Goal: Task Accomplishment & Management: Use online tool/utility

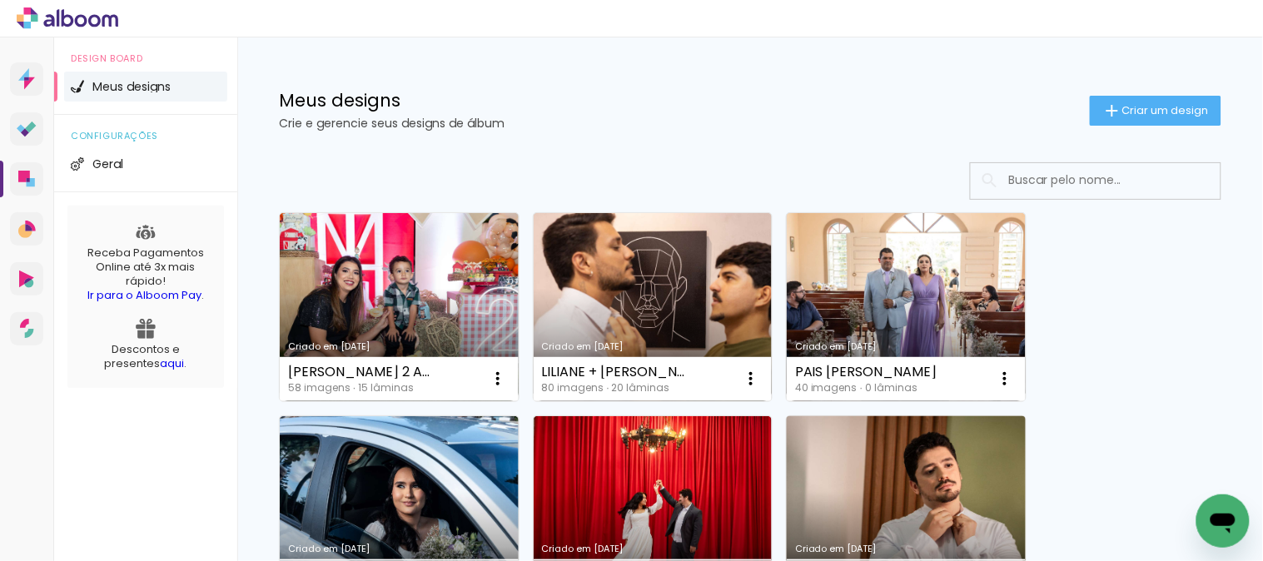
click at [880, 458] on link "Criado em [DATE]" at bounding box center [906, 510] width 239 height 188
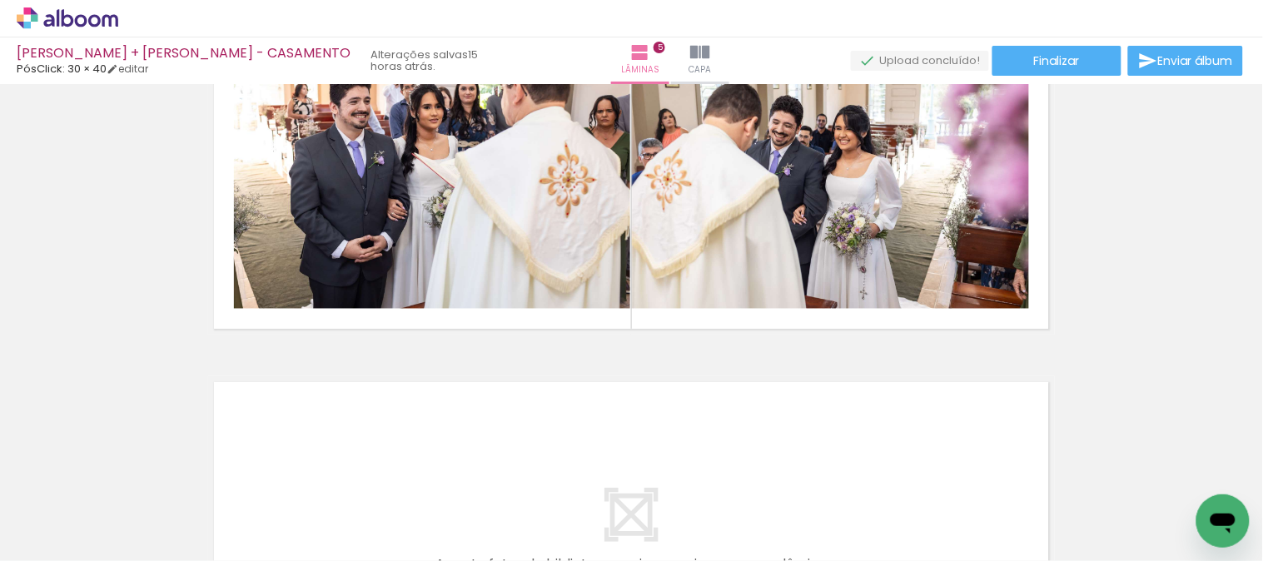
scroll to position [1491, 0]
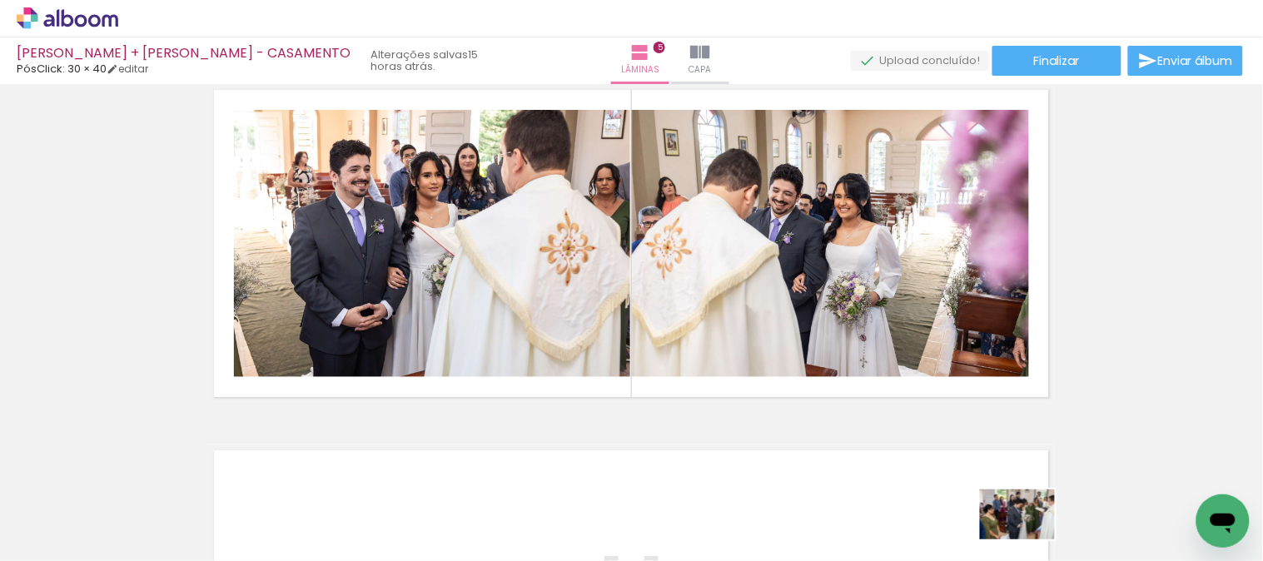
drag, startPoint x: 1011, startPoint y: 526, endPoint x: 1029, endPoint y: 539, distance: 21.5
click at [1029, 533] on div at bounding box center [1006, 505] width 82 height 55
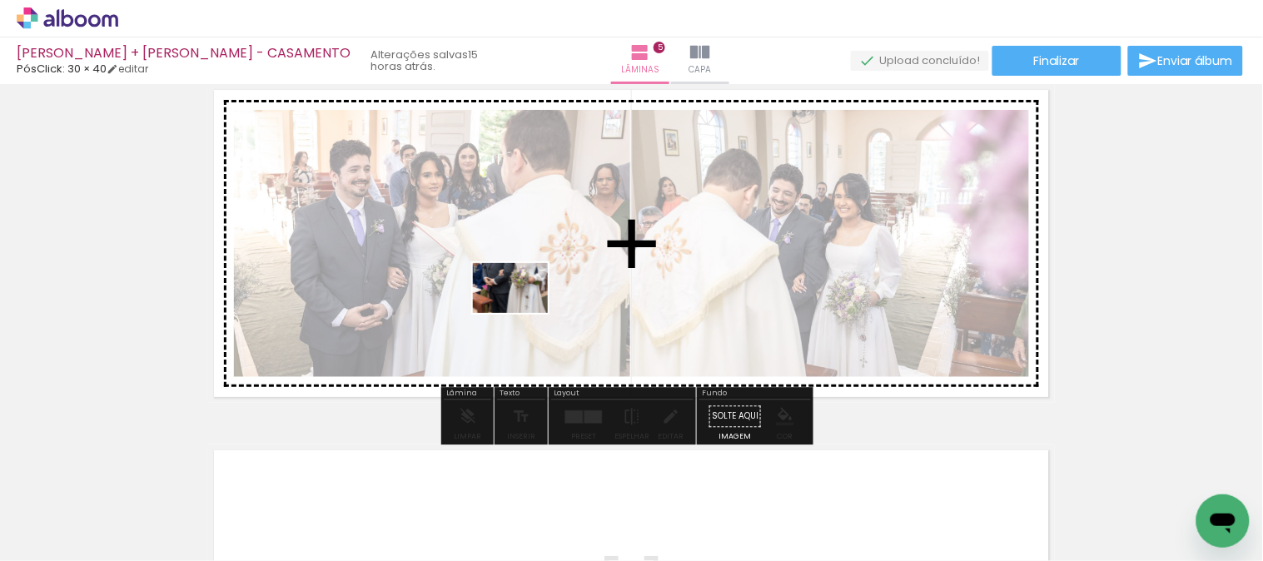
drag, startPoint x: 409, startPoint y: 530, endPoint x: 523, endPoint y: 313, distance: 244.8
click at [523, 313] on quentale-workspace at bounding box center [631, 280] width 1263 height 561
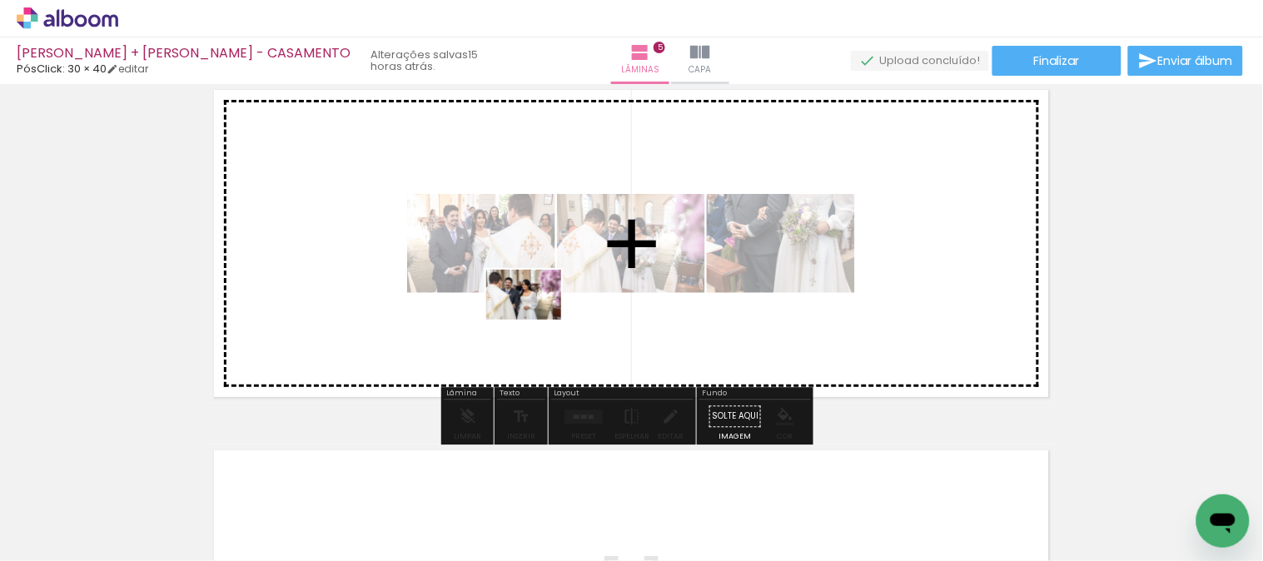
drag, startPoint x: 497, startPoint y: 522, endPoint x: 536, endPoint y: 320, distance: 206.1
click at [536, 320] on quentale-workspace at bounding box center [631, 280] width 1263 height 561
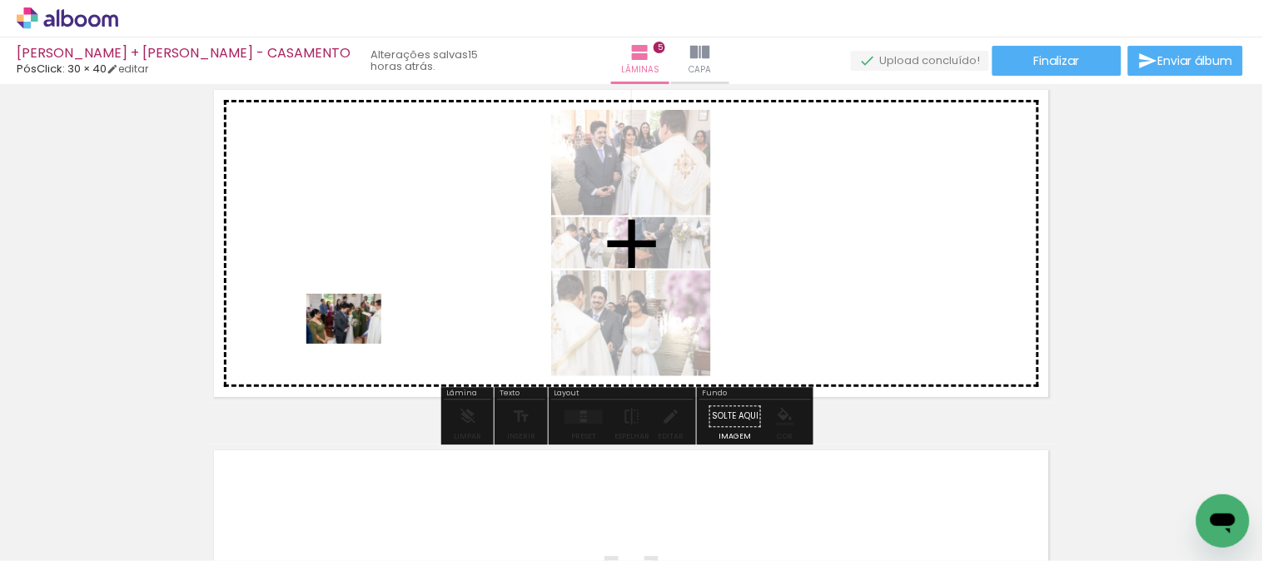
drag, startPoint x: 233, startPoint y: 516, endPoint x: 333, endPoint y: 481, distance: 105.9
click at [371, 311] on quentale-workspace at bounding box center [631, 280] width 1263 height 561
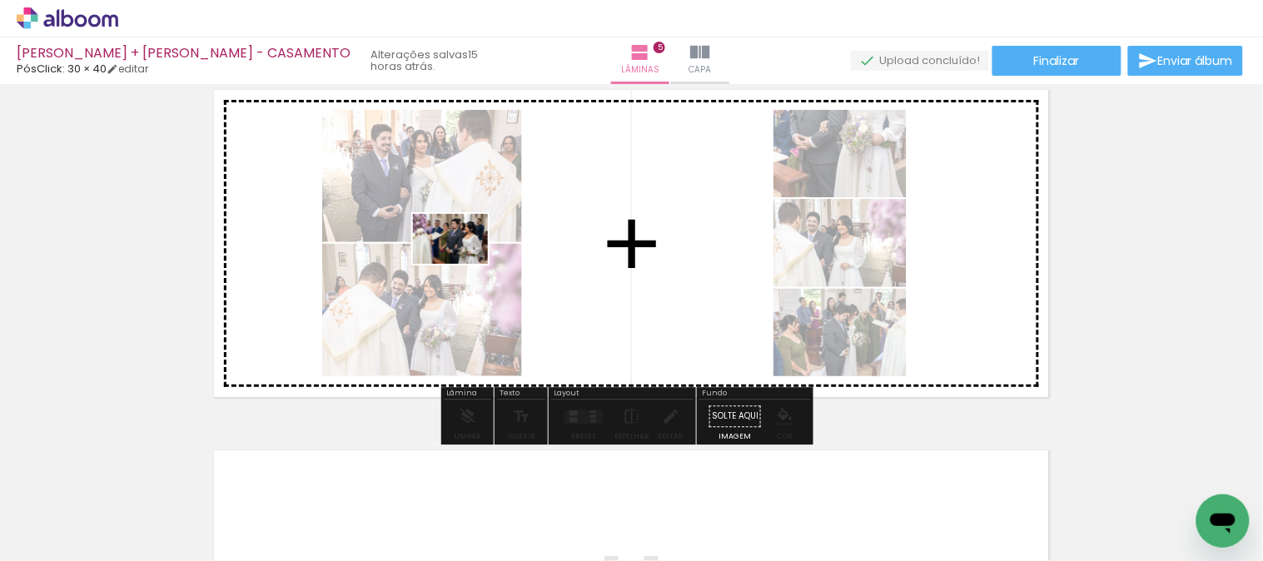
drag, startPoint x: 316, startPoint y: 504, endPoint x: 463, endPoint y: 264, distance: 281.1
click at [463, 264] on quentale-workspace at bounding box center [631, 280] width 1263 height 561
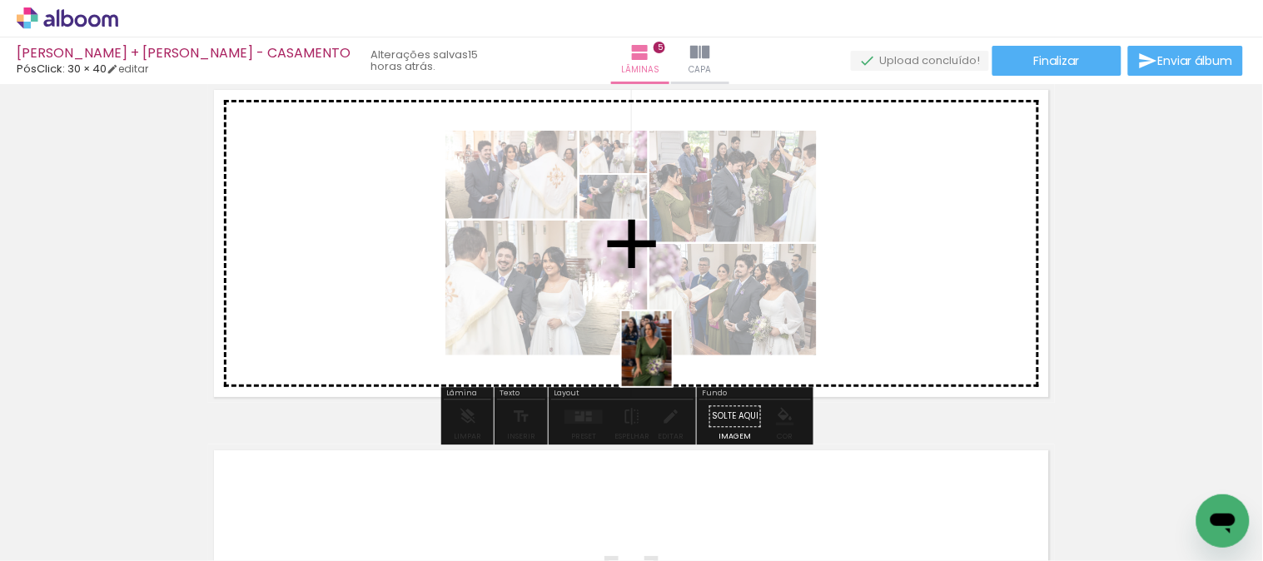
drag, startPoint x: 583, startPoint y: 520, endPoint x: 685, endPoint y: 342, distance: 204.4
click at [685, 342] on quentale-workspace at bounding box center [631, 280] width 1263 height 561
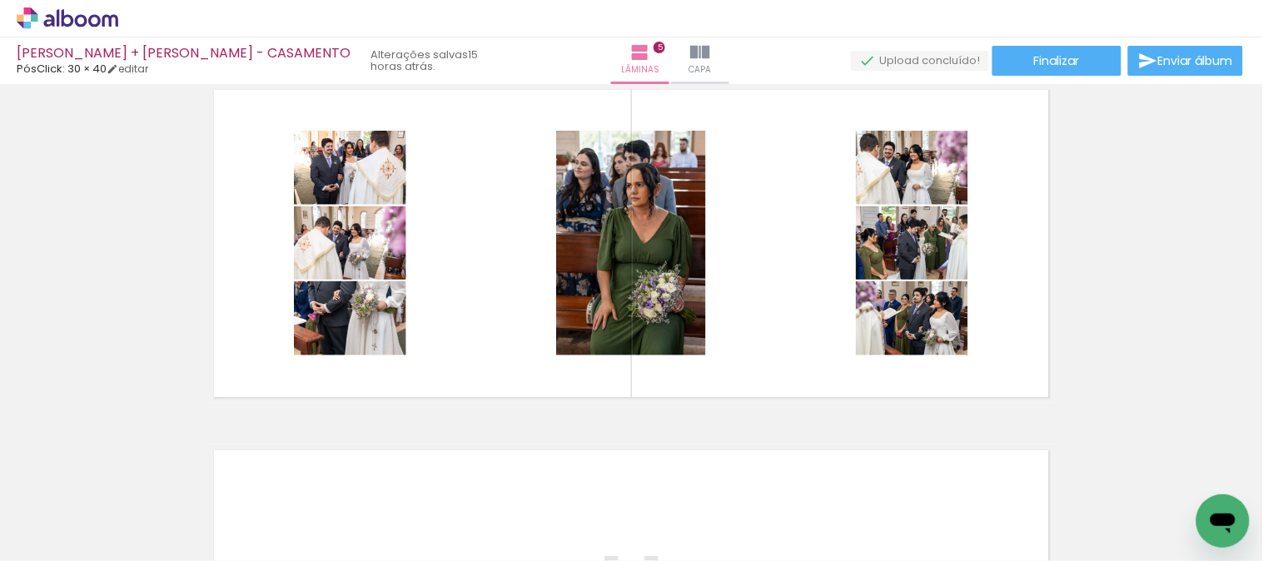
scroll to position [0, 994]
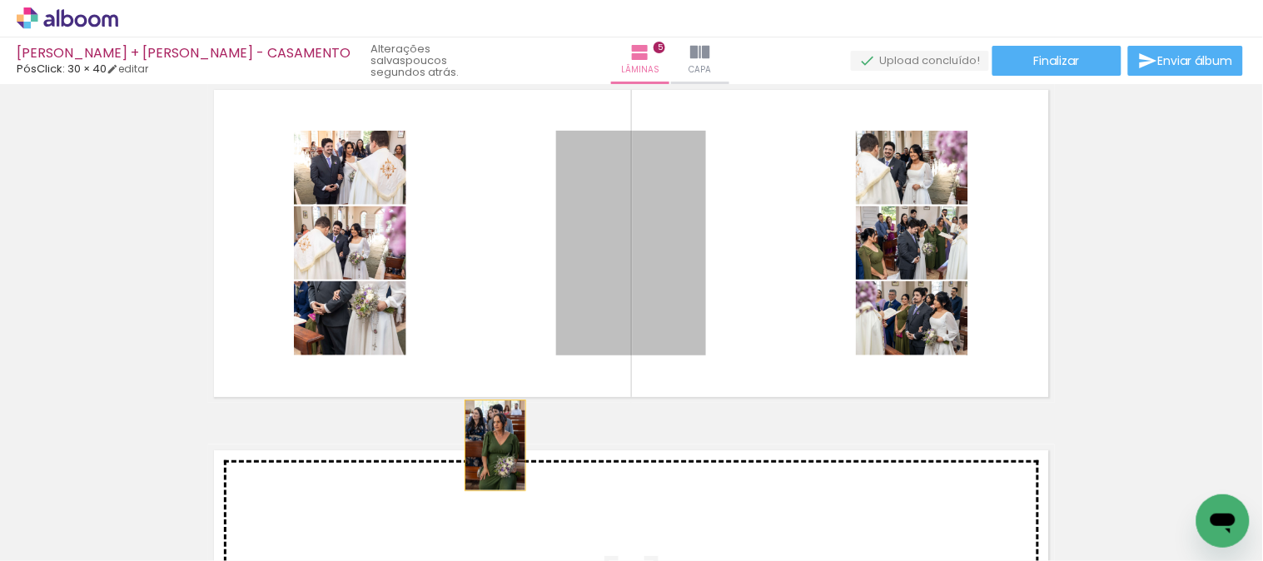
drag, startPoint x: 645, startPoint y: 230, endPoint x: 593, endPoint y: 464, distance: 239.8
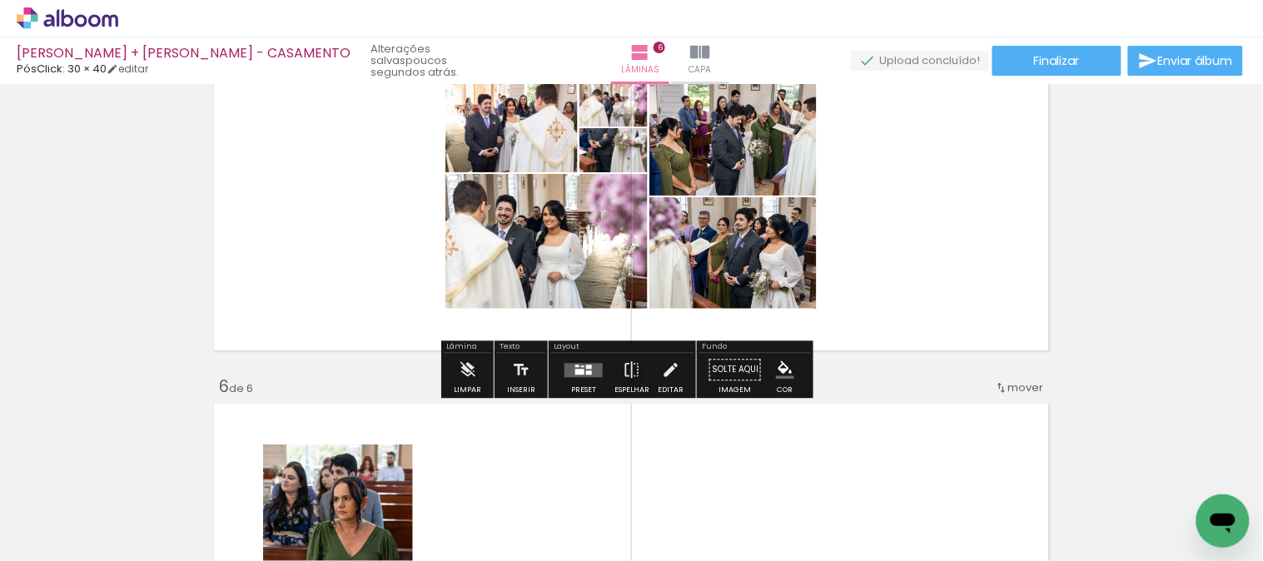
scroll to position [1516, 0]
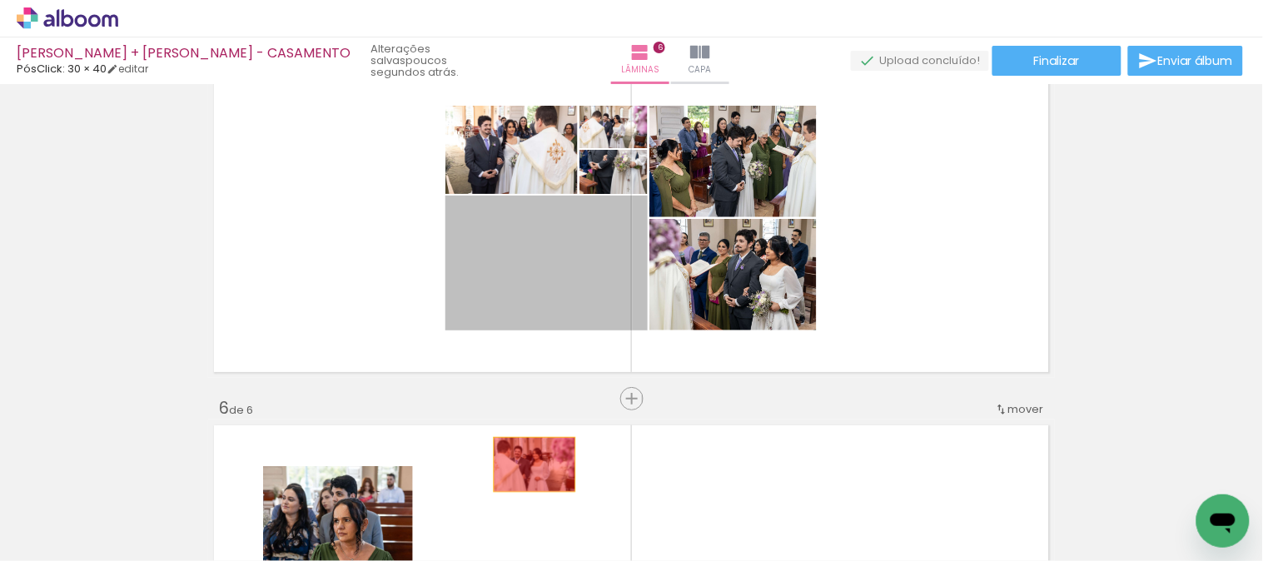
drag, startPoint x: 584, startPoint y: 287, endPoint x: 528, endPoint y: 465, distance: 186.0
click at [528, 465] on quentale-workspace at bounding box center [631, 280] width 1263 height 561
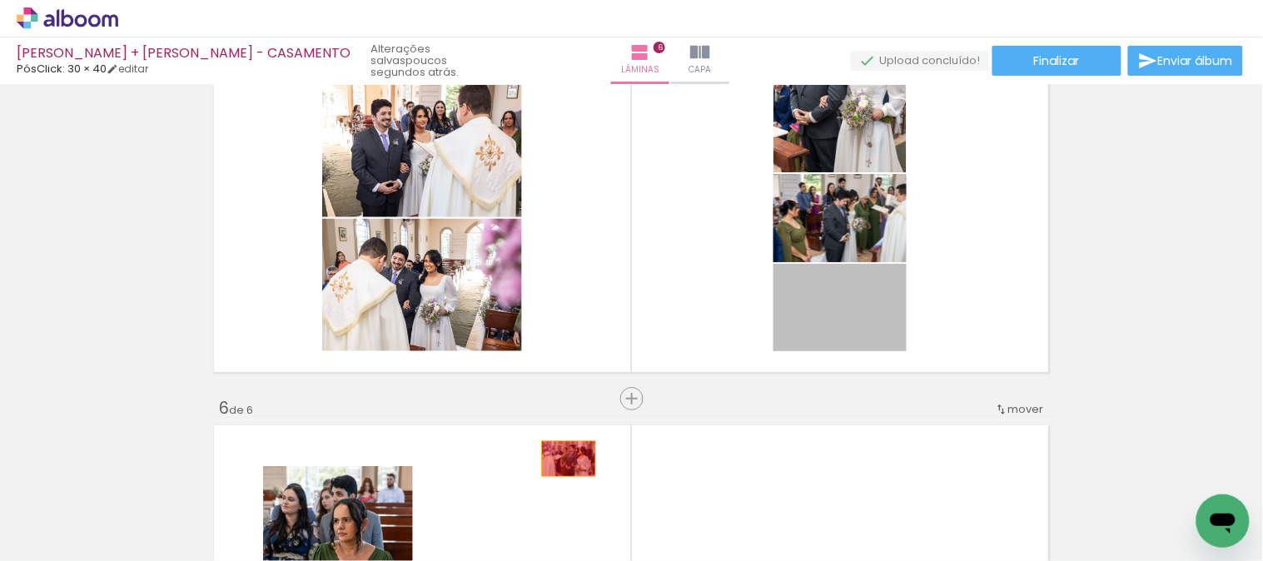
drag, startPoint x: 864, startPoint y: 321, endPoint x: 562, endPoint y: 459, distance: 331.7
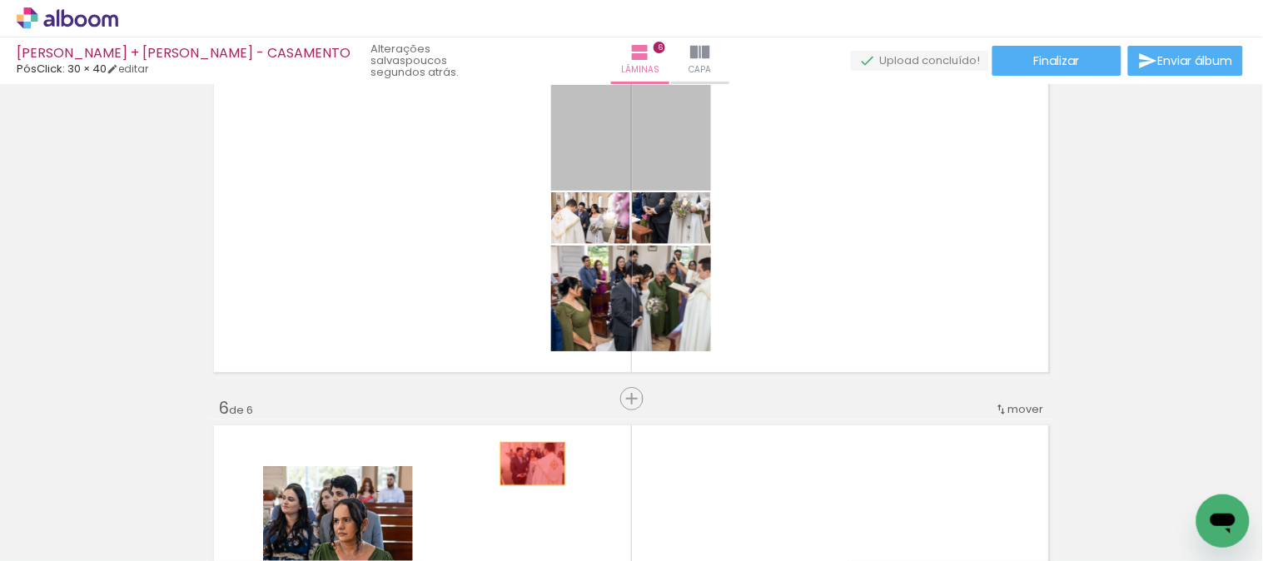
drag, startPoint x: 668, startPoint y: 157, endPoint x: 526, endPoint y: 464, distance: 338.4
click at [526, 464] on quentale-workspace at bounding box center [631, 280] width 1263 height 561
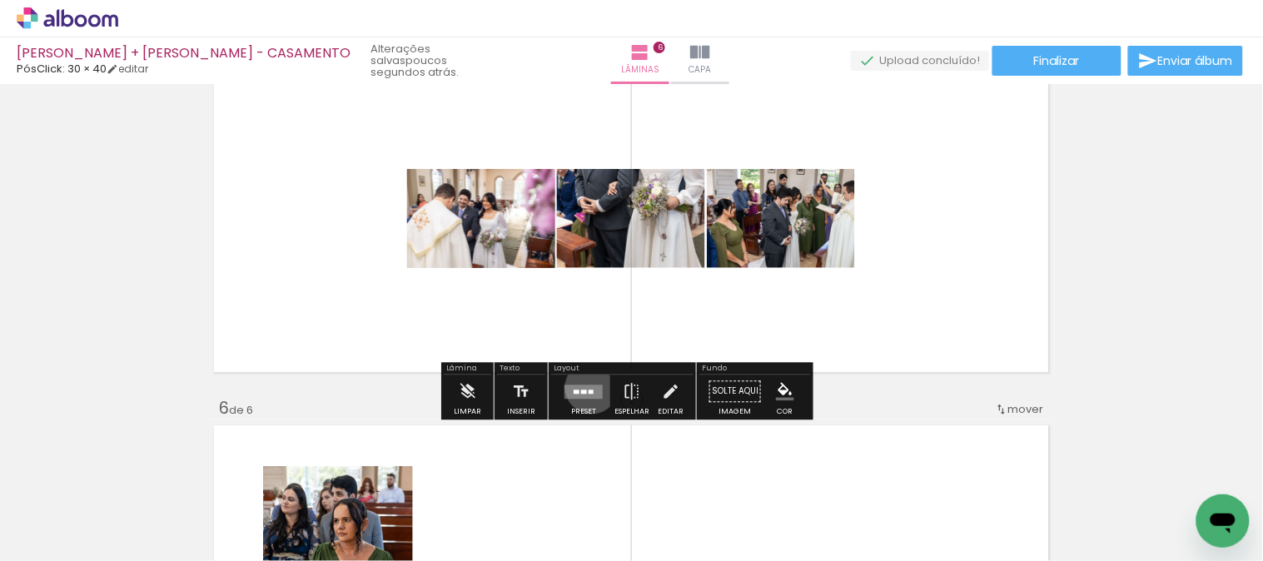
click at [588, 387] on quentale-layouter at bounding box center [584, 392] width 38 height 14
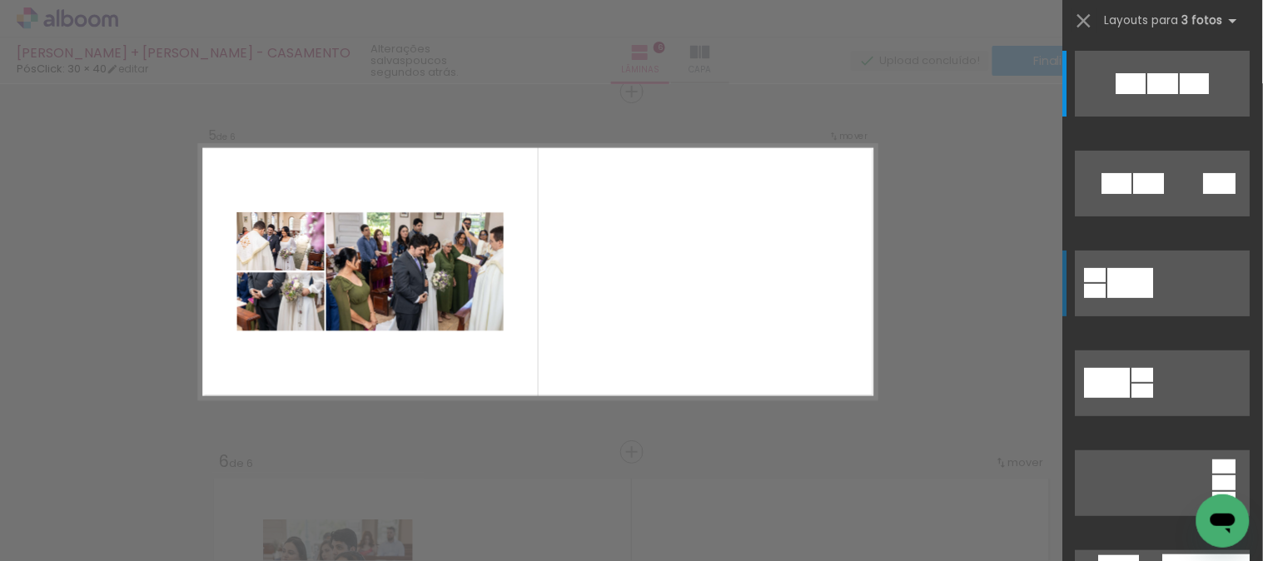
scroll to position [277, 0]
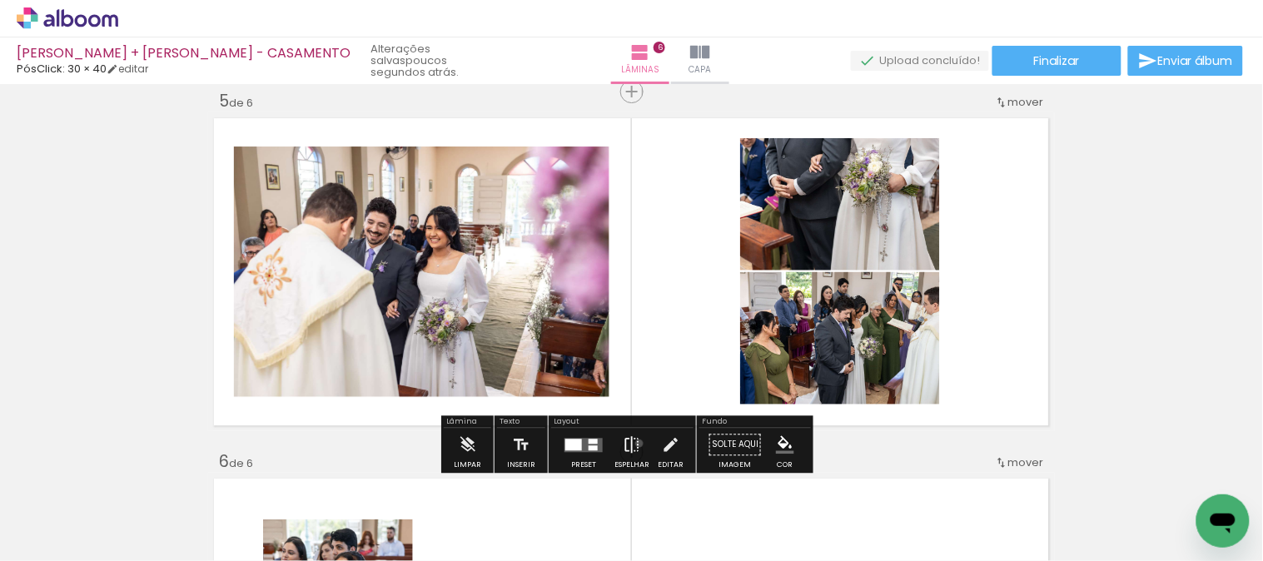
click at [635, 443] on iron-icon at bounding box center [632, 444] width 18 height 33
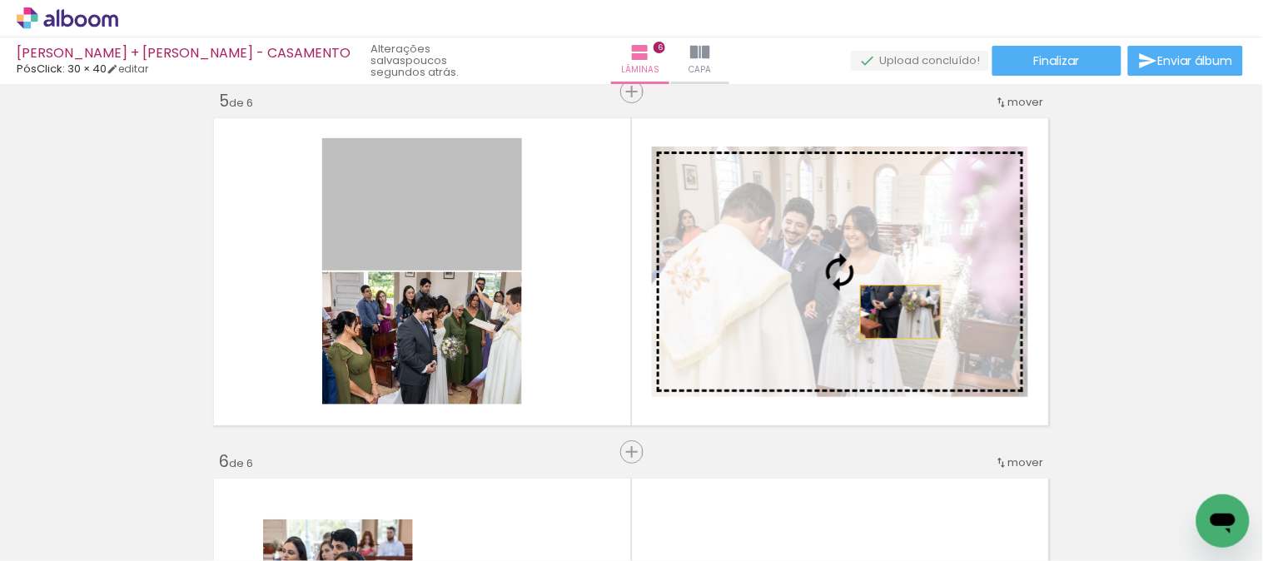
drag, startPoint x: 468, startPoint y: 242, endPoint x: 895, endPoint y: 311, distance: 432.0
click at [0, 0] on slot at bounding box center [0, 0] width 0 height 0
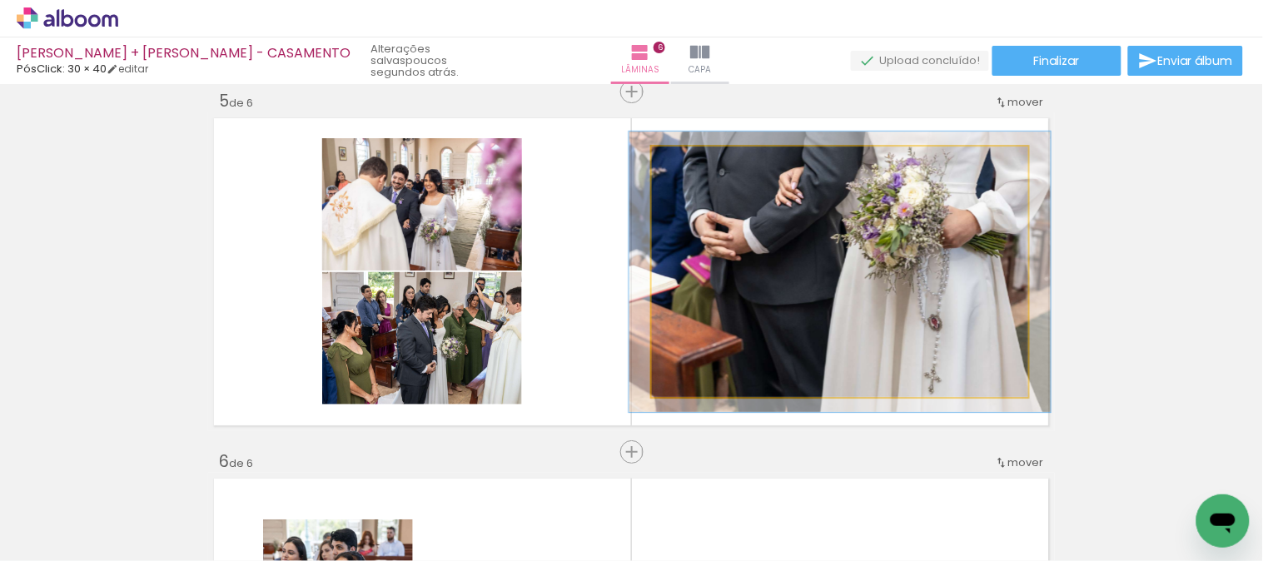
type paper-slider "112"
click at [691, 172] on div at bounding box center [698, 164] width 27 height 27
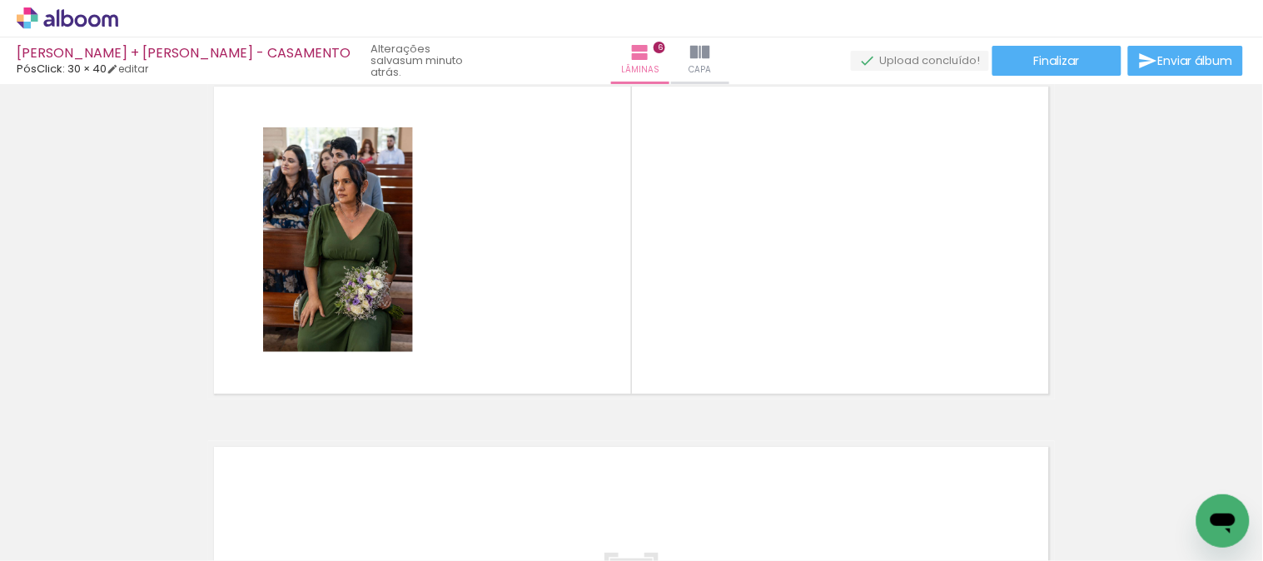
scroll to position [1821, 0]
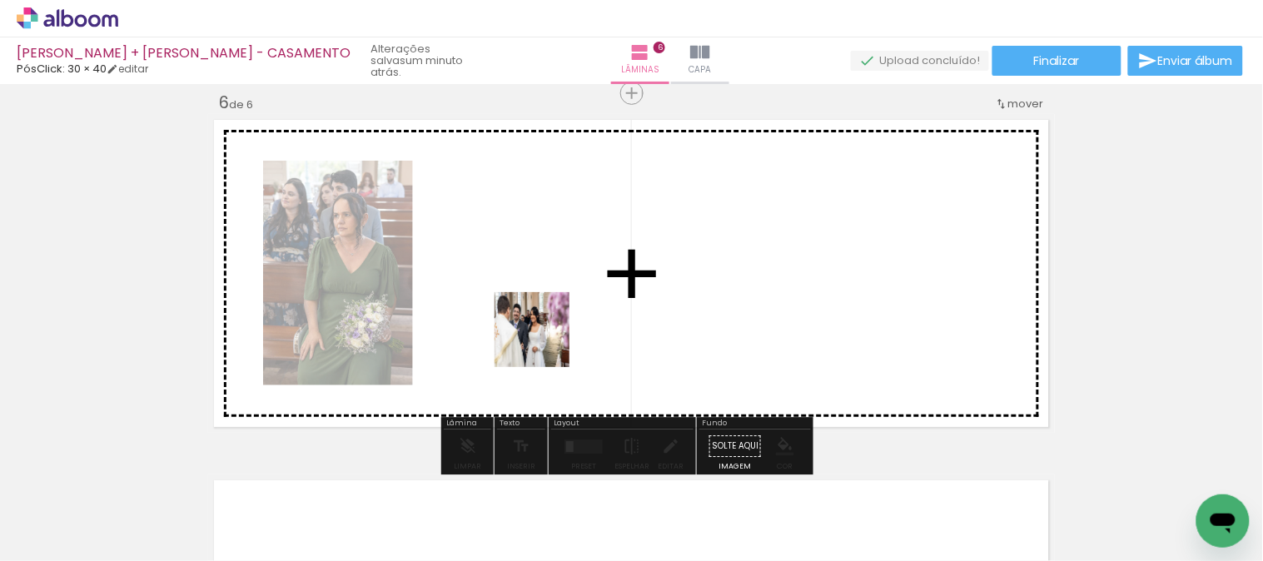
drag, startPoint x: 323, startPoint y: 500, endPoint x: 592, endPoint y: 319, distance: 324.1
click at [592, 319] on quentale-workspace at bounding box center [631, 280] width 1263 height 561
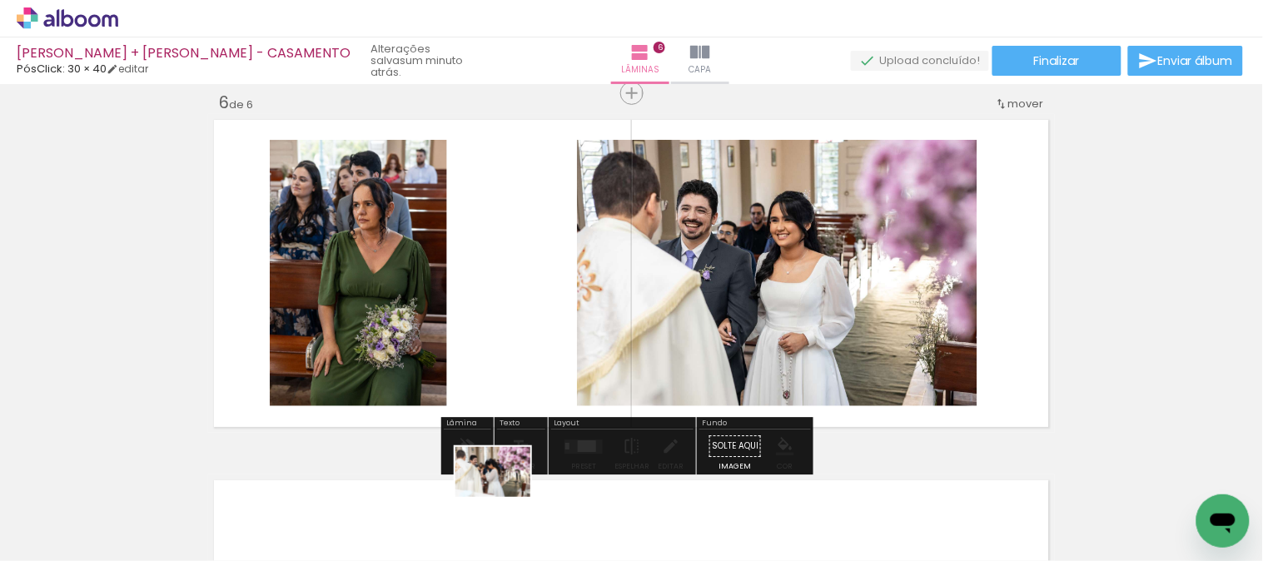
drag, startPoint x: 490, startPoint y: 506, endPoint x: 504, endPoint y: 514, distance: 16.4
click at [504, 514] on div at bounding box center [478, 505] width 82 height 55
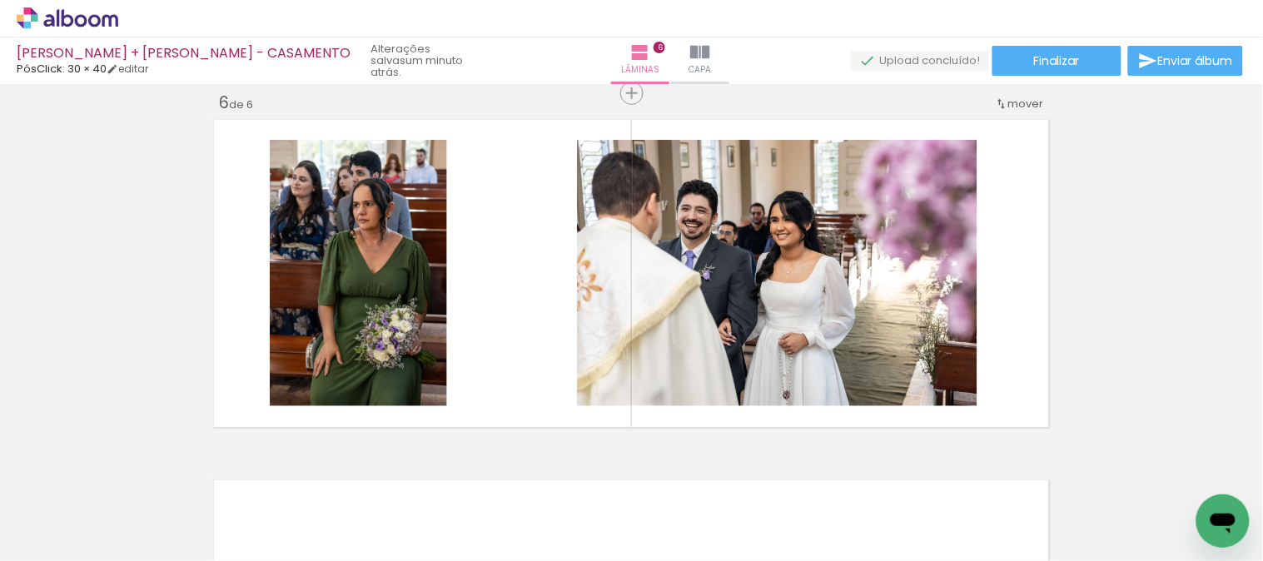
scroll to position [0, 512]
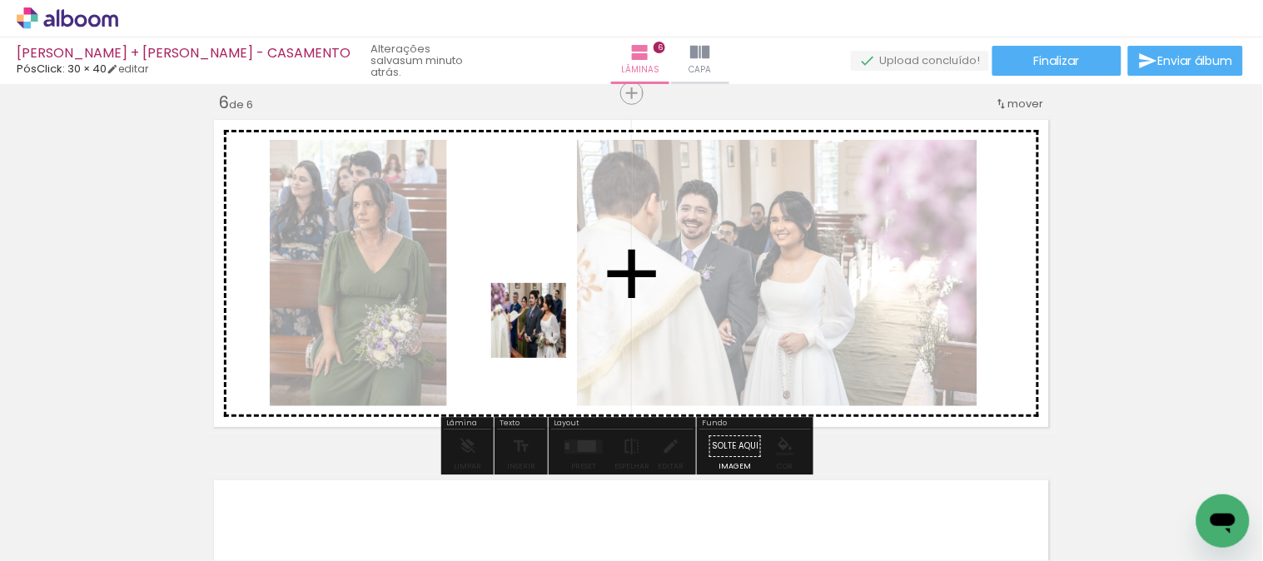
drag, startPoint x: 552, startPoint y: 390, endPoint x: 570, endPoint y: 555, distance: 165.8
click at [541, 301] on quentale-workspace at bounding box center [631, 280] width 1263 height 561
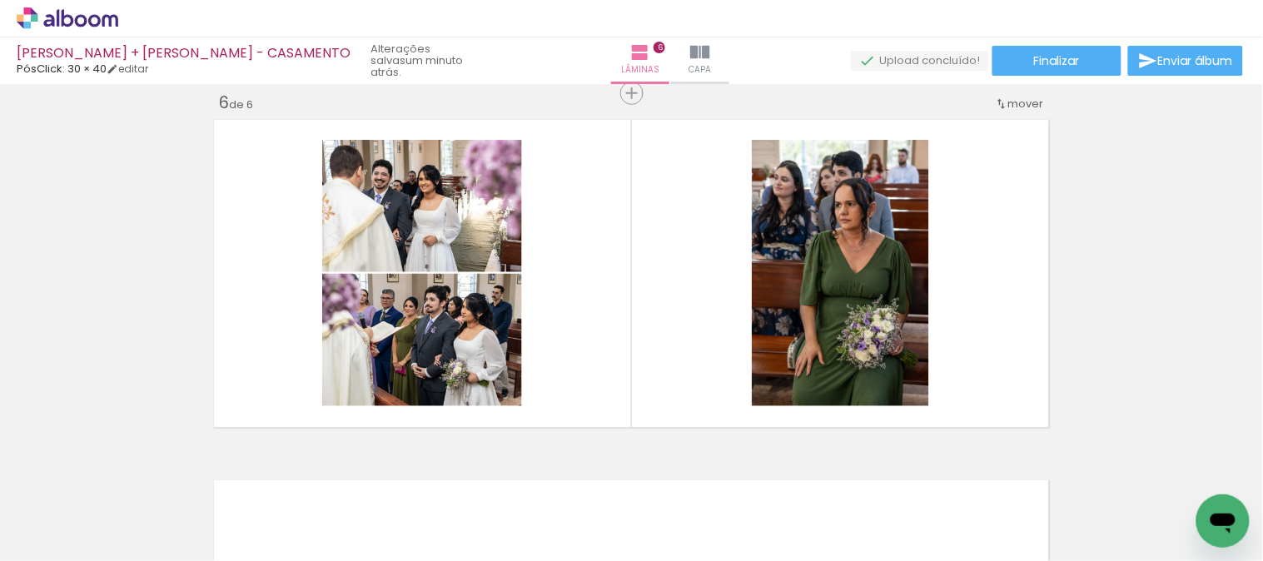
scroll to position [0, 3058]
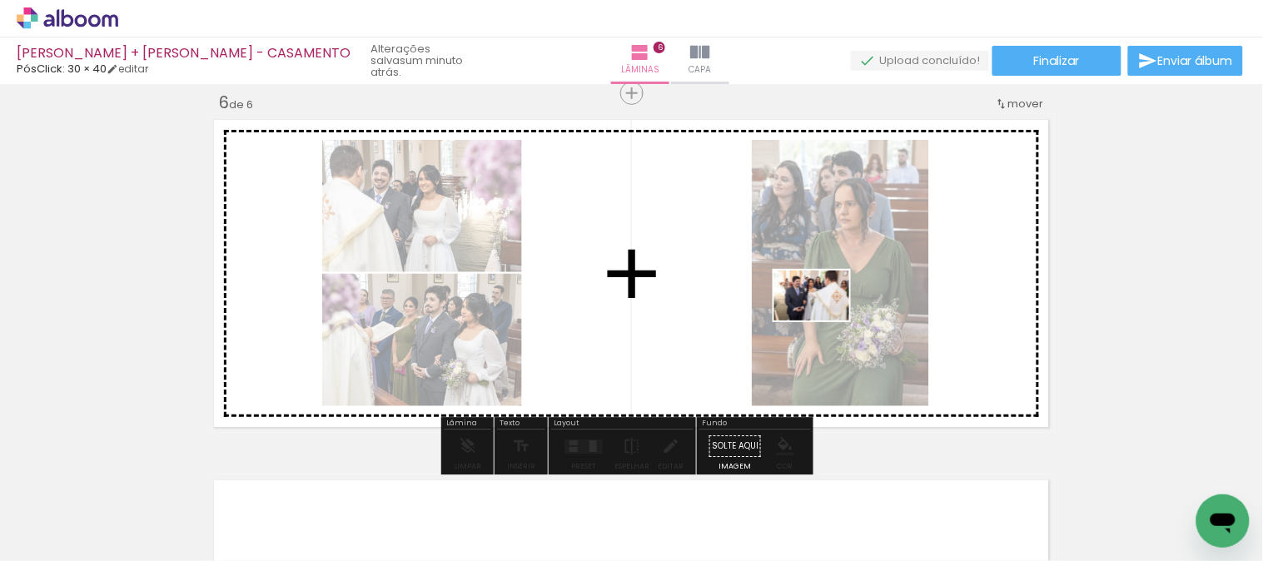
drag, startPoint x: 676, startPoint y: 514, endPoint x: 825, endPoint y: 321, distance: 243.5
click at [825, 321] on quentale-workspace at bounding box center [631, 280] width 1263 height 561
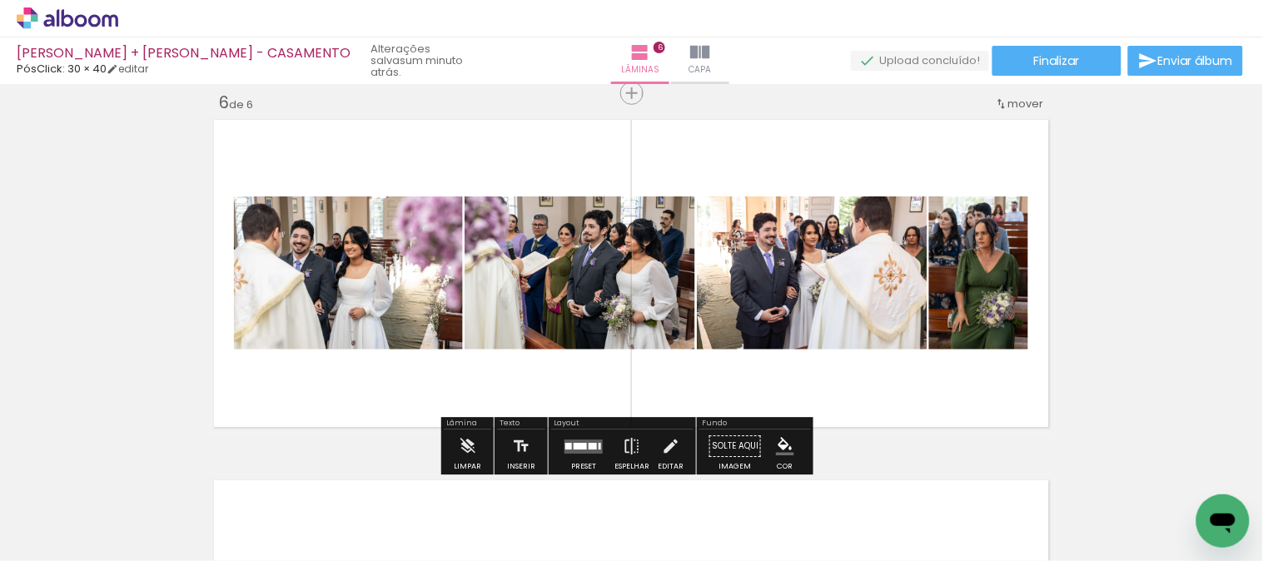
click at [589, 445] on div at bounding box center [593, 446] width 8 height 7
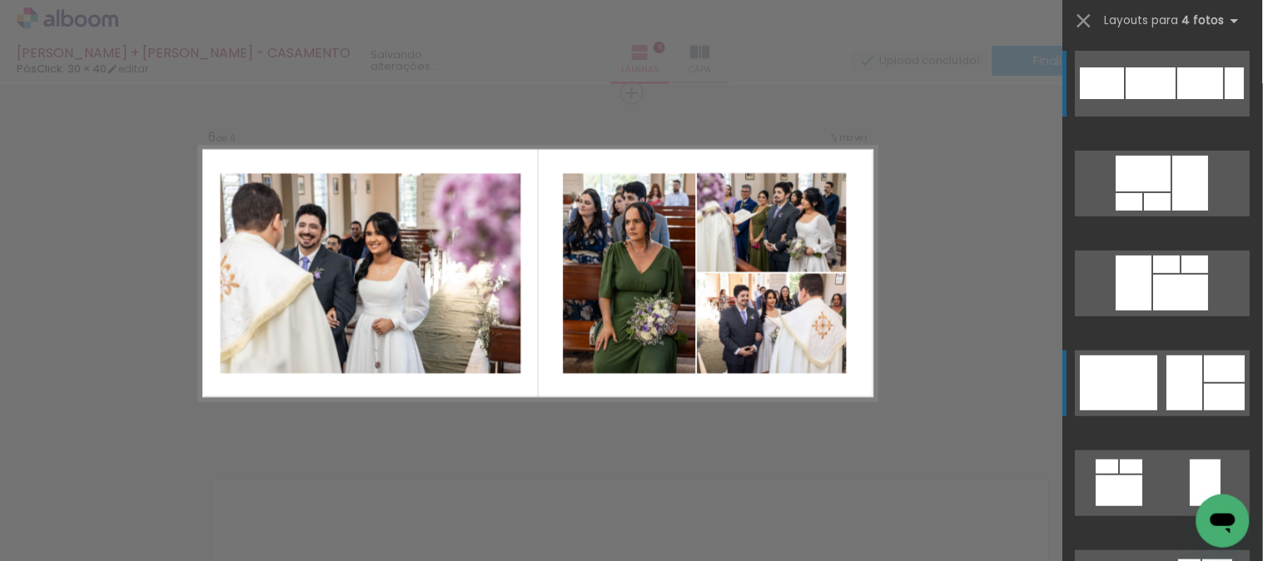
scroll to position [1824, 0]
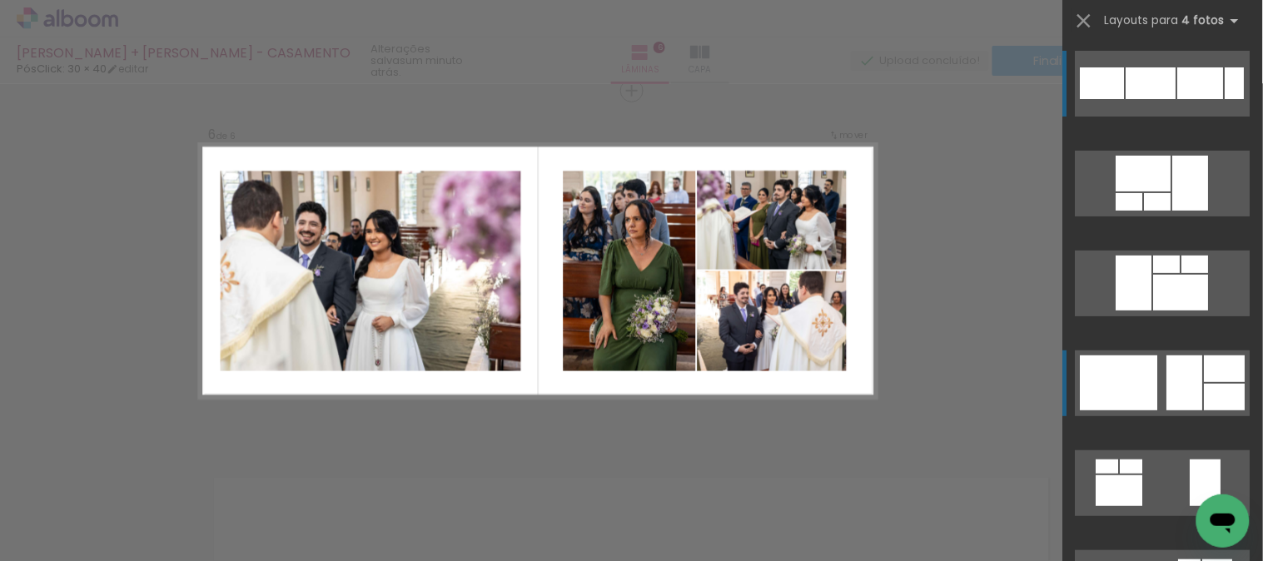
click at [1125, 99] on div at bounding box center [1103, 83] width 44 height 32
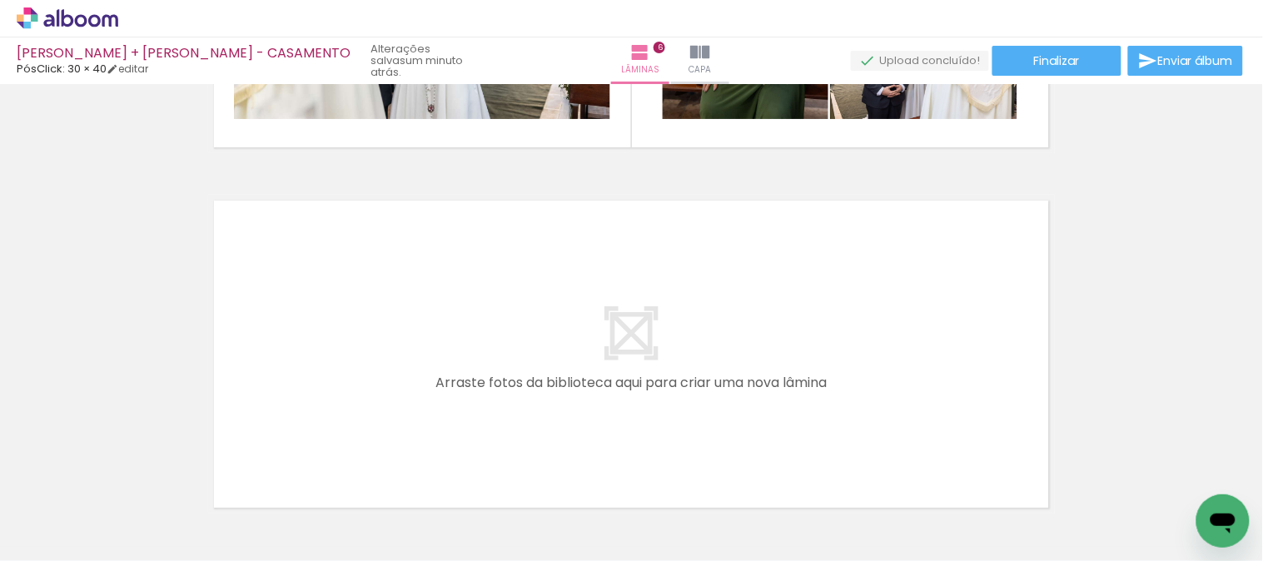
scroll to position [0, 680]
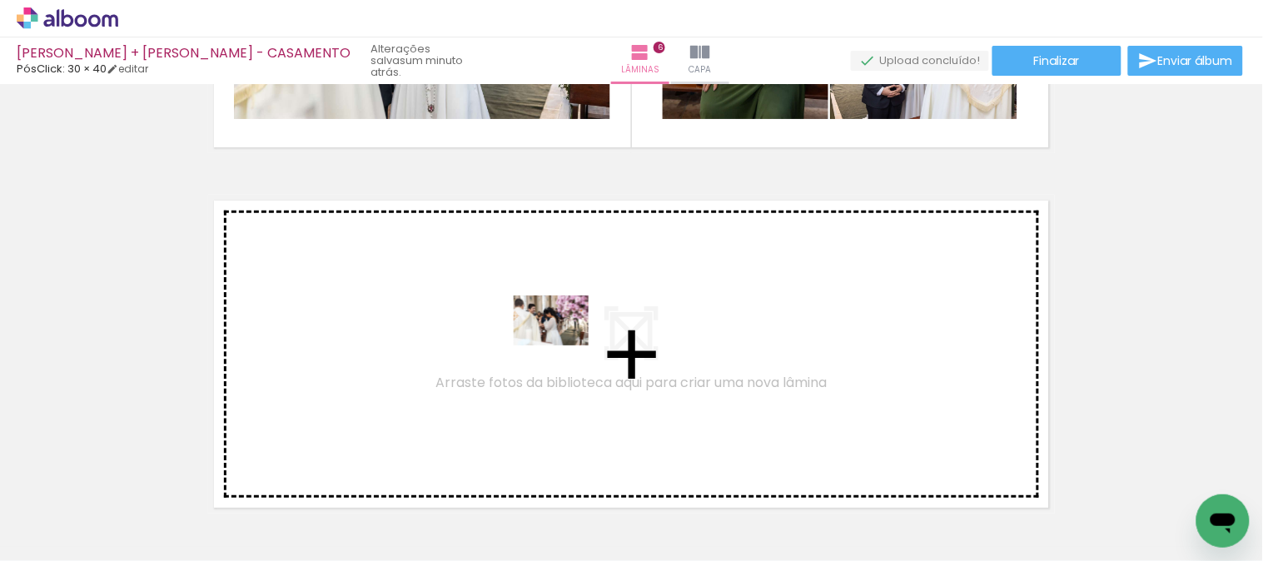
drag, startPoint x: 775, startPoint y: 498, endPoint x: 564, endPoint y: 346, distance: 260.7
click at [564, 346] on quentale-workspace at bounding box center [631, 280] width 1263 height 561
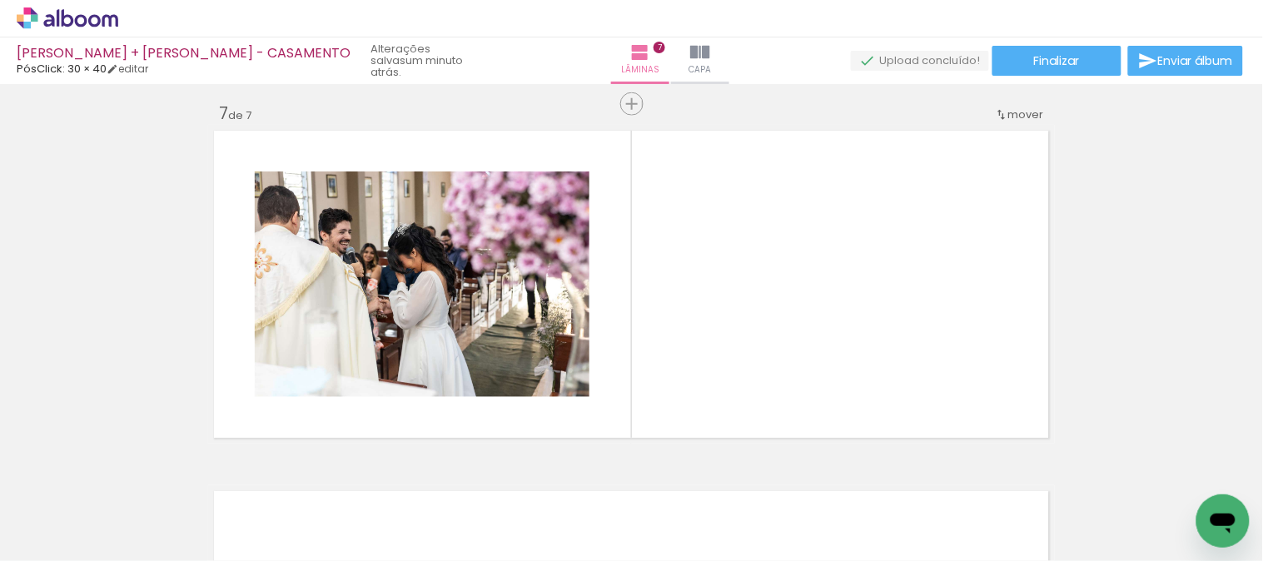
scroll to position [2185, 0]
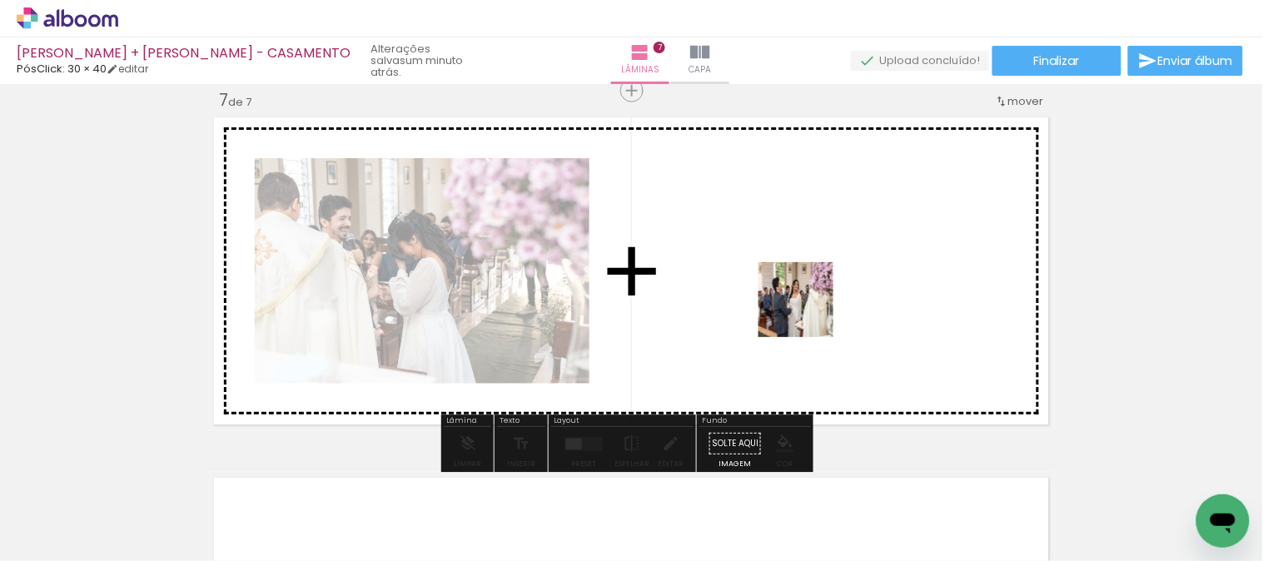
drag, startPoint x: 878, startPoint y: 468, endPoint x: 835, endPoint y: 405, distance: 76.7
click at [805, 312] on quentale-workspace at bounding box center [631, 280] width 1263 height 561
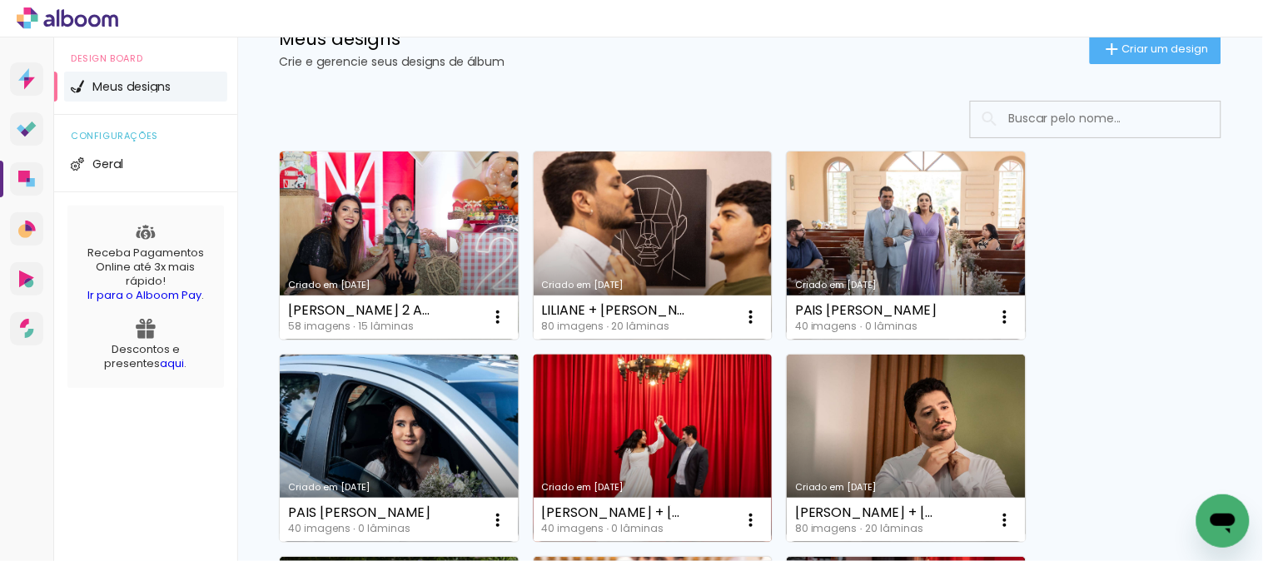
scroll to position [92, 0]
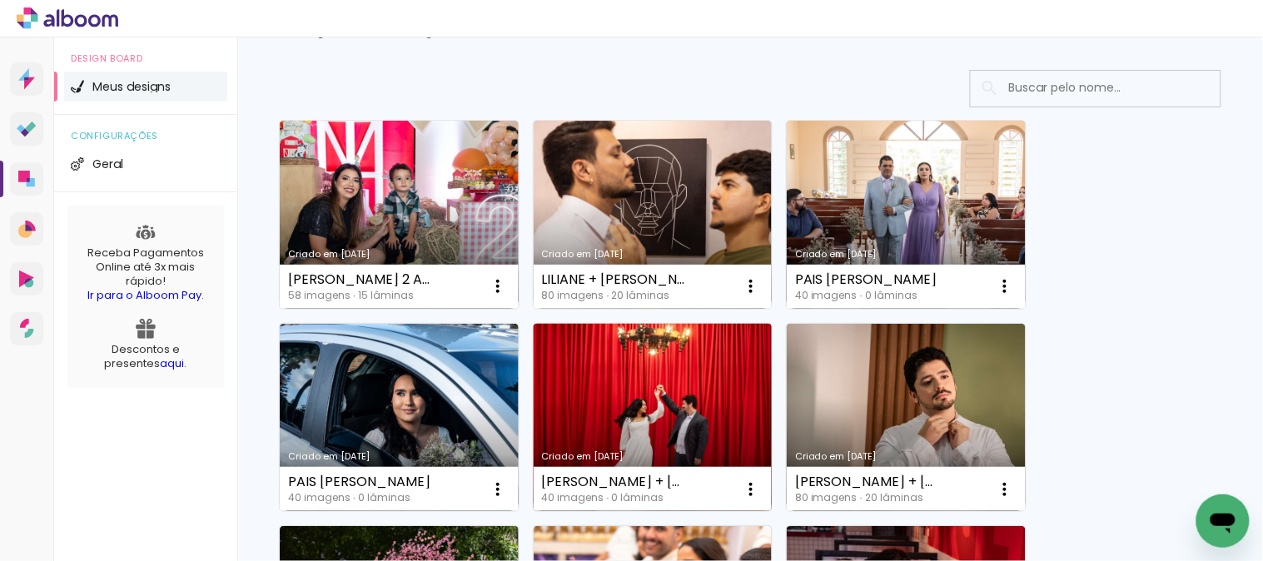
click at [667, 401] on link "Criado em [DATE]" at bounding box center [653, 418] width 239 height 188
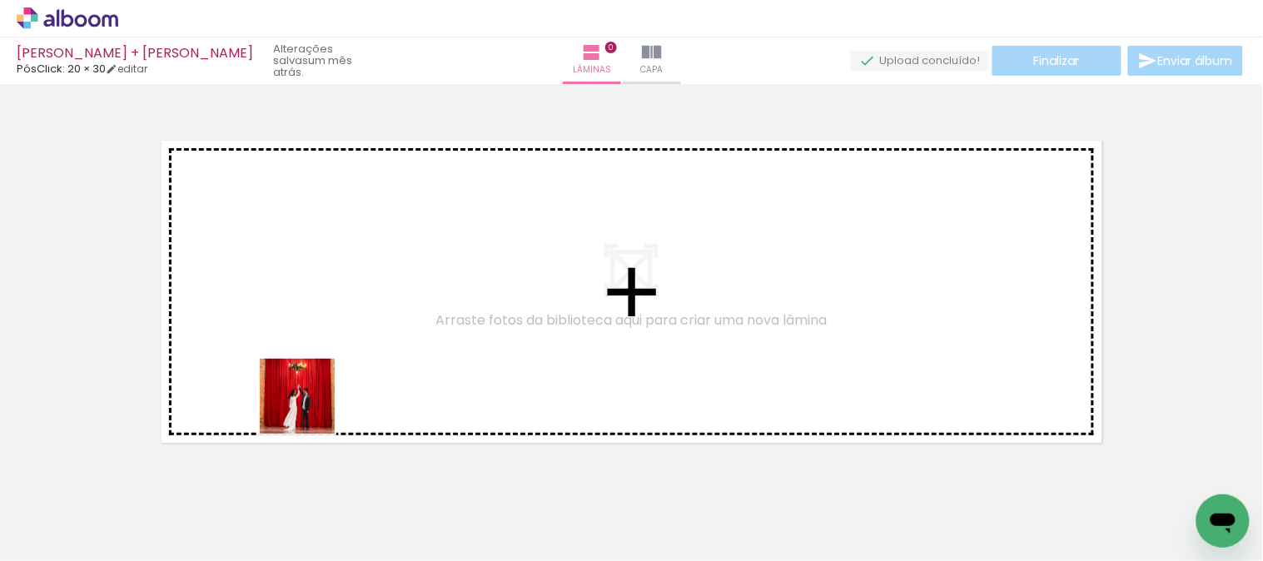
drag, startPoint x: 195, startPoint y: 521, endPoint x: 431, endPoint y: 319, distance: 310.1
click at [431, 319] on quentale-workspace at bounding box center [631, 280] width 1263 height 561
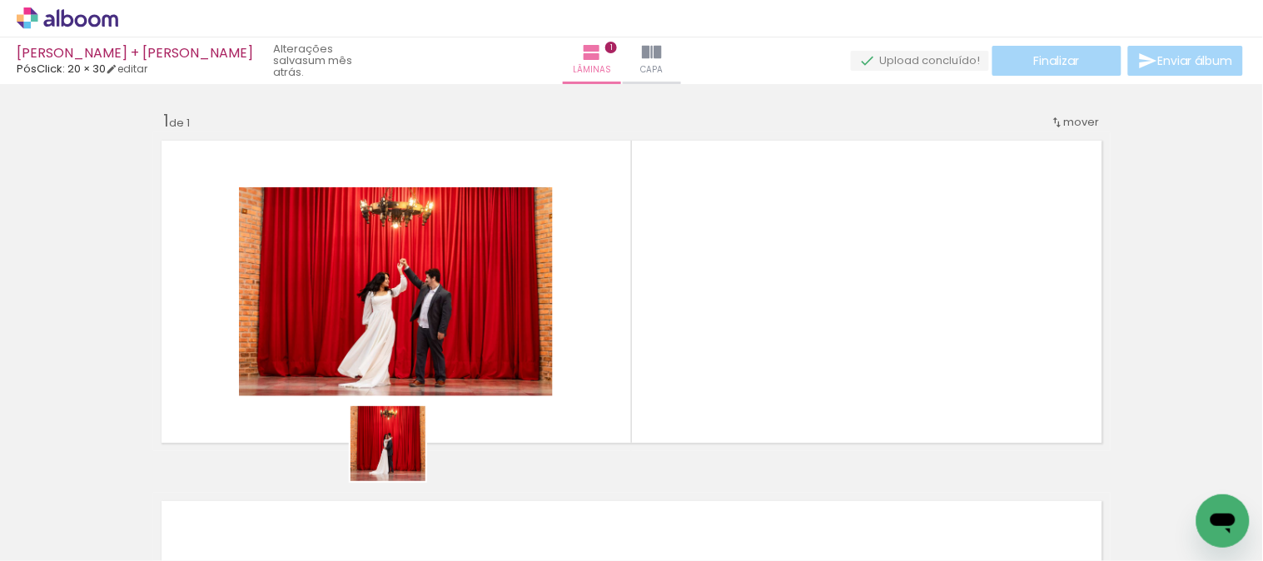
scroll to position [21, 0]
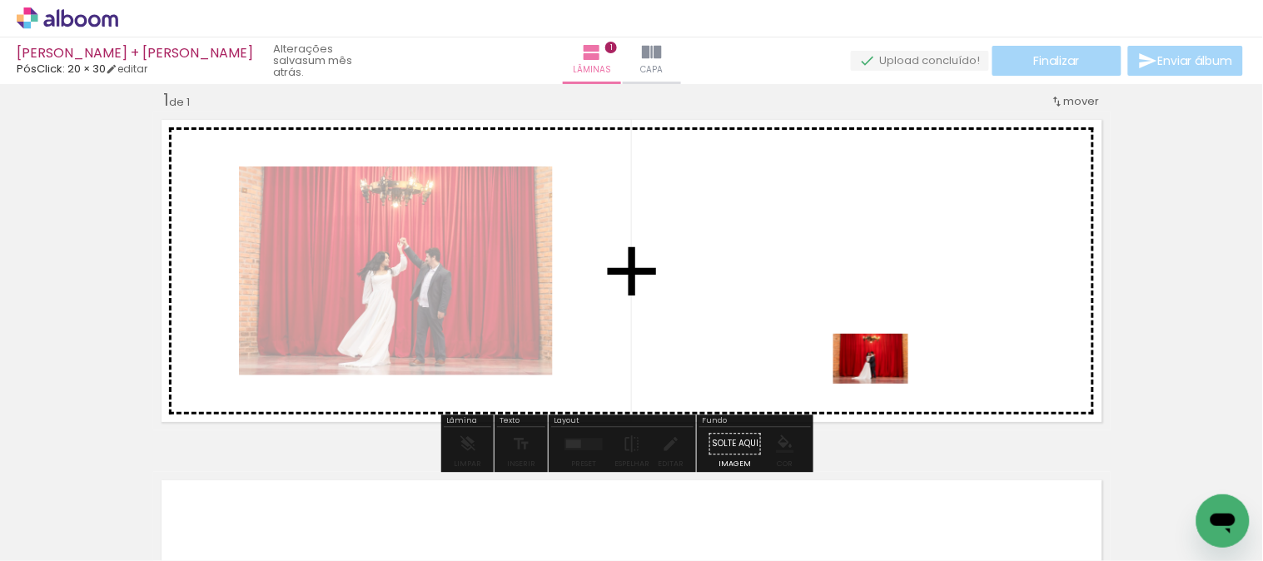
drag, startPoint x: 401, startPoint y: 456, endPoint x: 884, endPoint y: 384, distance: 488.5
click at [884, 384] on quentale-workspace at bounding box center [631, 280] width 1263 height 561
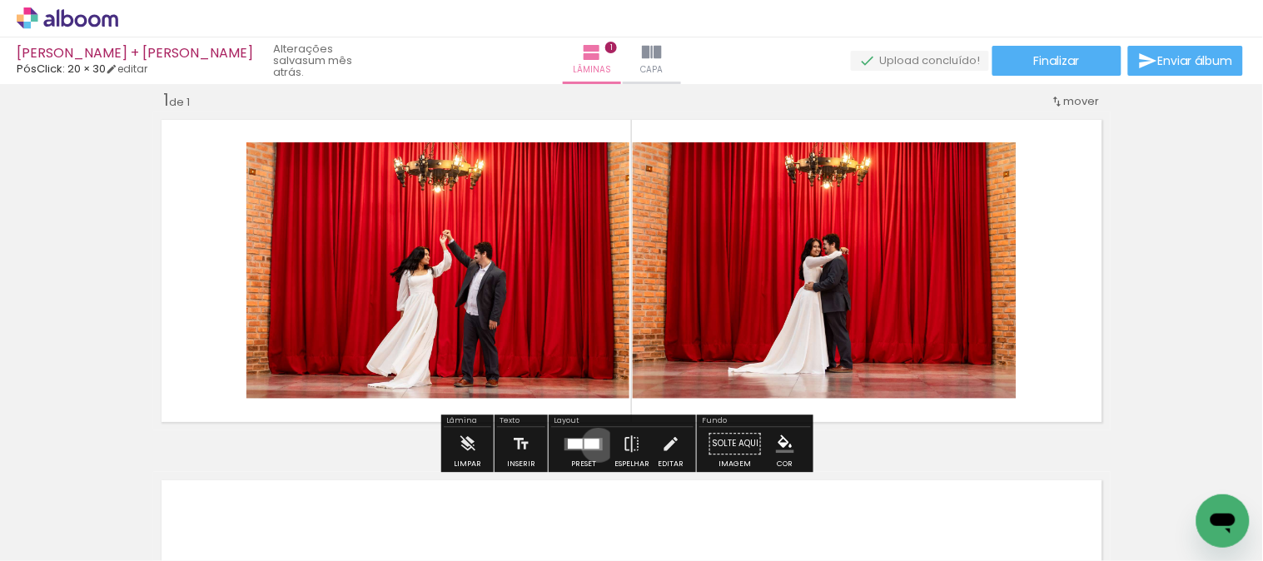
click at [595, 445] on div at bounding box center [592, 444] width 15 height 10
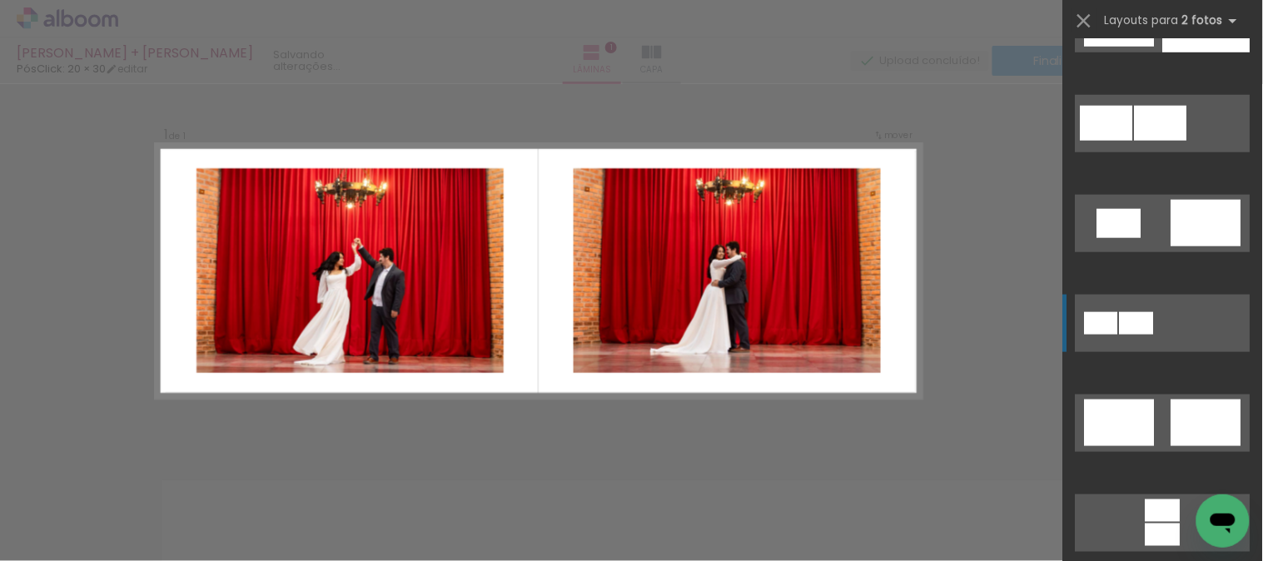
scroll to position [462, 0]
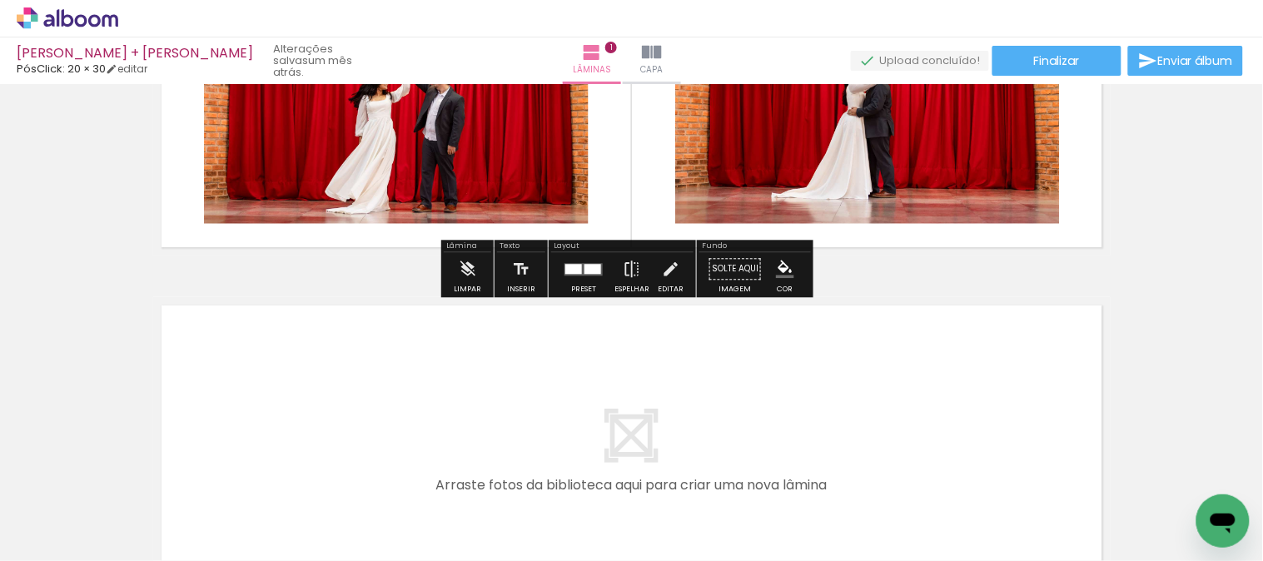
scroll to position [206, 0]
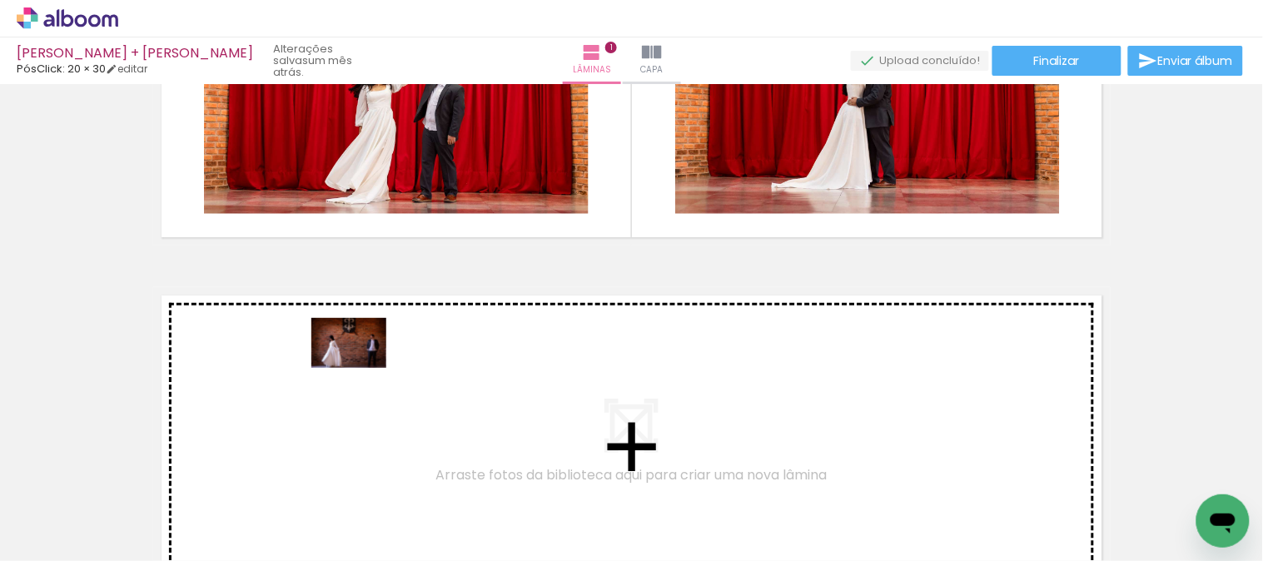
drag, startPoint x: 361, startPoint y: 501, endPoint x: 361, endPoint y: 368, distance: 132.4
click at [361, 368] on quentale-workspace at bounding box center [631, 280] width 1263 height 561
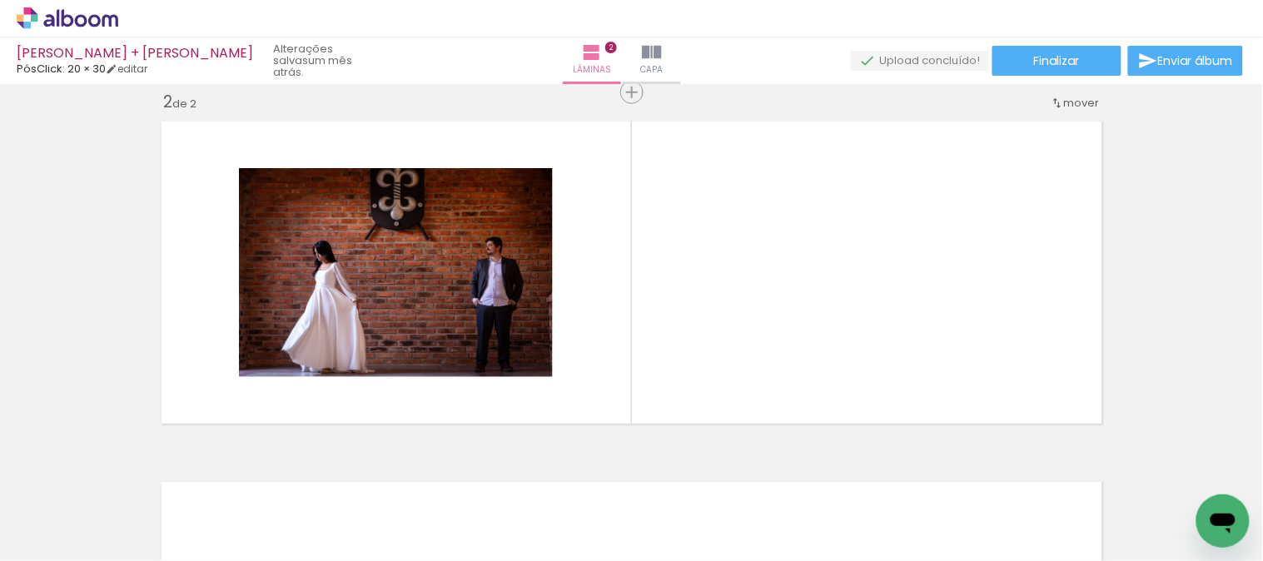
scroll to position [381, 0]
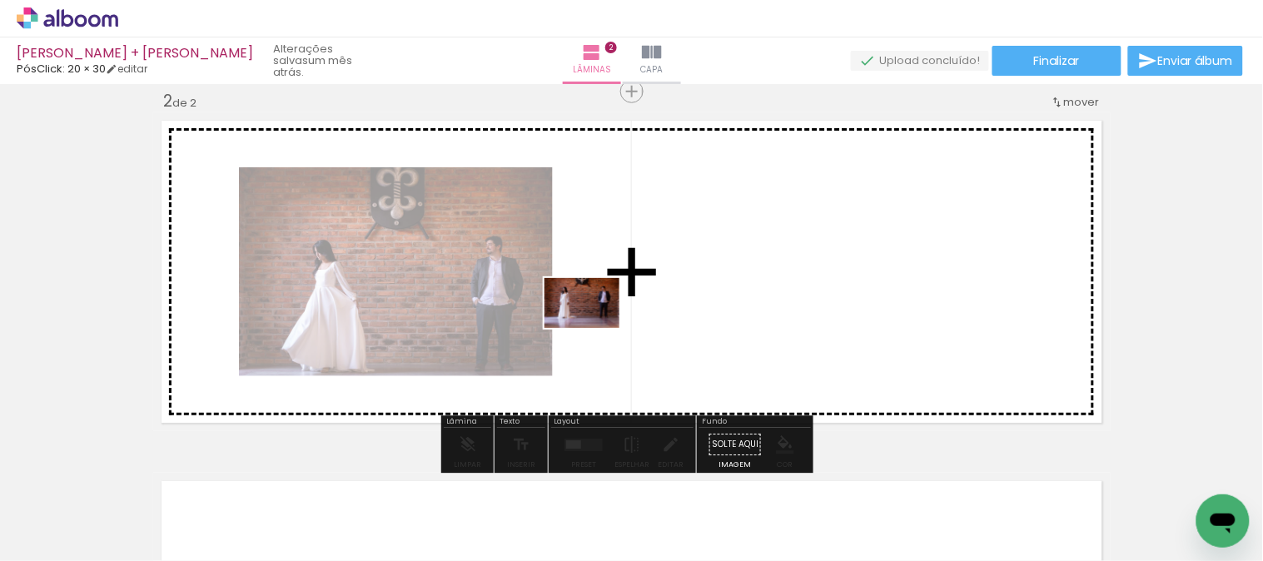
drag, startPoint x: 464, startPoint y: 462, endPoint x: 576, endPoint y: 468, distance: 112.6
click at [597, 327] on quentale-workspace at bounding box center [631, 280] width 1263 height 561
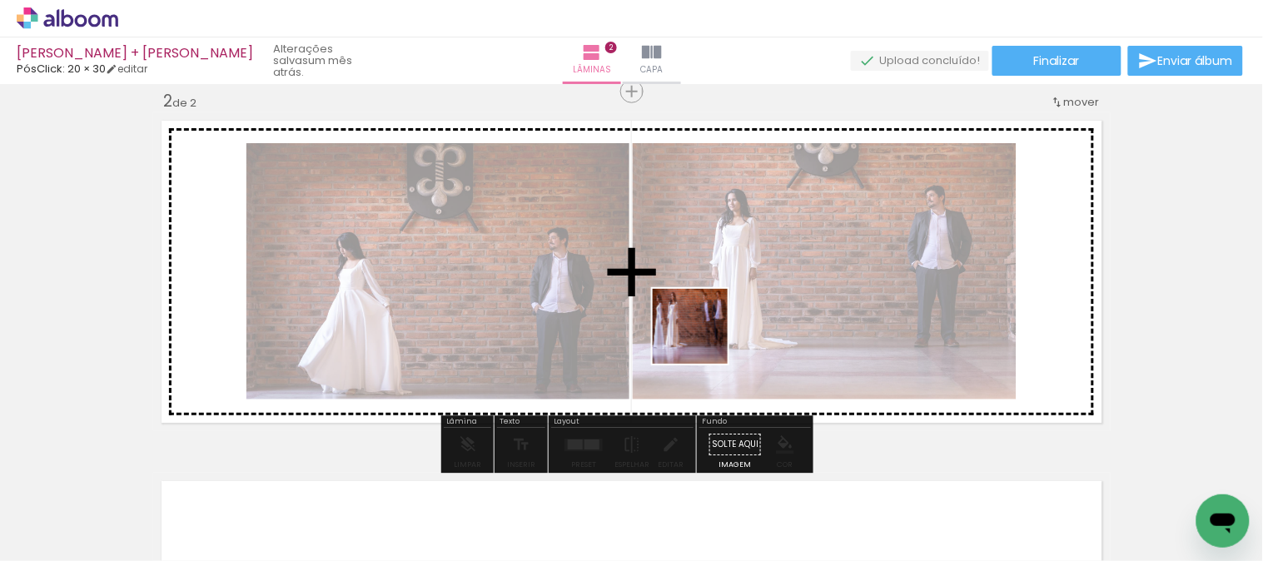
drag, startPoint x: 561, startPoint y: 501, endPoint x: 710, endPoint y: 334, distance: 224.2
click at [710, 334] on quentale-workspace at bounding box center [631, 280] width 1263 height 561
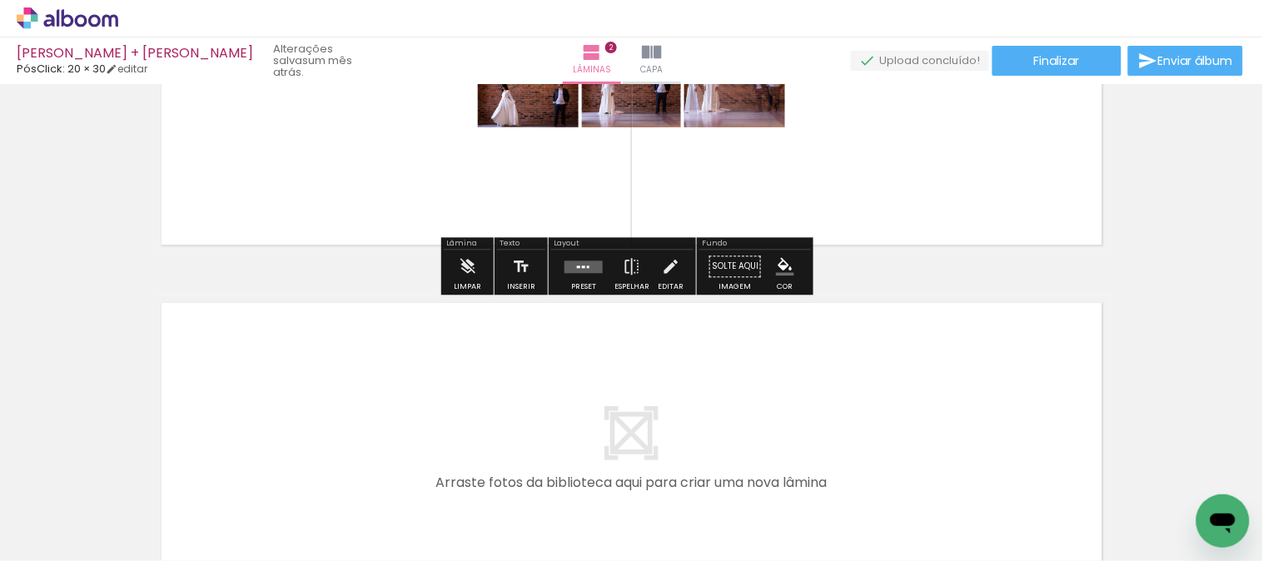
scroll to position [566, 0]
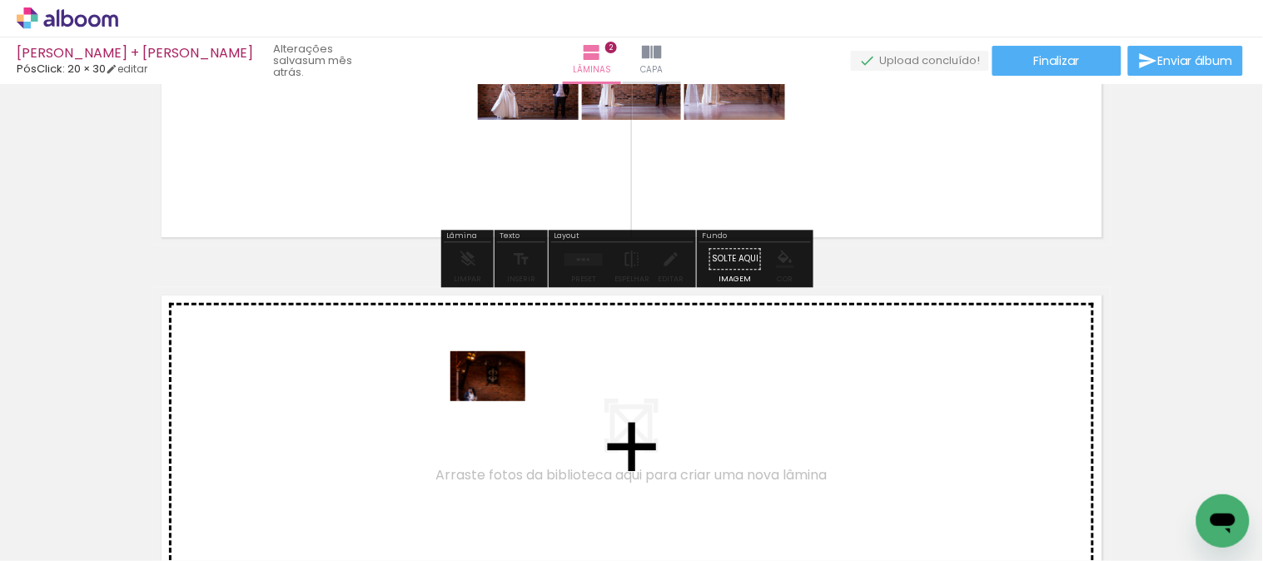
drag, startPoint x: 622, startPoint y: 487, endPoint x: 804, endPoint y: 511, distance: 183.1
click at [496, 398] on quentale-workspace at bounding box center [631, 280] width 1263 height 561
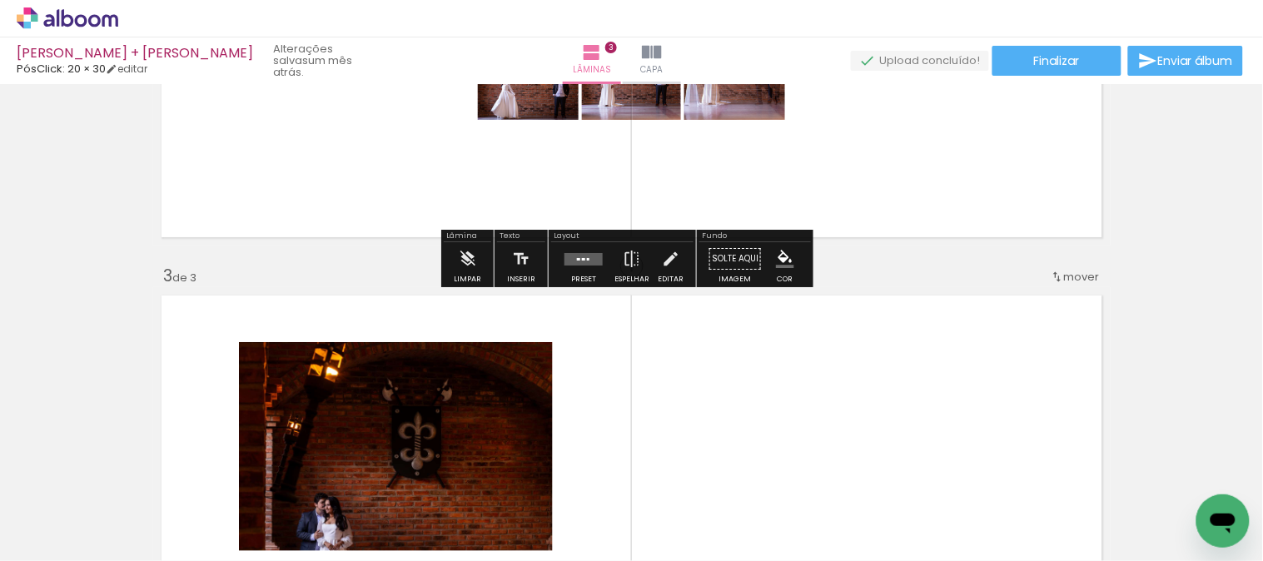
scroll to position [742, 0]
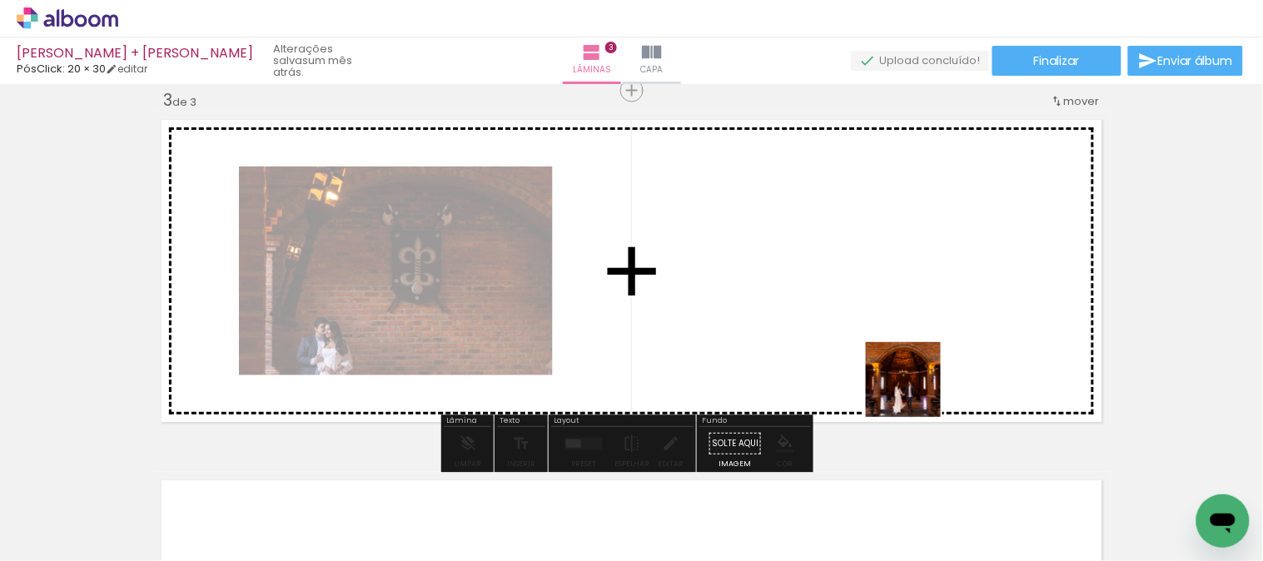
drag, startPoint x: 897, startPoint y: 421, endPoint x: 994, endPoint y: 417, distance: 96.7
click at [920, 383] on quentale-workspace at bounding box center [631, 280] width 1263 height 561
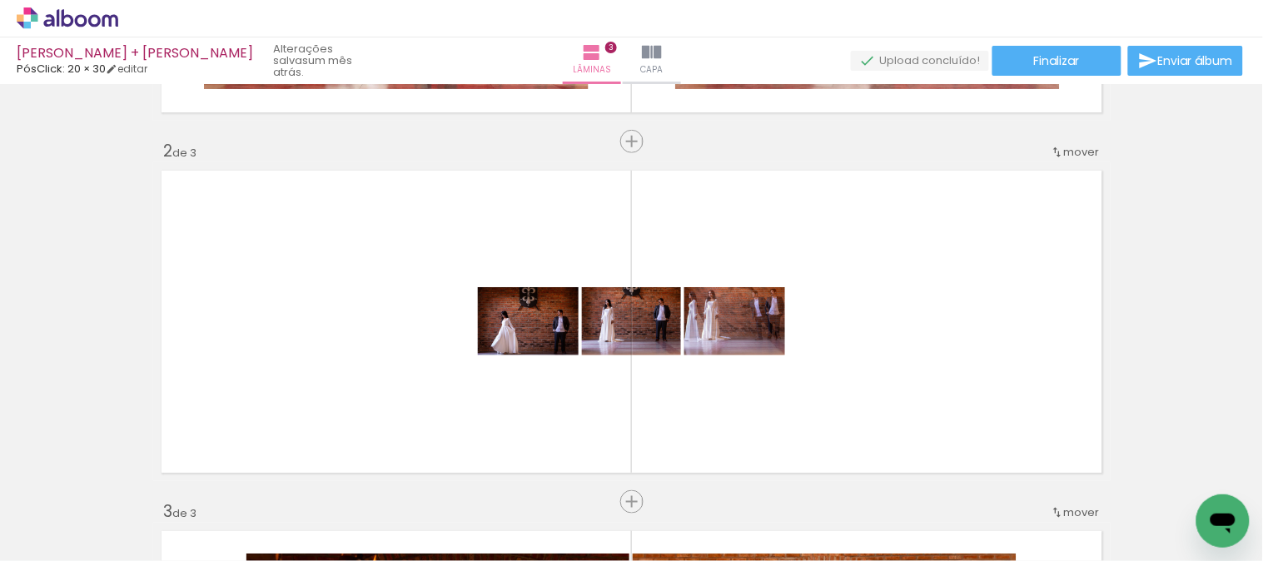
scroll to position [279, 0]
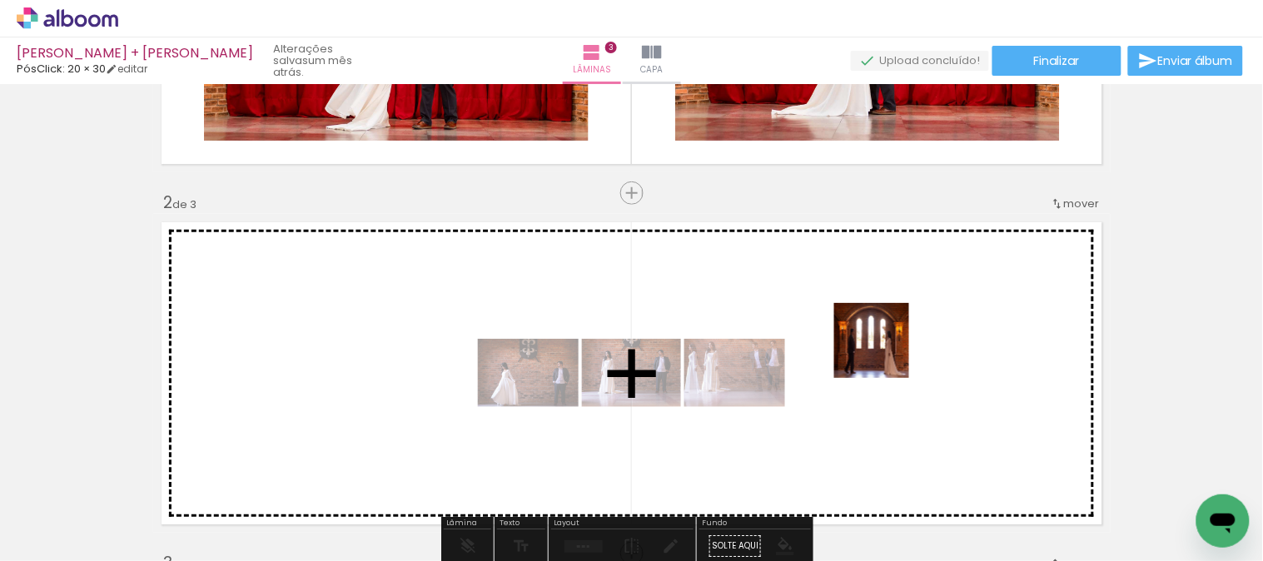
drag, startPoint x: 912, startPoint y: 511, endPoint x: 885, endPoint y: 353, distance: 159.8
click at [885, 353] on quentale-workspace at bounding box center [631, 280] width 1263 height 561
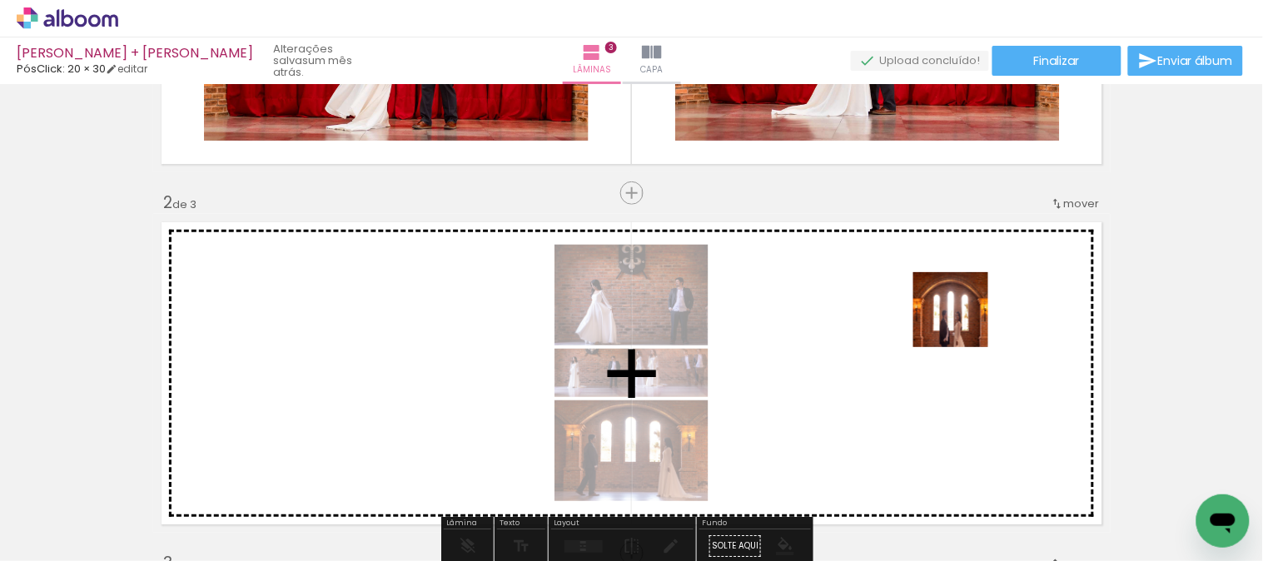
drag, startPoint x: 1011, startPoint y: 464, endPoint x: 963, endPoint y: 321, distance: 151.2
click at [963, 321] on quentale-workspace at bounding box center [631, 280] width 1263 height 561
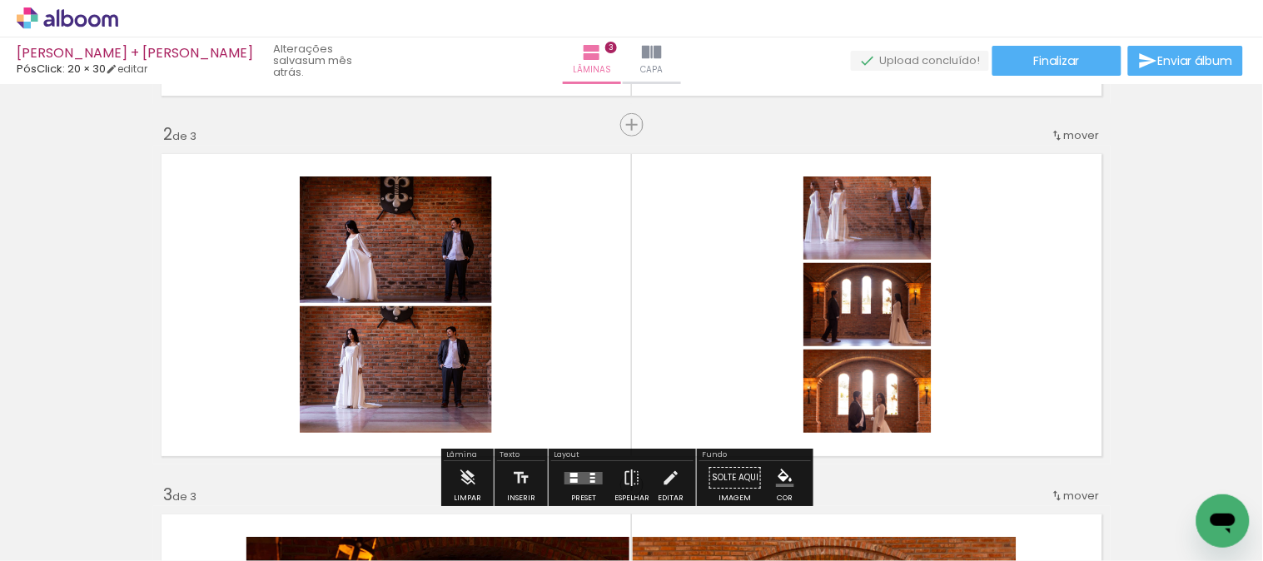
scroll to position [464, 0]
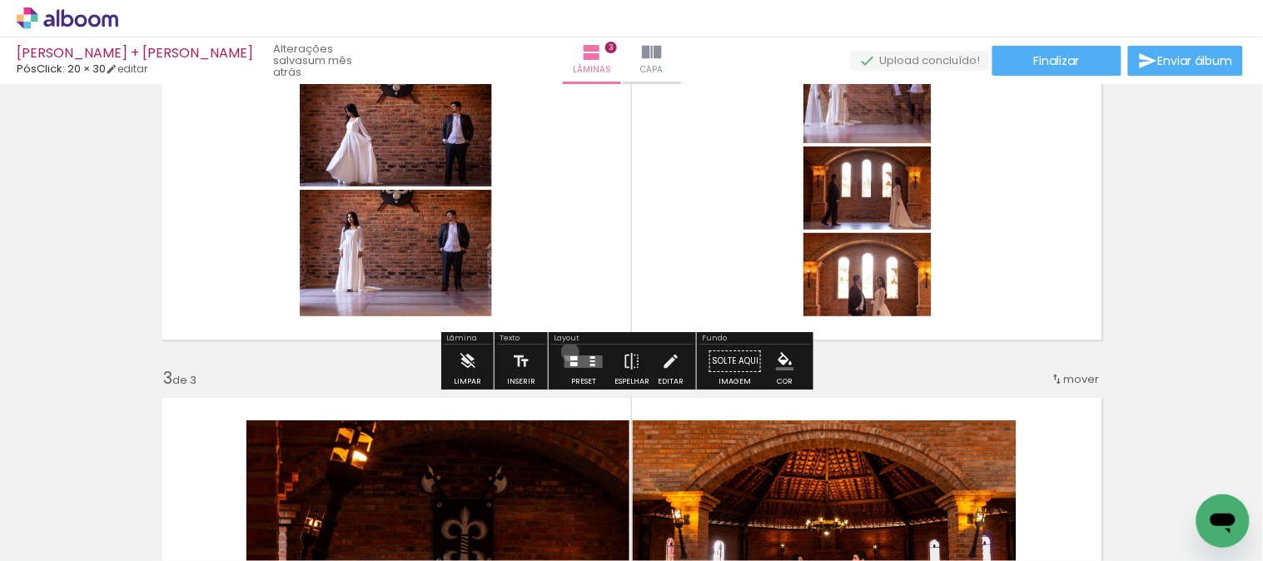
click at [567, 351] on div at bounding box center [583, 361] width 45 height 33
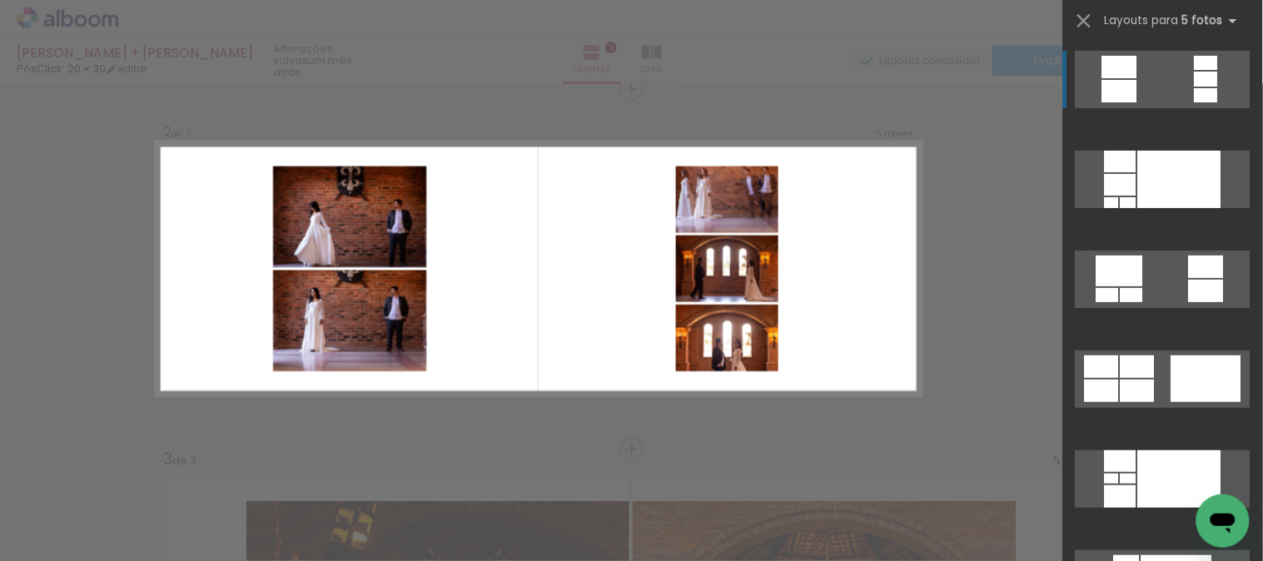
scroll to position [381, 0]
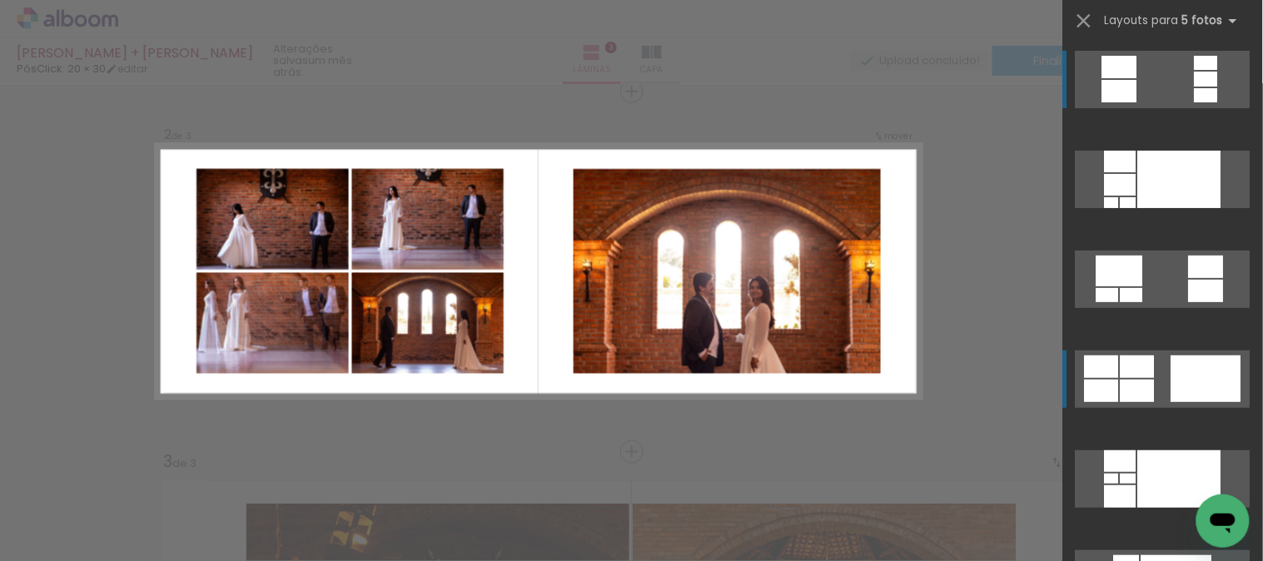
click at [1217, 208] on div at bounding box center [1180, 179] width 83 height 57
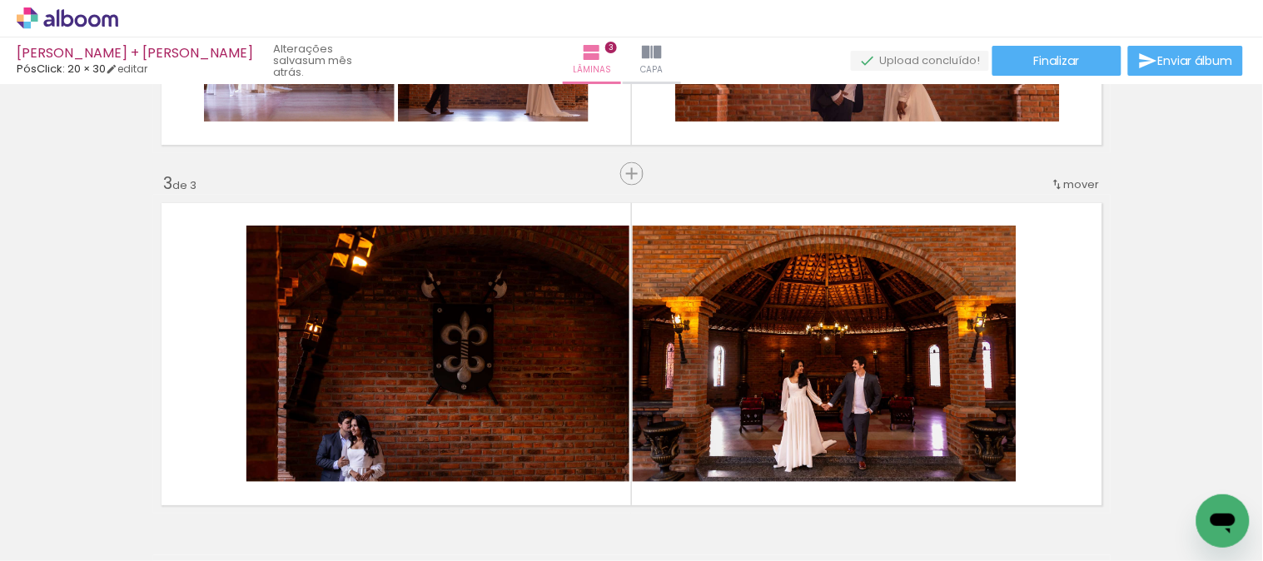
scroll to position [751, 0]
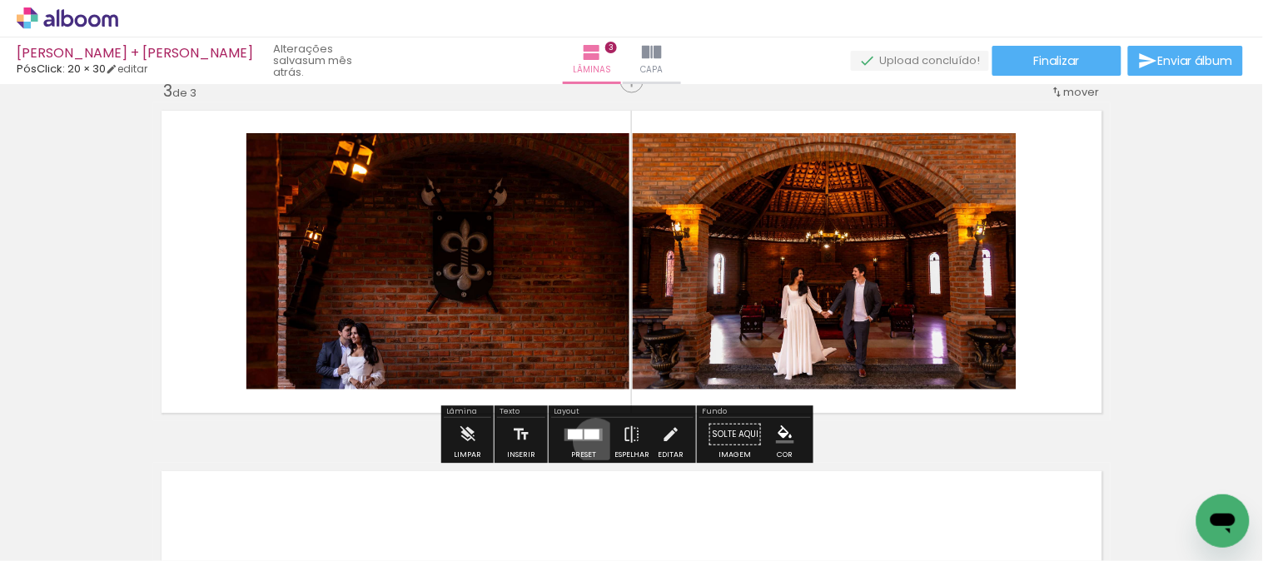
click at [592, 441] on div at bounding box center [583, 434] width 45 height 33
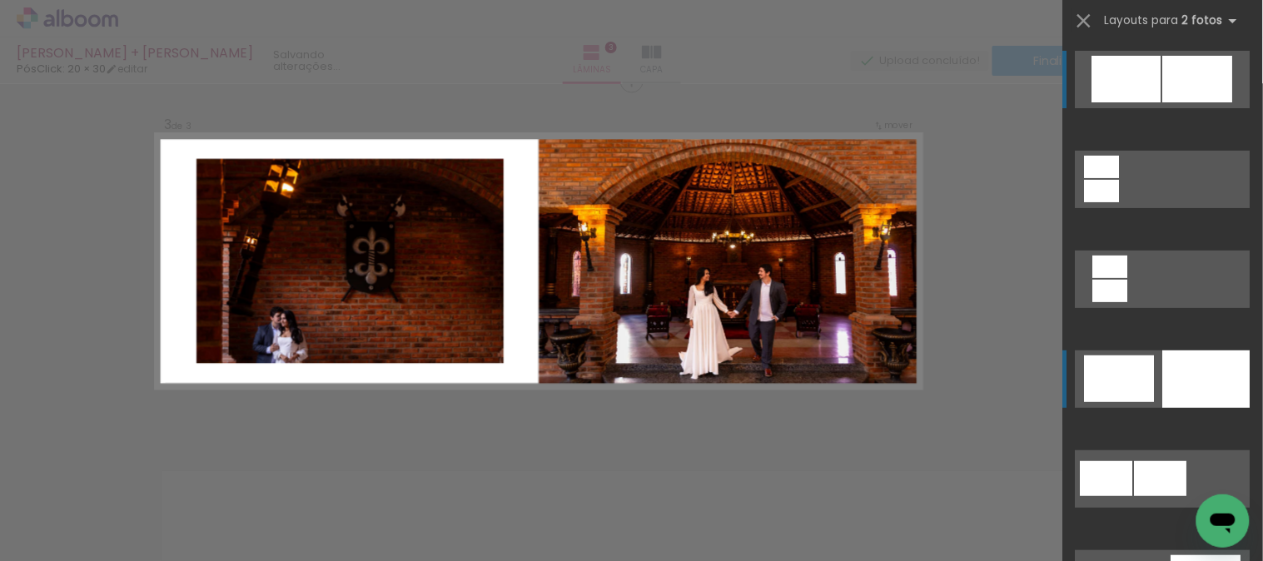
scroll to position [742, 0]
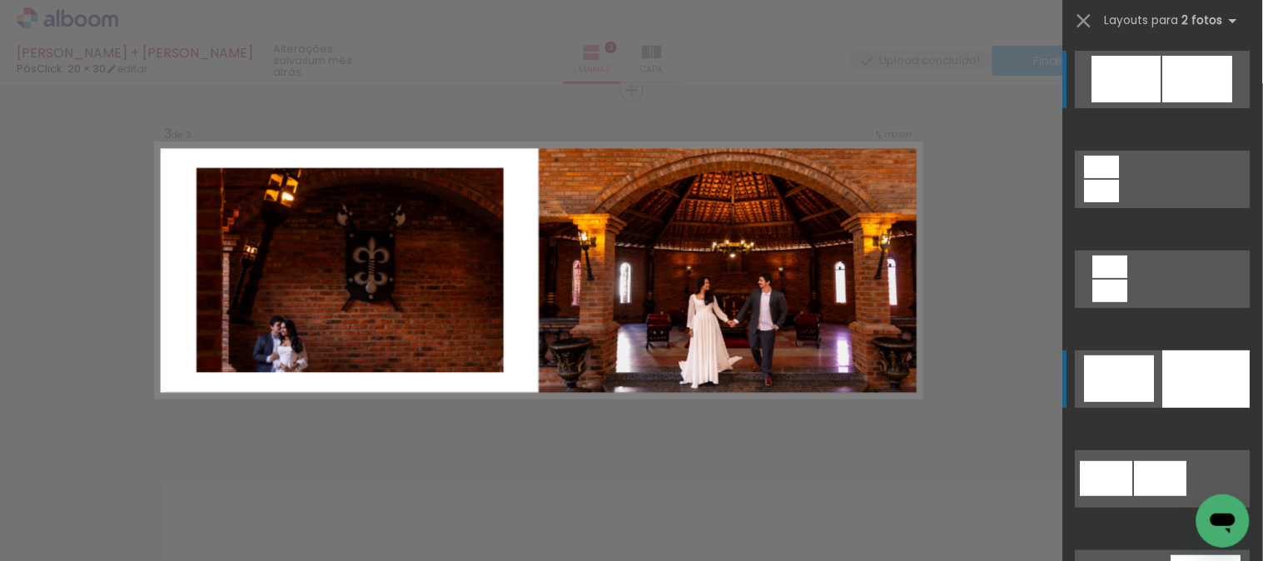
click at [1113, 178] on div at bounding box center [1102, 167] width 35 height 22
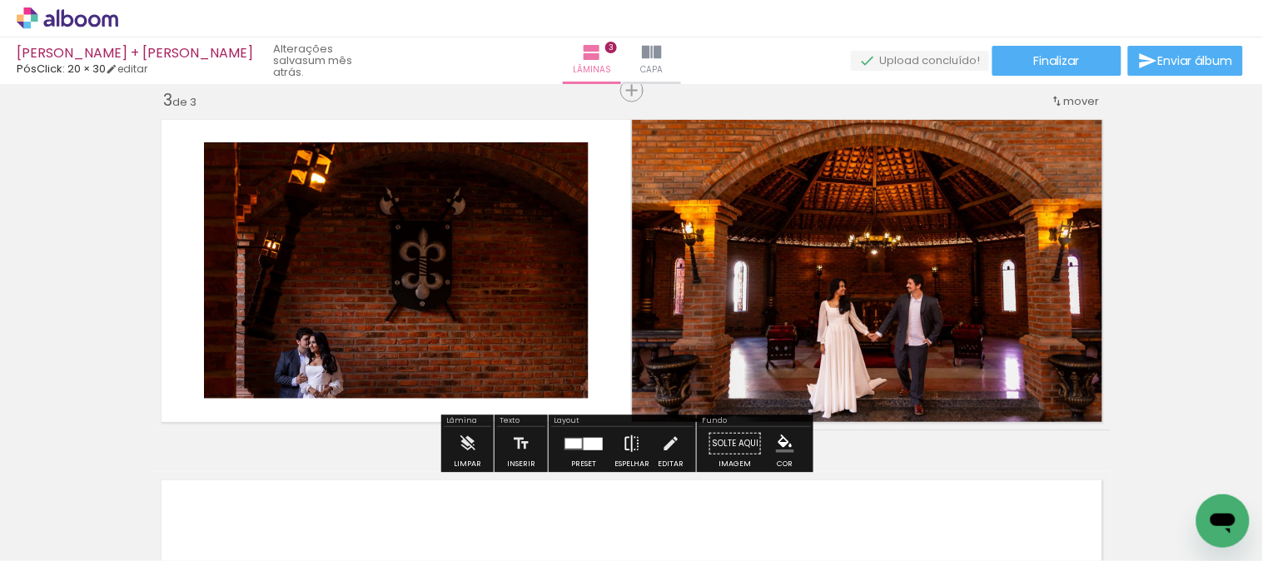
click at [635, 448] on iron-icon at bounding box center [632, 443] width 18 height 33
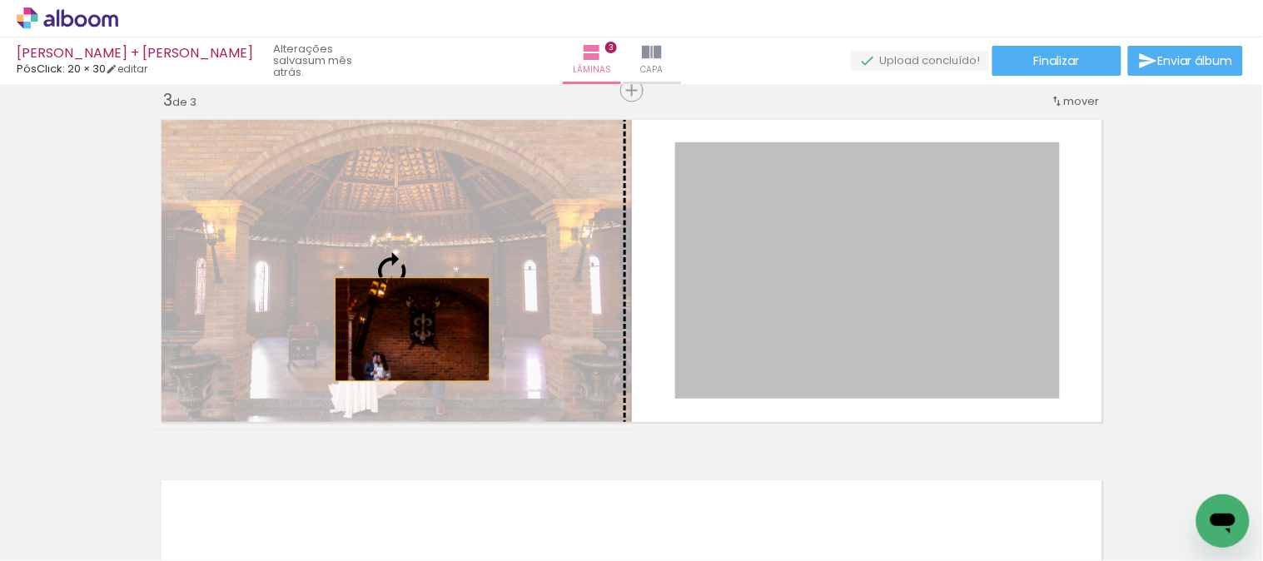
drag, startPoint x: 792, startPoint y: 334, endPoint x: 406, endPoint y: 330, distance: 386.5
click at [0, 0] on slot at bounding box center [0, 0] width 0 height 0
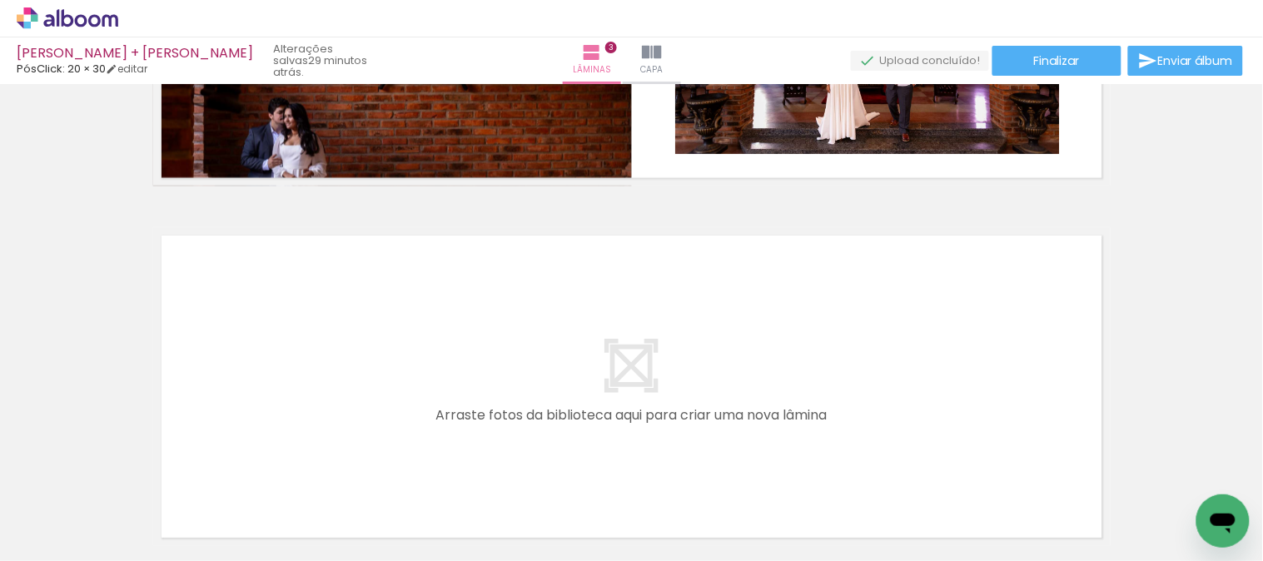
scroll to position [1019, 0]
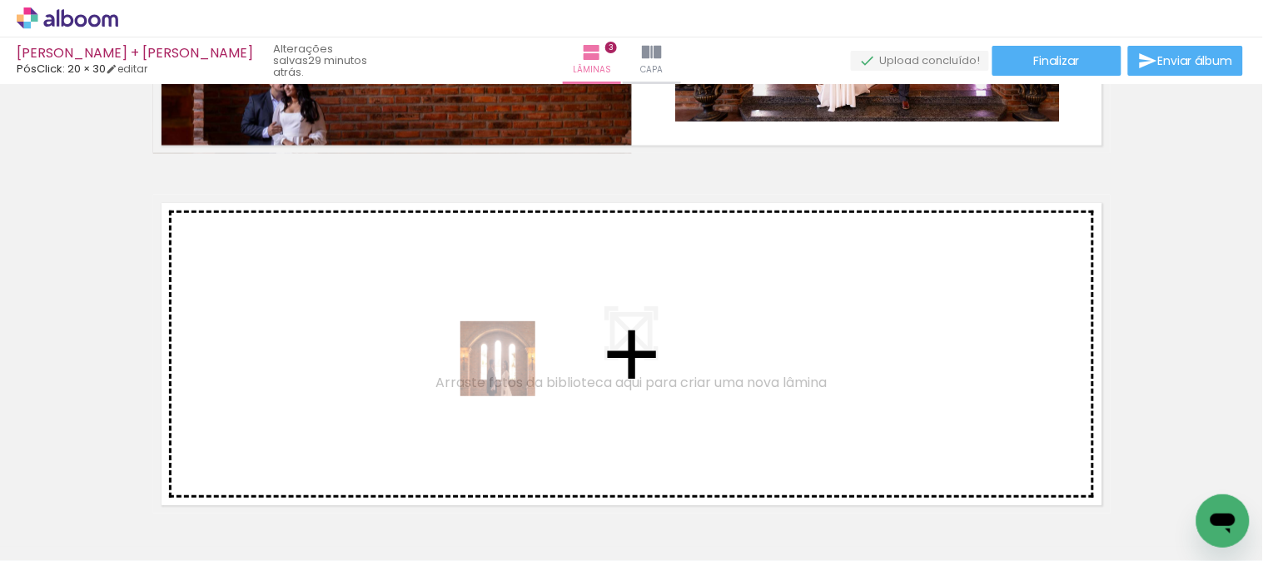
drag, startPoint x: 675, startPoint y: 395, endPoint x: 1199, endPoint y: 492, distance: 533.7
click at [513, 369] on quentale-workspace at bounding box center [631, 280] width 1263 height 561
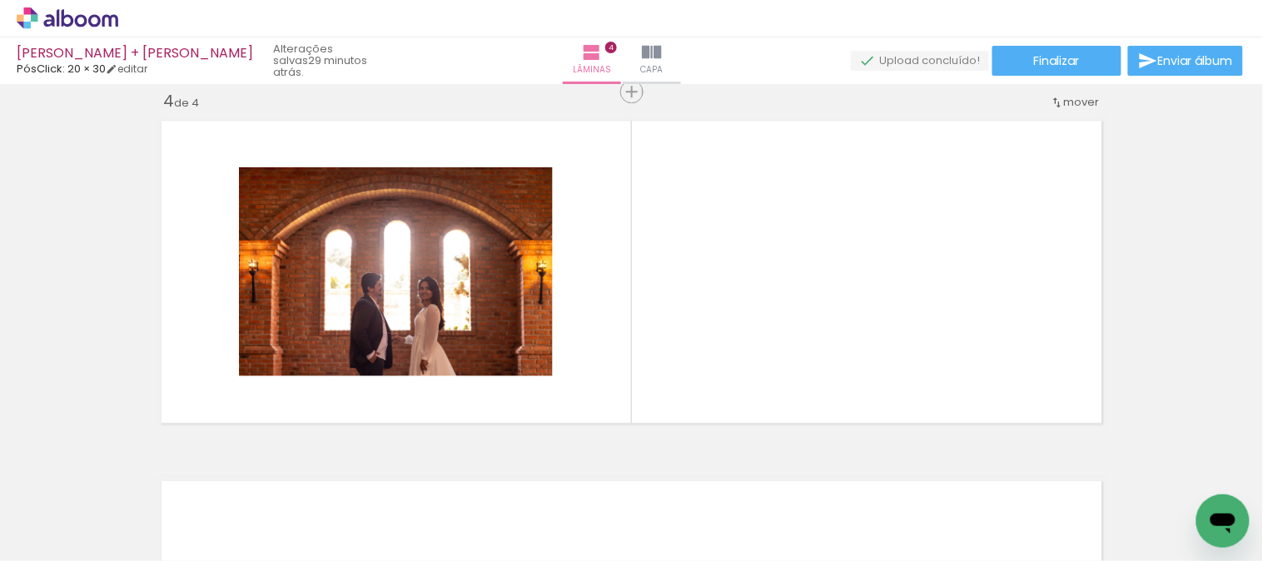
scroll to position [1103, 0]
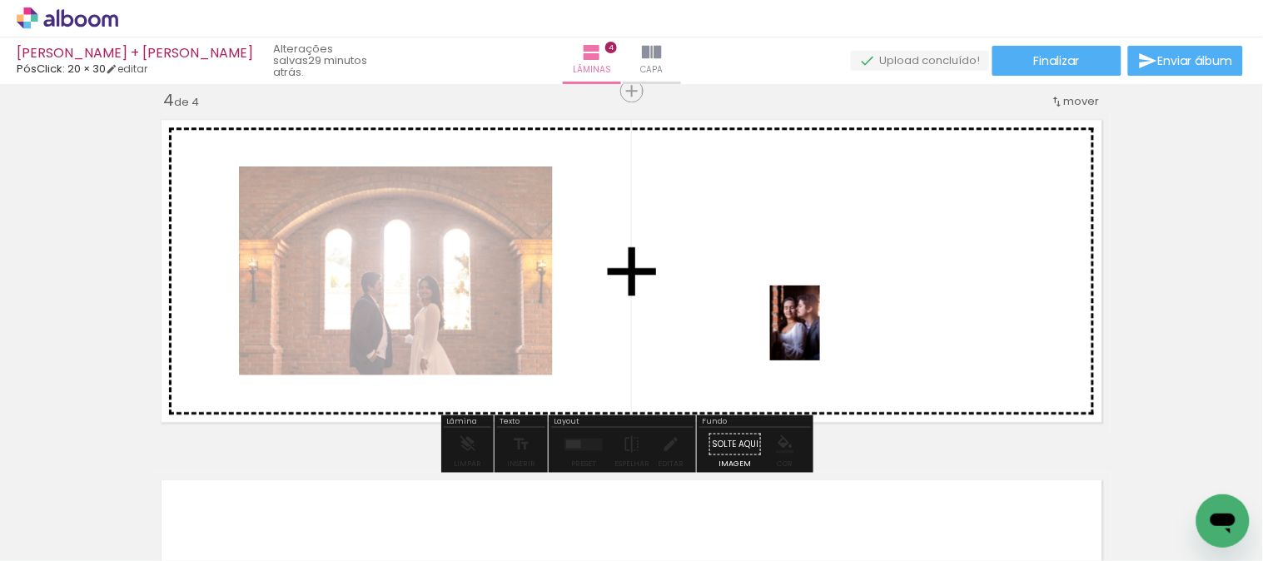
drag, startPoint x: 1102, startPoint y: 456, endPoint x: 820, endPoint y: 336, distance: 306.3
click at [820, 336] on quentale-workspace at bounding box center [631, 280] width 1263 height 561
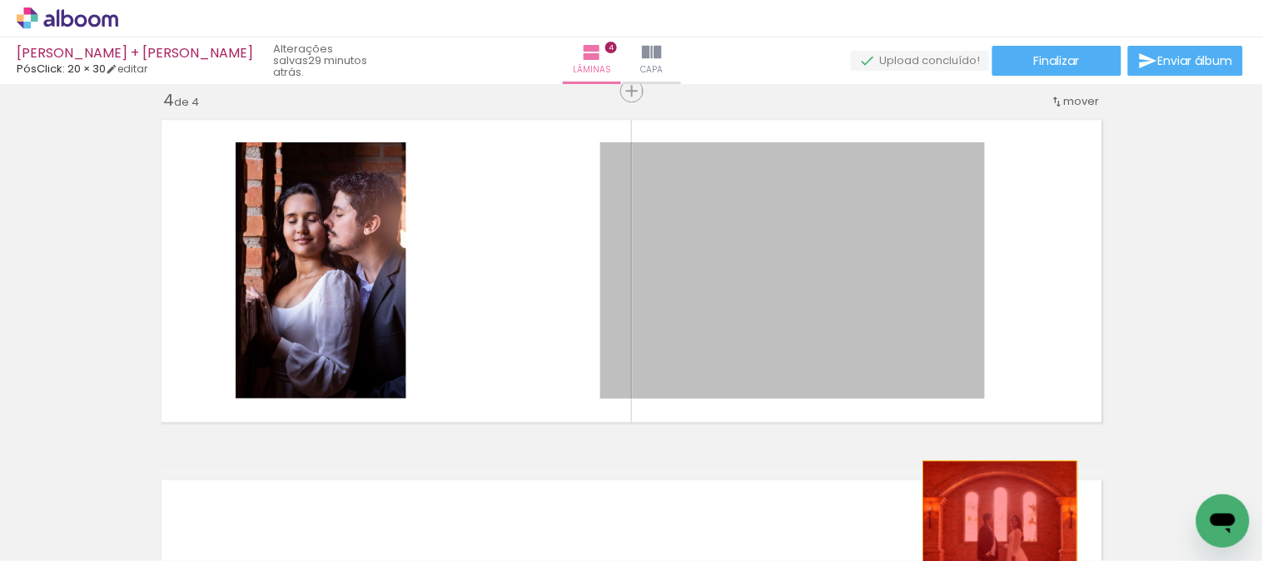
drag, startPoint x: 825, startPoint y: 286, endPoint x: 1055, endPoint y: 536, distance: 340.1
click at [994, 512] on quentale-workspace at bounding box center [631, 280] width 1263 height 561
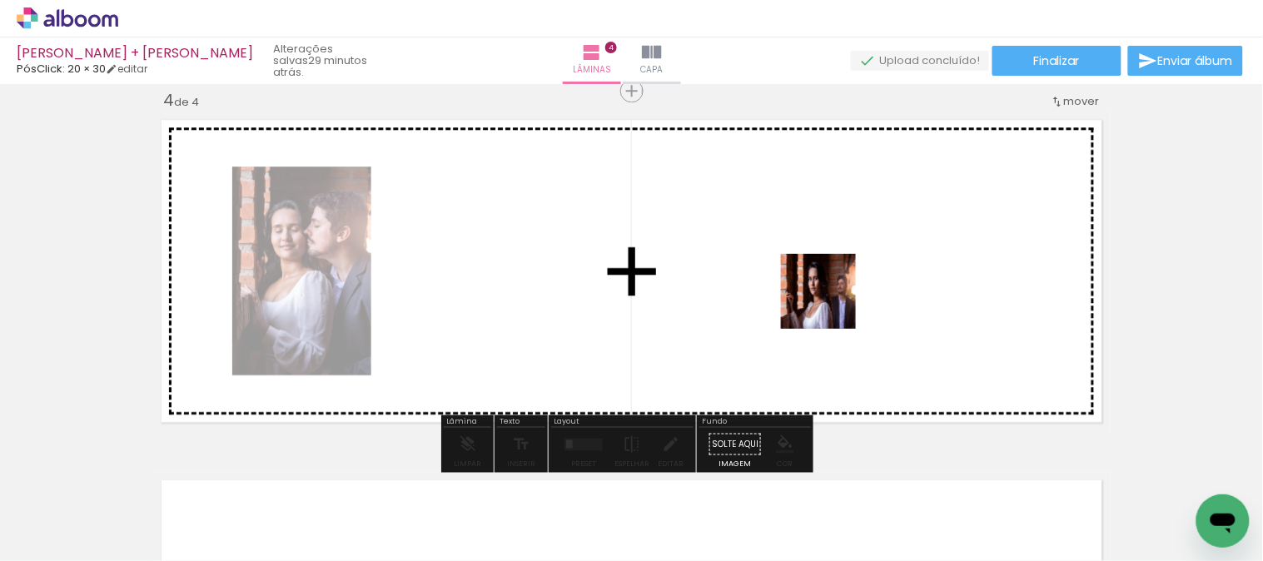
drag, startPoint x: 1112, startPoint y: 516, endPoint x: 830, endPoint y: 304, distance: 352.6
click at [830, 304] on quentale-workspace at bounding box center [631, 280] width 1263 height 561
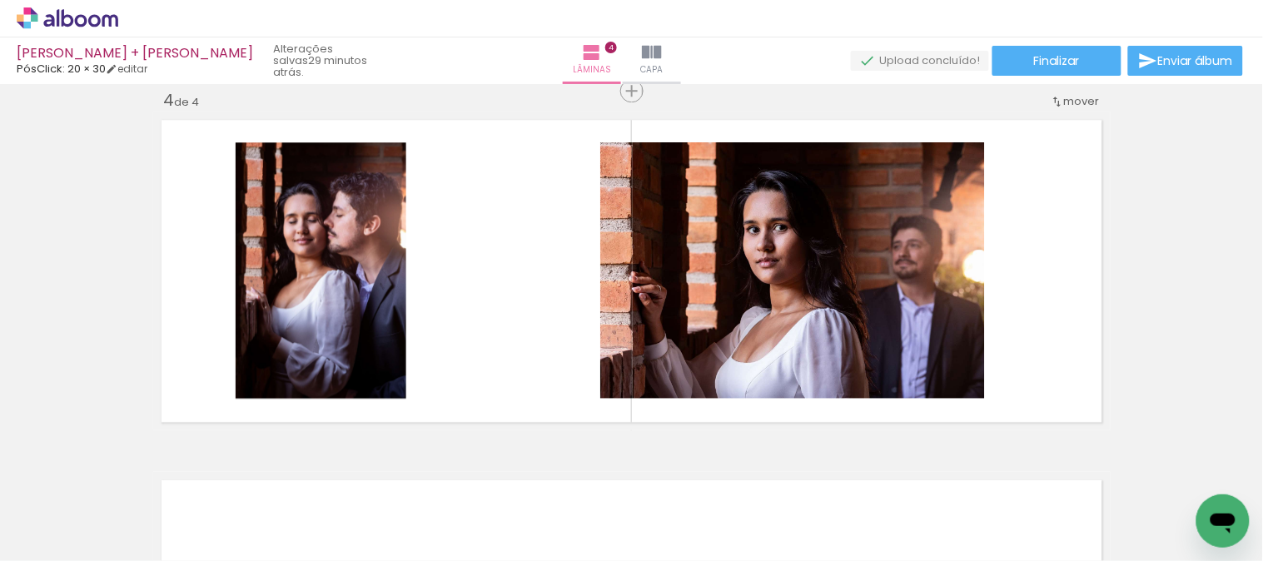
scroll to position [0, 610]
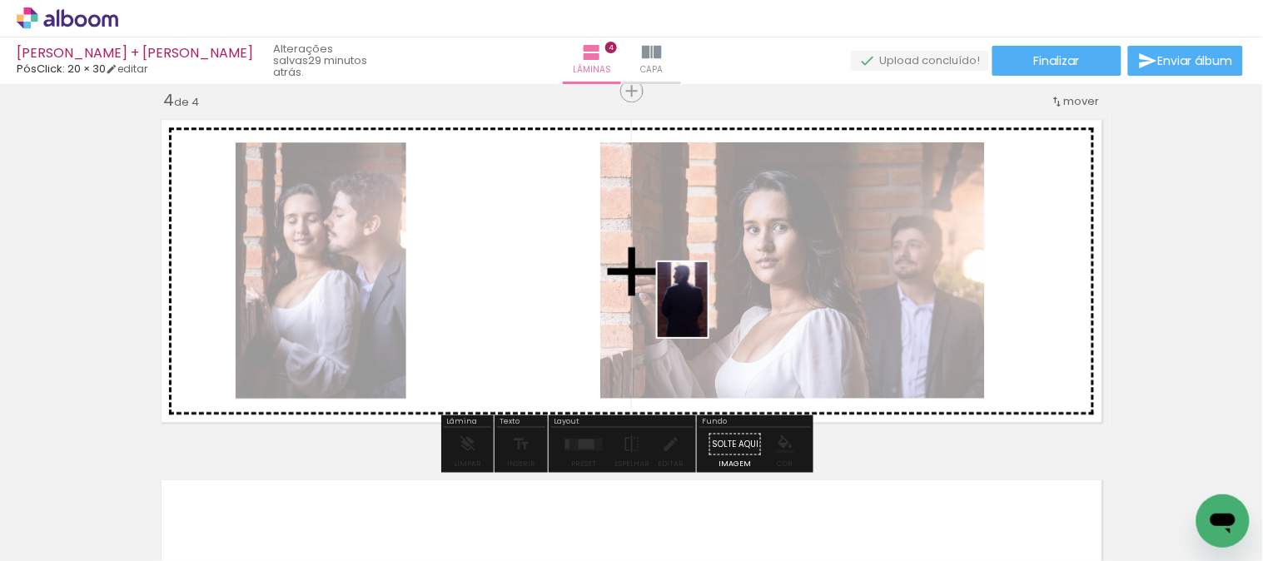
drag, startPoint x: 667, startPoint y: 454, endPoint x: 708, endPoint y: 312, distance: 147.4
click at [708, 312] on quentale-workspace at bounding box center [631, 280] width 1263 height 561
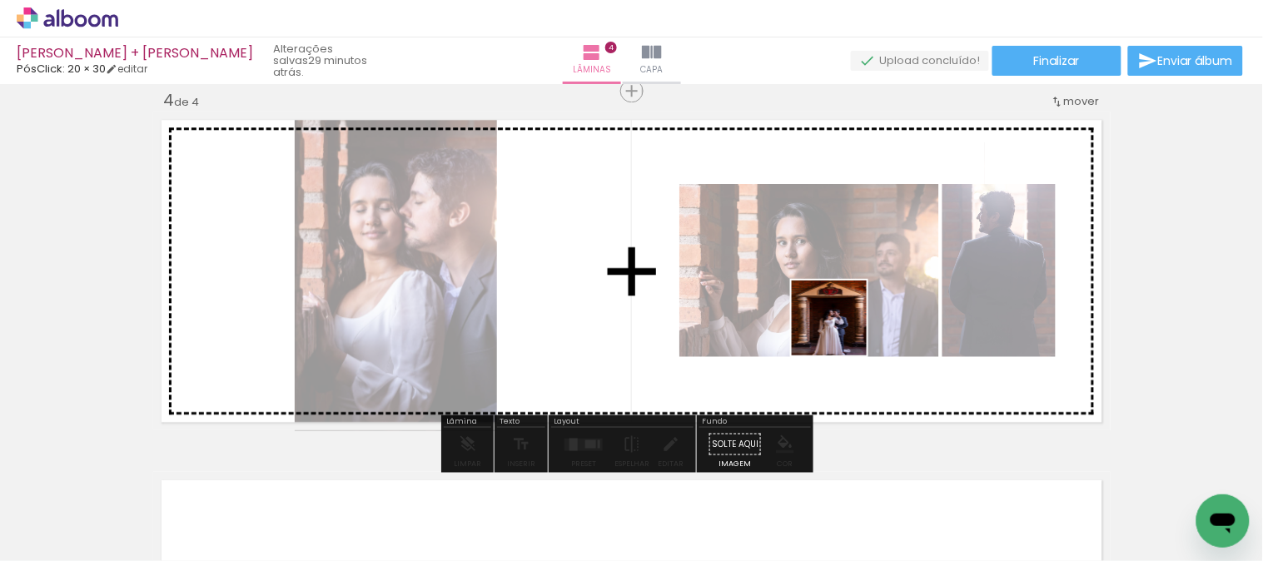
drag, startPoint x: 791, startPoint y: 509, endPoint x: 843, endPoint y: 326, distance: 190.4
click at [843, 326] on quentale-workspace at bounding box center [631, 280] width 1263 height 561
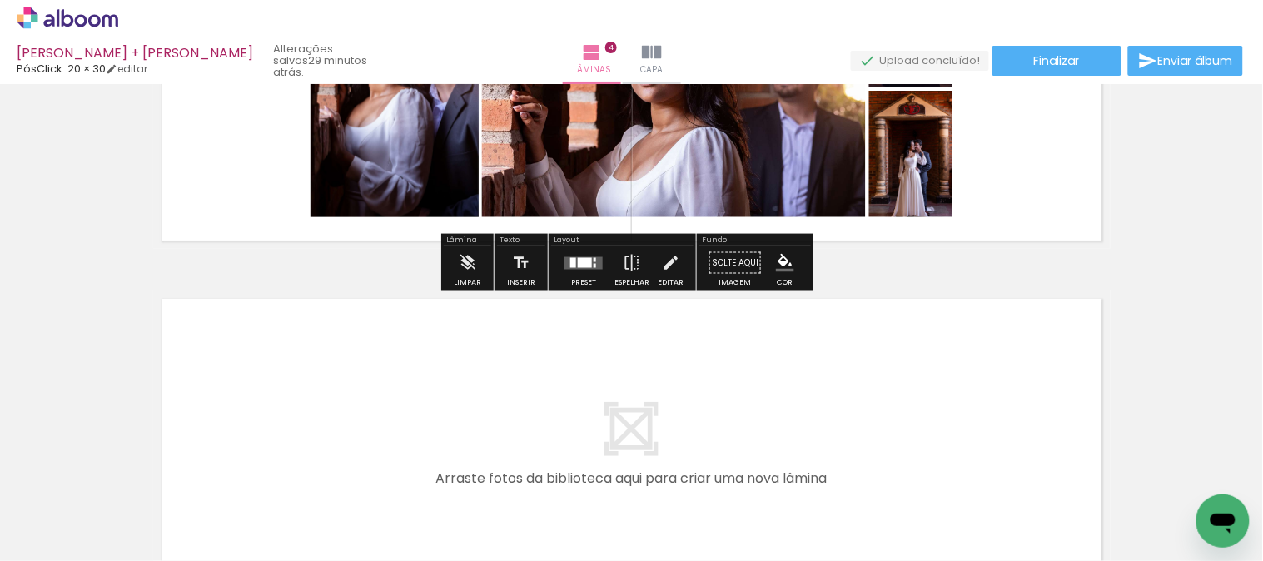
scroll to position [1288, 0]
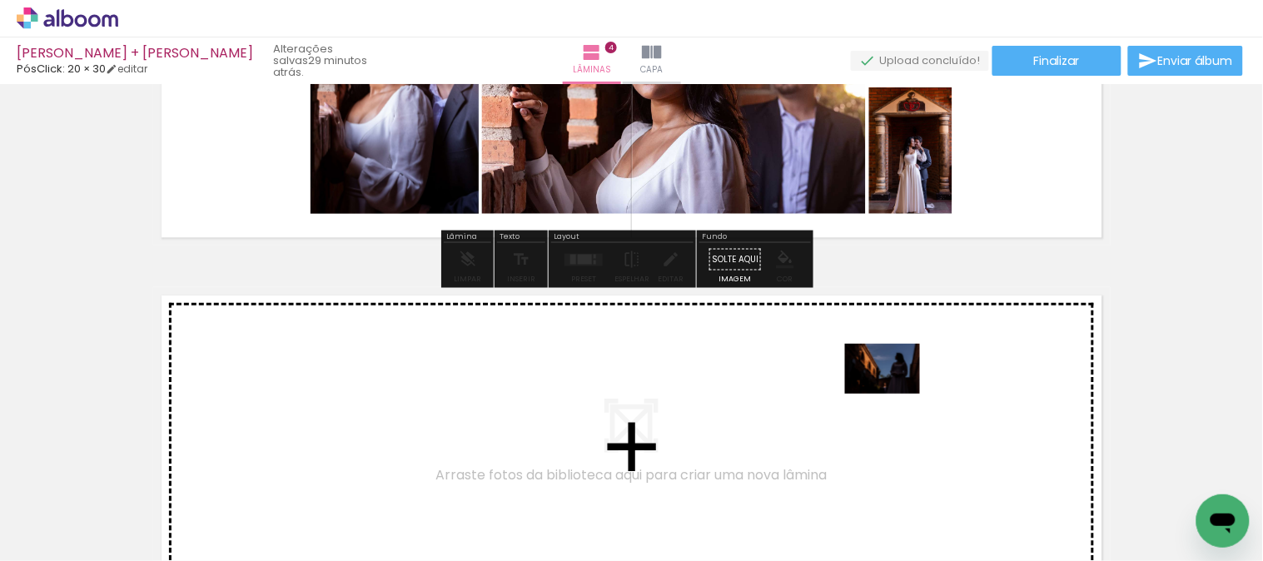
drag, startPoint x: 878, startPoint y: 452, endPoint x: 895, endPoint y: 394, distance: 60.9
click at [895, 394] on quentale-workspace at bounding box center [631, 280] width 1263 height 561
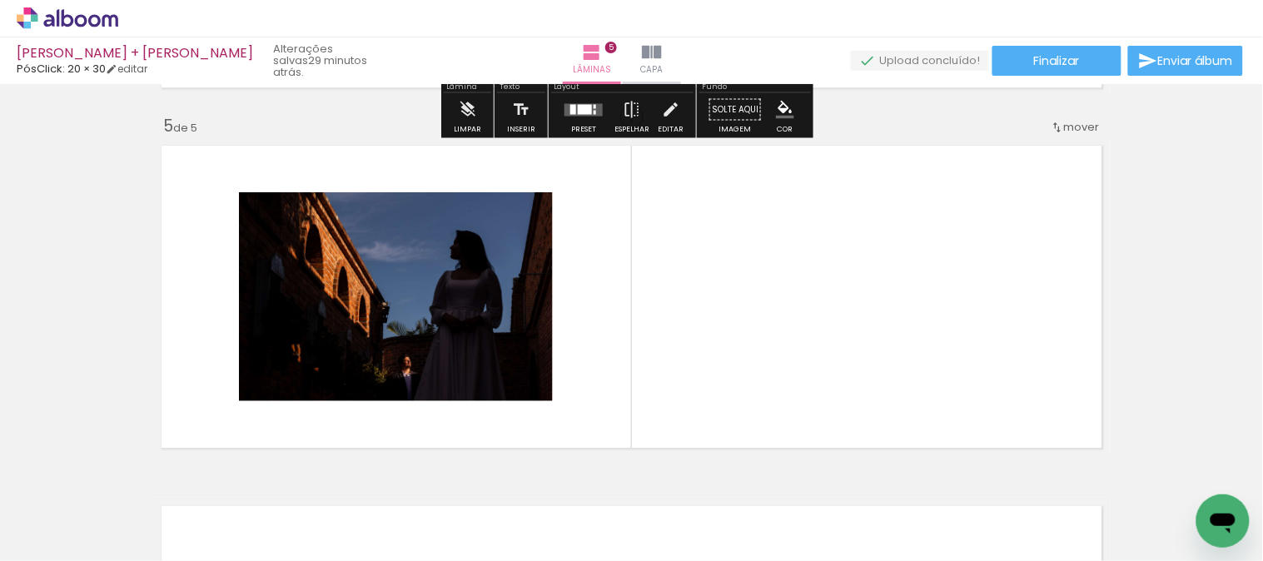
scroll to position [1463, 0]
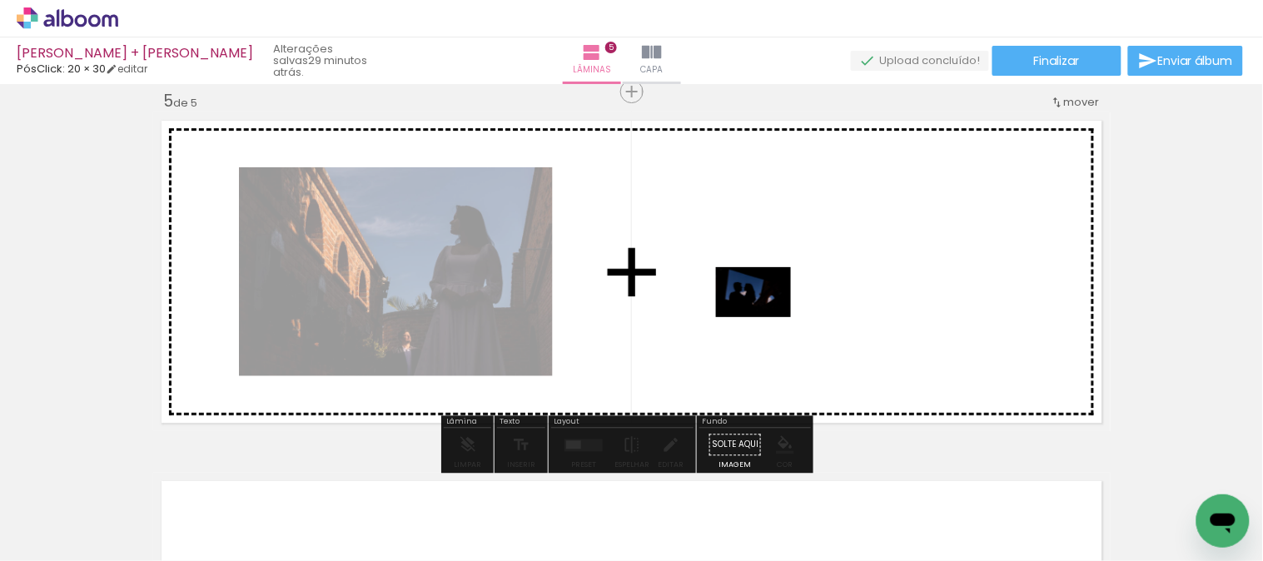
drag, startPoint x: 409, startPoint y: 455, endPoint x: 1048, endPoint y: 498, distance: 640.3
click at [773, 311] on quentale-workspace at bounding box center [631, 280] width 1263 height 561
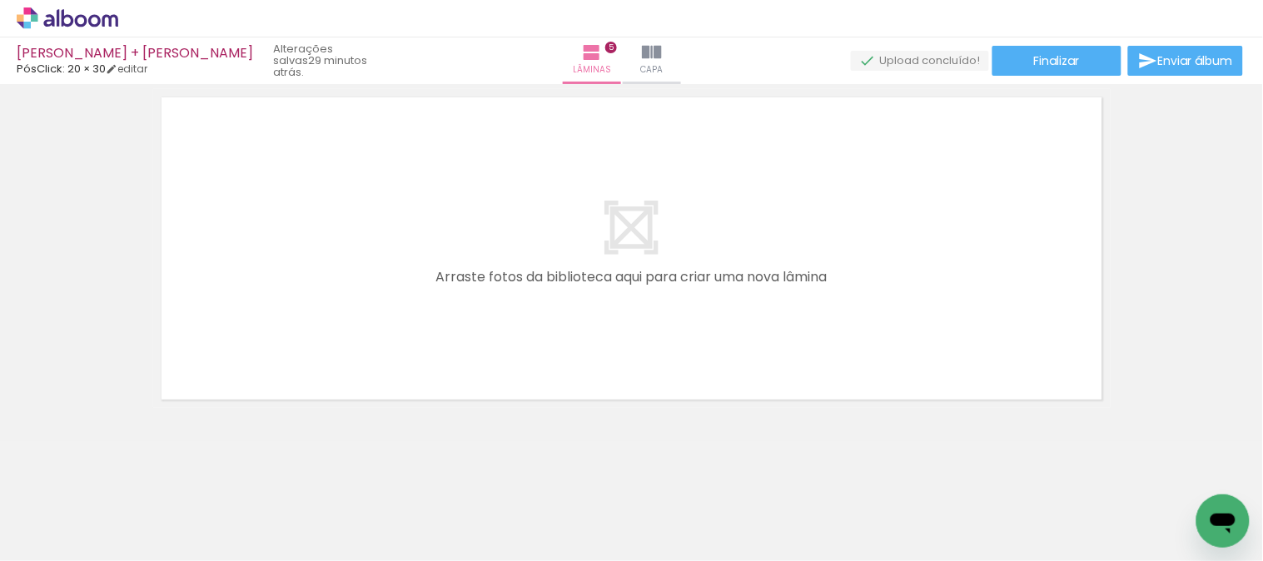
scroll to position [0, 1004]
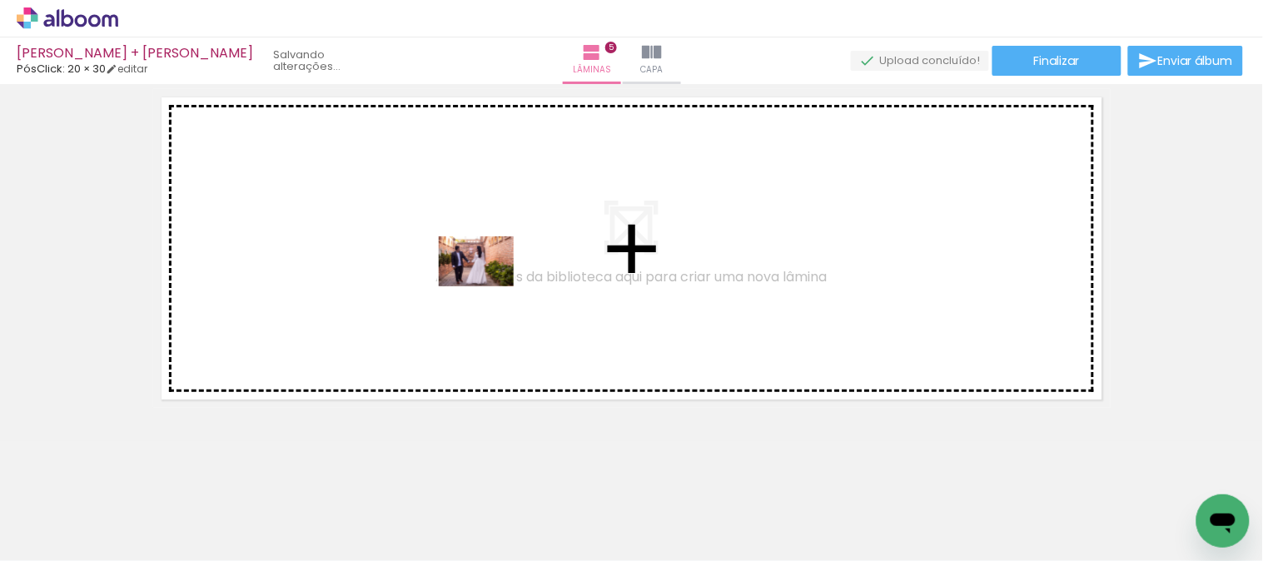
drag, startPoint x: 581, startPoint y: 520, endPoint x: 646, endPoint y: 456, distance: 91.3
click at [489, 286] on quentale-workspace at bounding box center [631, 280] width 1263 height 561
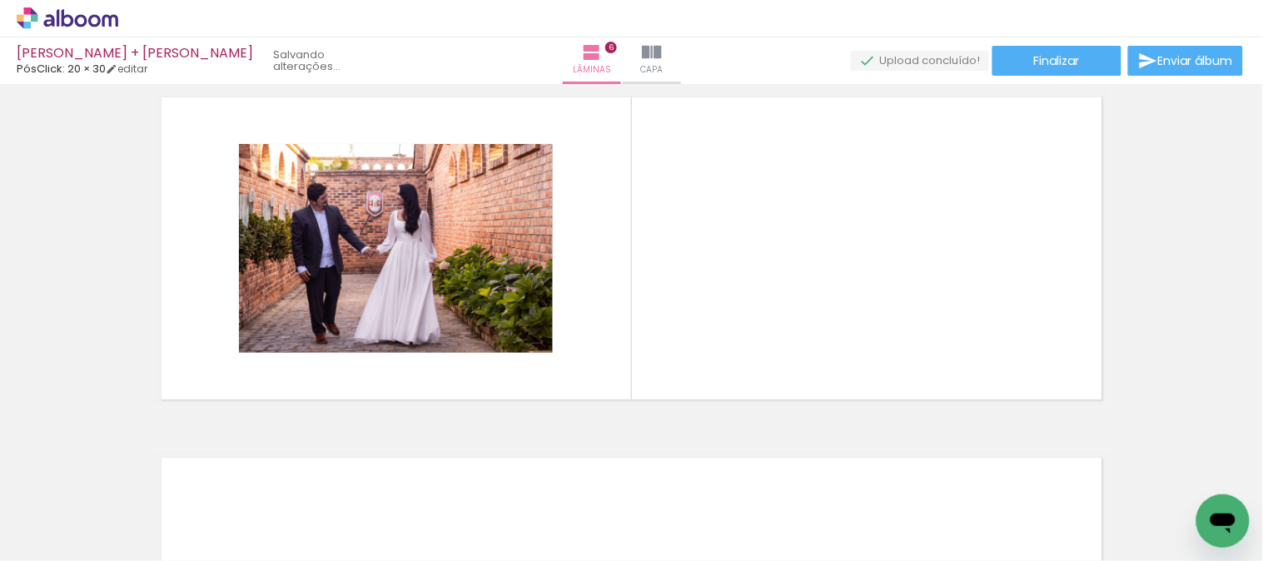
scroll to position [1824, 0]
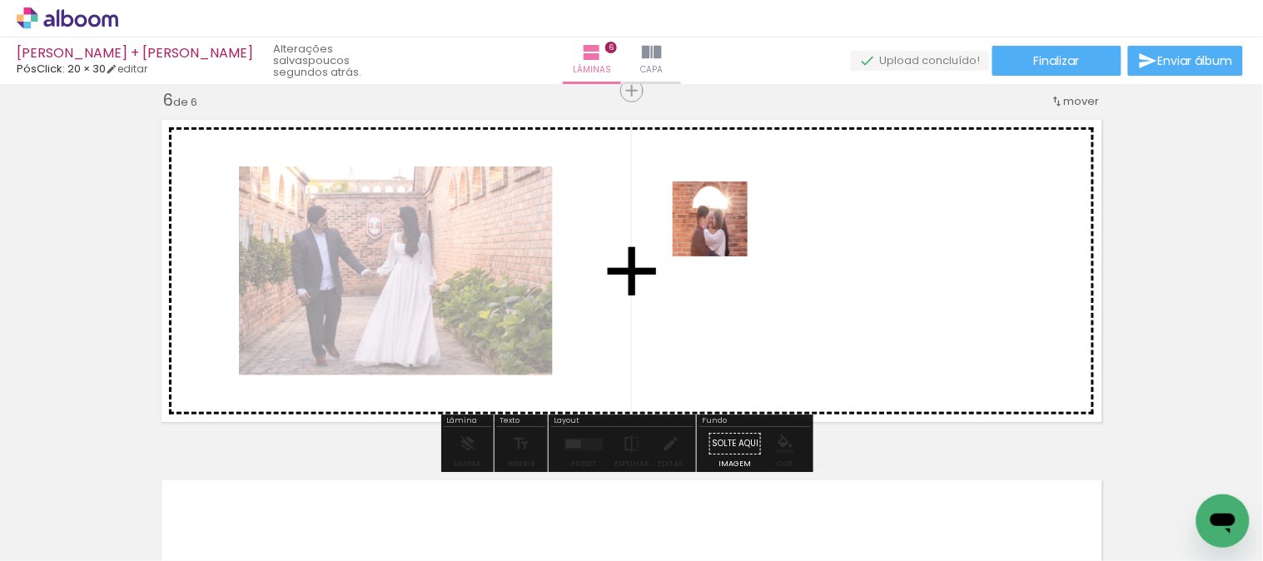
drag, startPoint x: 656, startPoint y: 501, endPoint x: 744, endPoint y: 464, distance: 95.1
click at [723, 233] on quentale-workspace at bounding box center [631, 280] width 1263 height 561
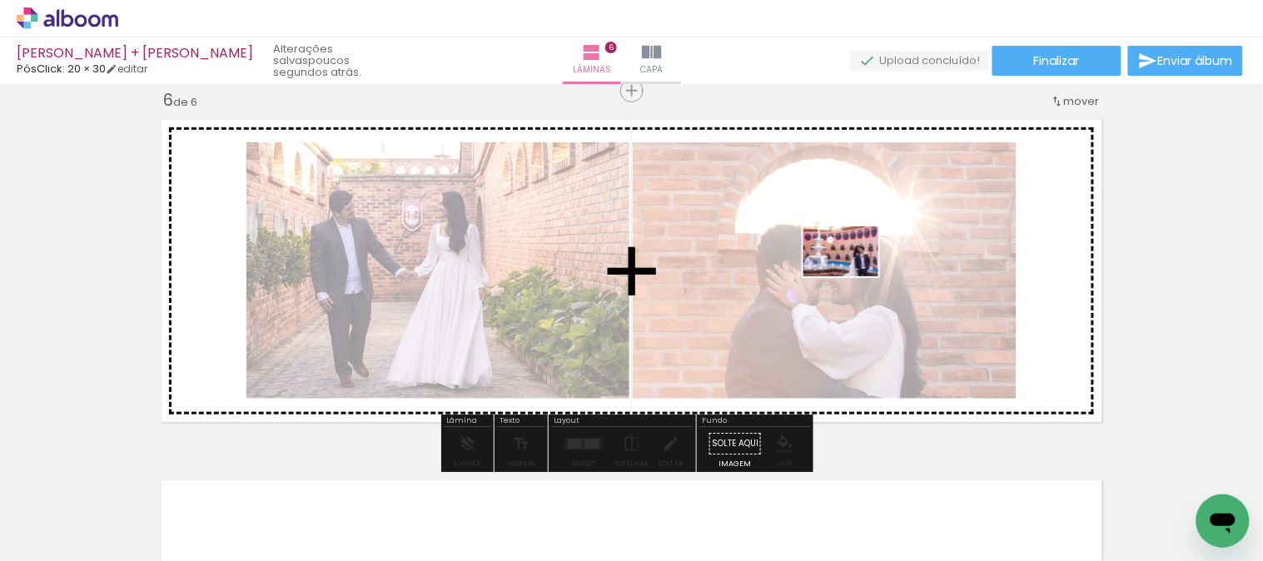
drag, startPoint x: 858, startPoint y: 512, endPoint x: 922, endPoint y: 488, distance: 68.5
click at [854, 275] on quentale-workspace at bounding box center [631, 280] width 1263 height 561
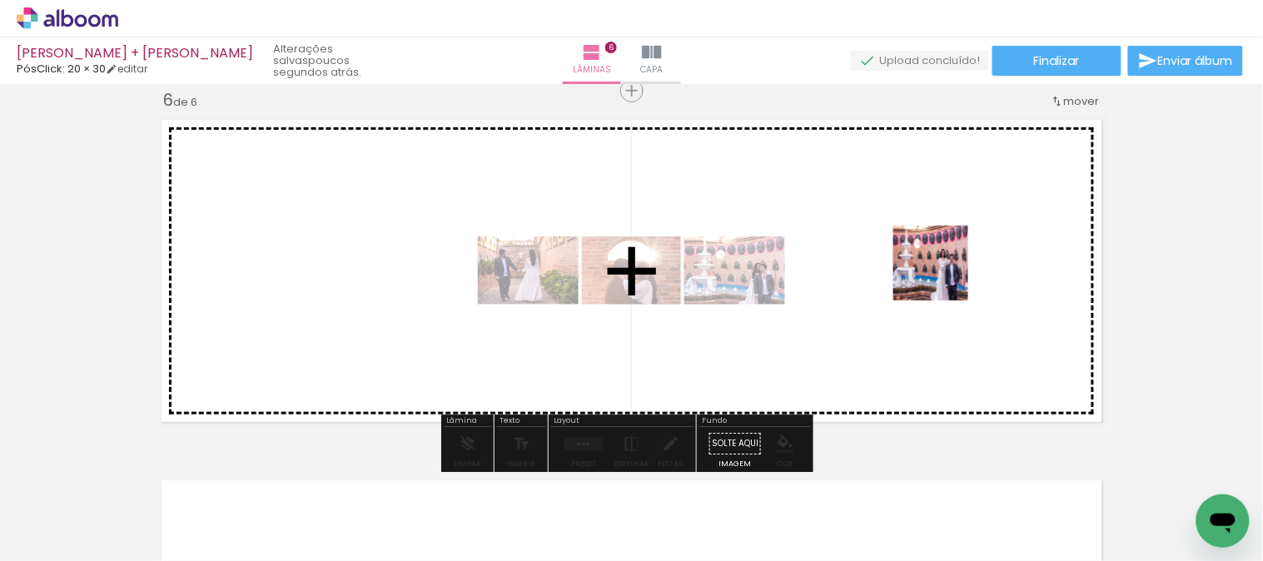
drag, startPoint x: 943, startPoint y: 504, endPoint x: 1027, endPoint y: 512, distance: 84.5
click at [947, 289] on quentale-workspace at bounding box center [631, 280] width 1263 height 561
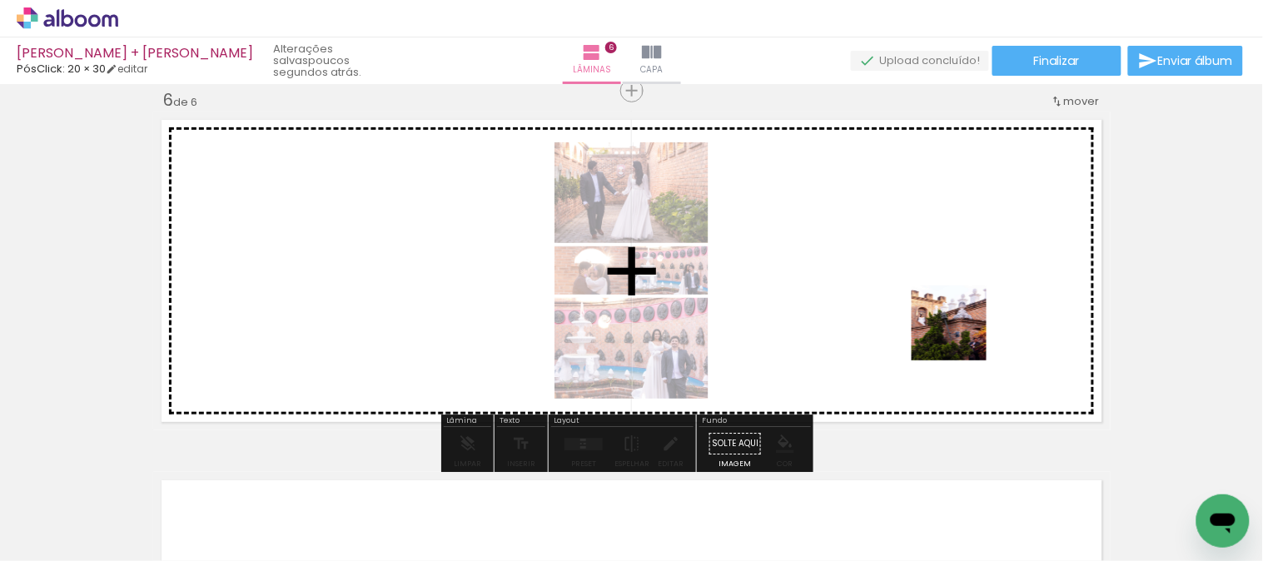
drag, startPoint x: 999, startPoint y: 443, endPoint x: 1139, endPoint y: 503, distance: 151.5
click at [950, 278] on quentale-workspace at bounding box center [631, 280] width 1263 height 561
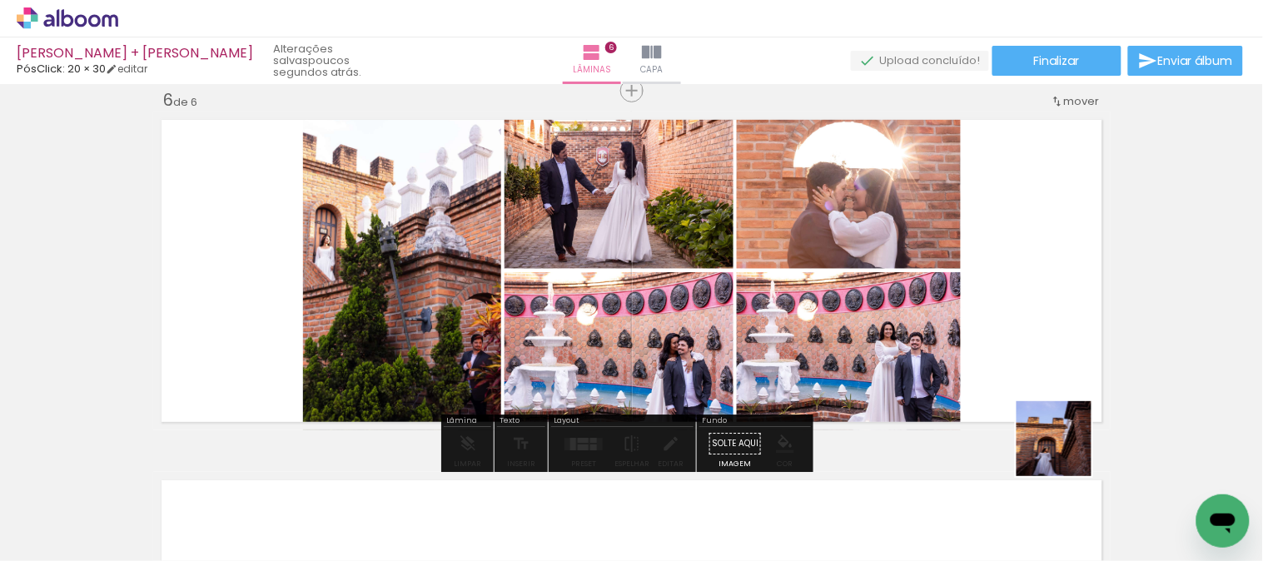
drag, startPoint x: 1123, startPoint y: 503, endPoint x: 876, endPoint y: 561, distance: 253.1
click at [941, 287] on quentale-workspace at bounding box center [631, 280] width 1263 height 561
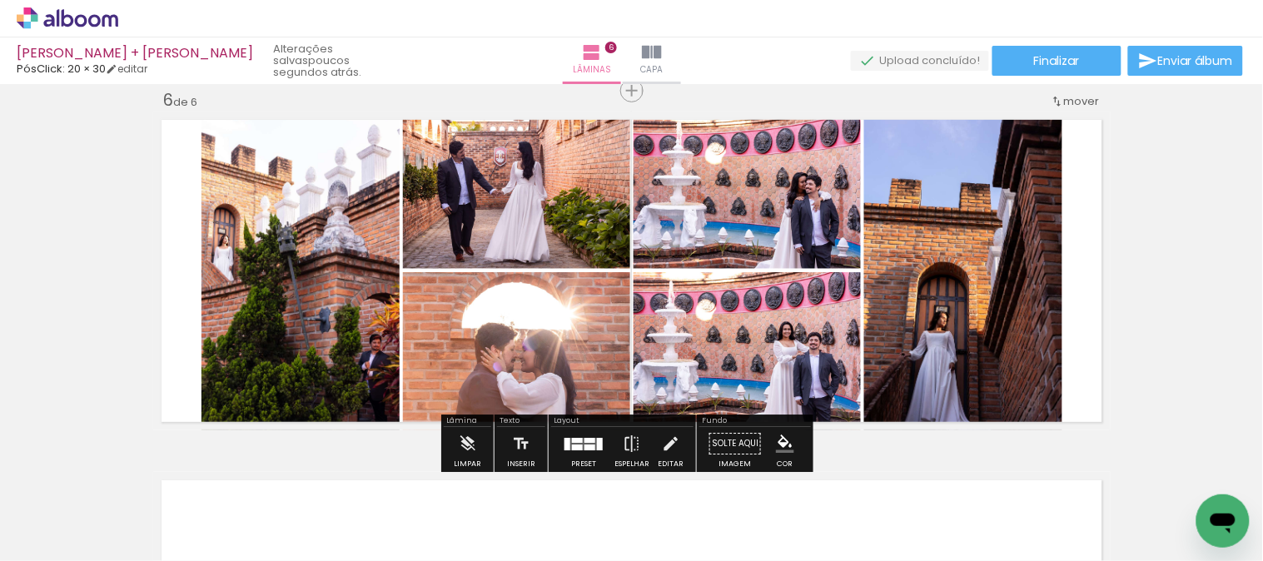
scroll to position [0, 1355]
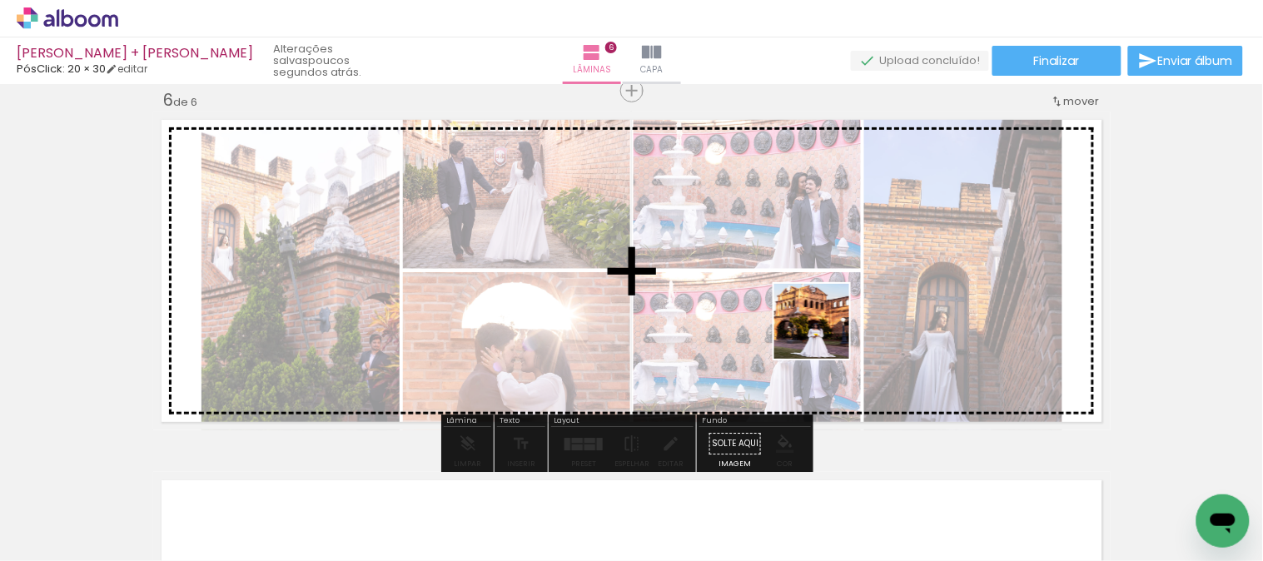
drag, startPoint x: 846, startPoint y: 475, endPoint x: 970, endPoint y: 522, distance: 132.9
click at [833, 295] on quentale-workspace at bounding box center [631, 280] width 1263 height 561
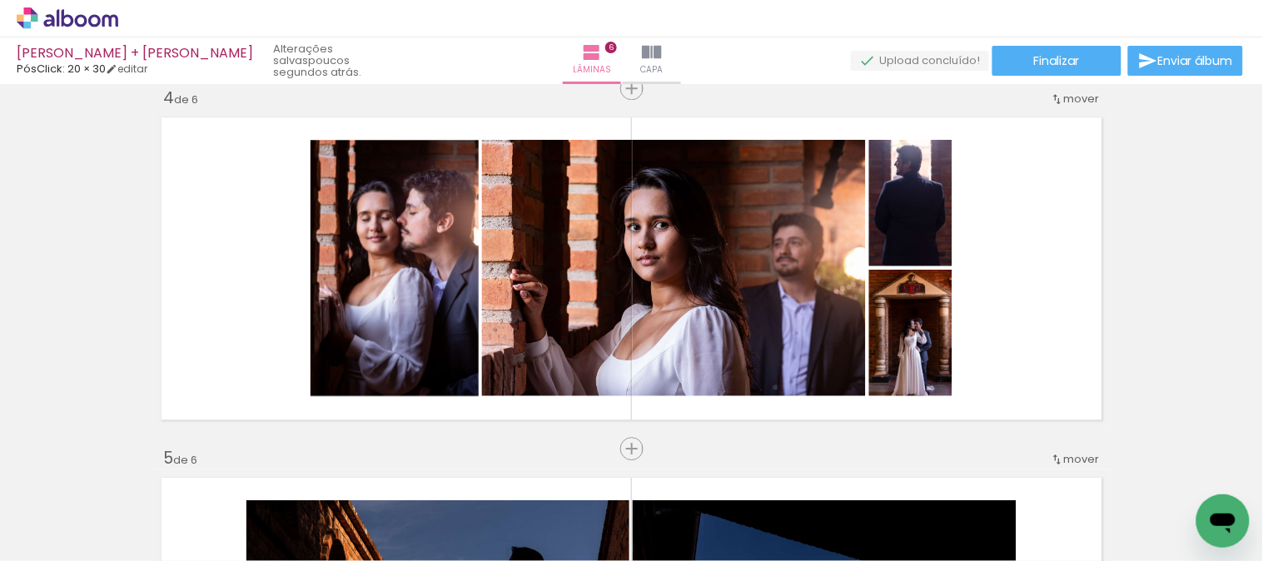
scroll to position [1066, 0]
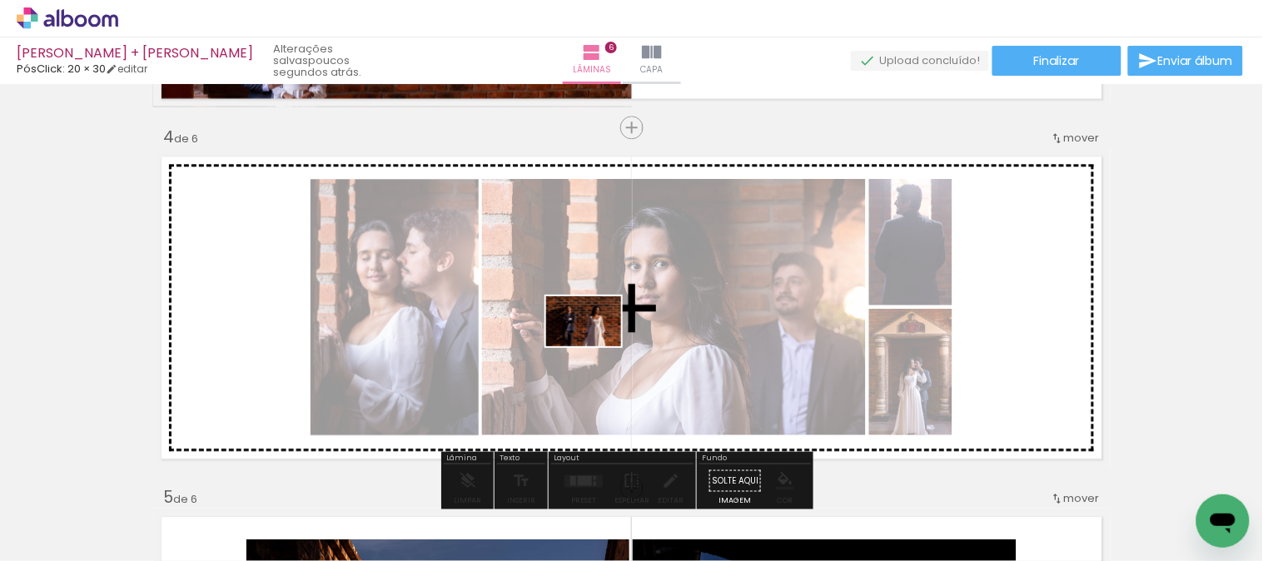
drag, startPoint x: 425, startPoint y: 519, endPoint x: 596, endPoint y: 346, distance: 243.2
click at [596, 346] on quentale-workspace at bounding box center [631, 280] width 1263 height 561
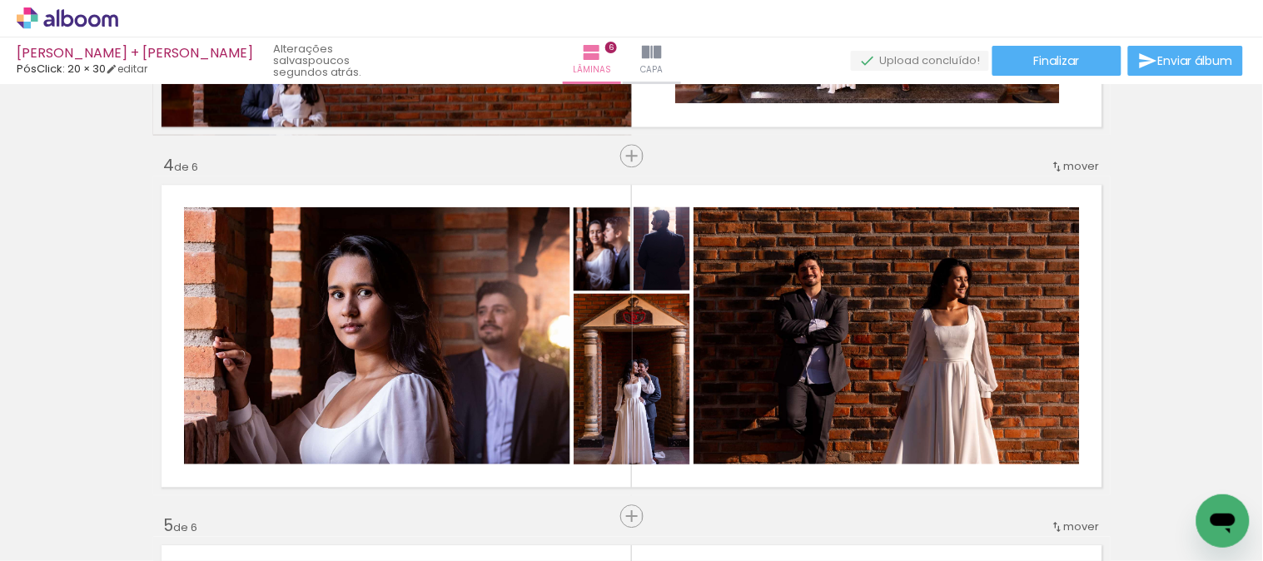
scroll to position [1234, 0]
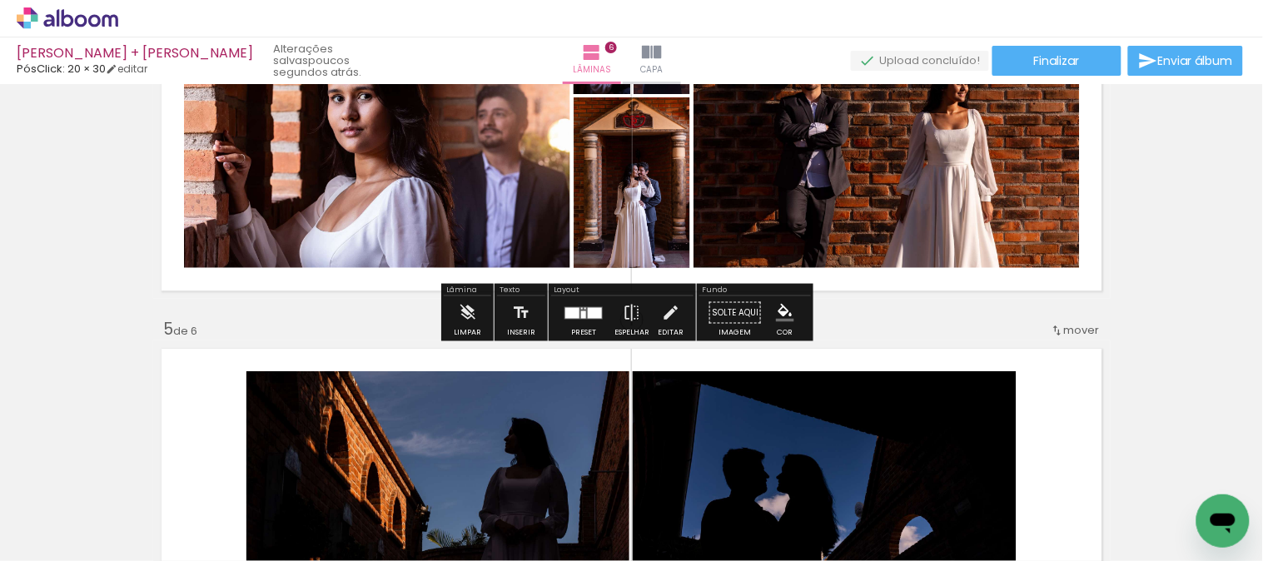
click at [572, 313] on div at bounding box center [573, 312] width 14 height 11
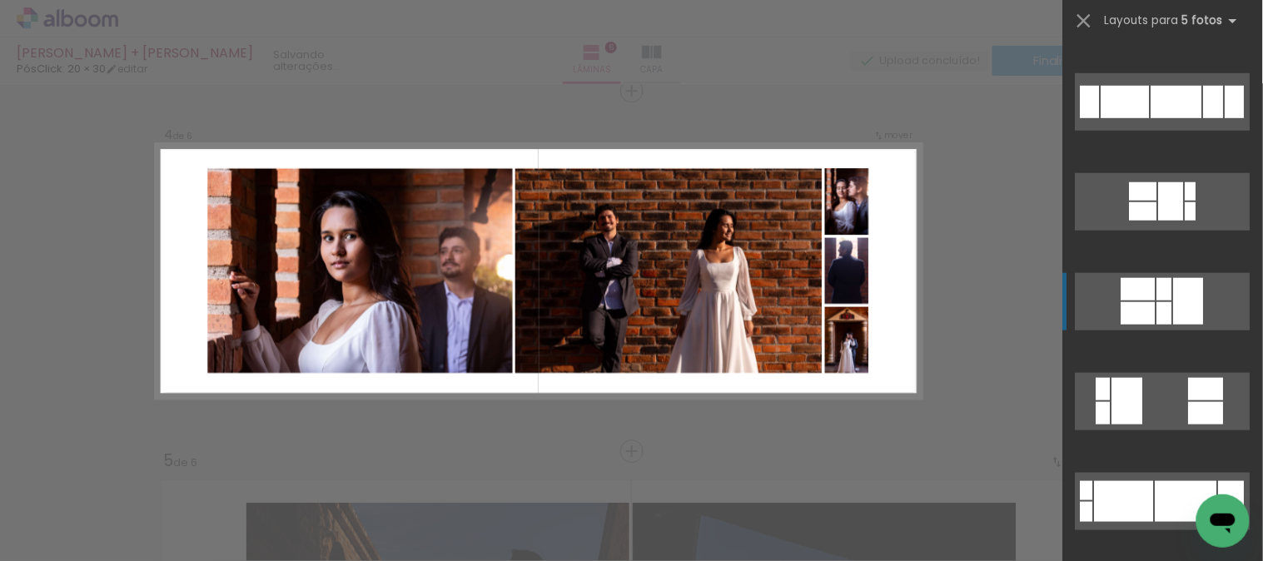
scroll to position [555, 0]
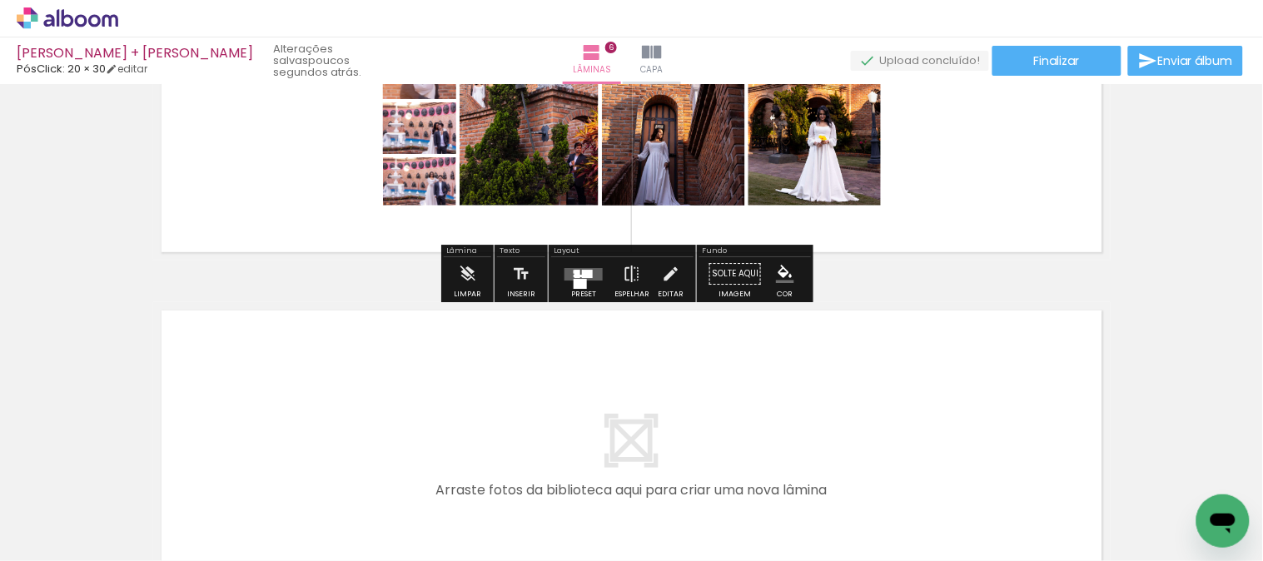
scroll to position [1995, 0]
click at [582, 275] on div at bounding box center [587, 273] width 11 height 8
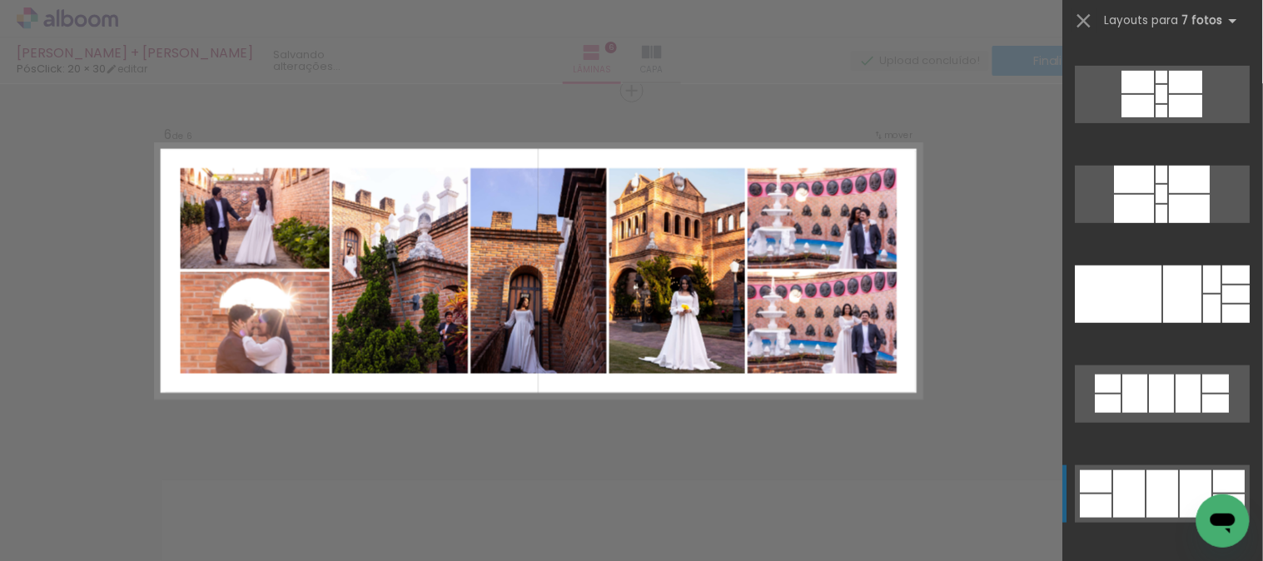
scroll to position [370, 0]
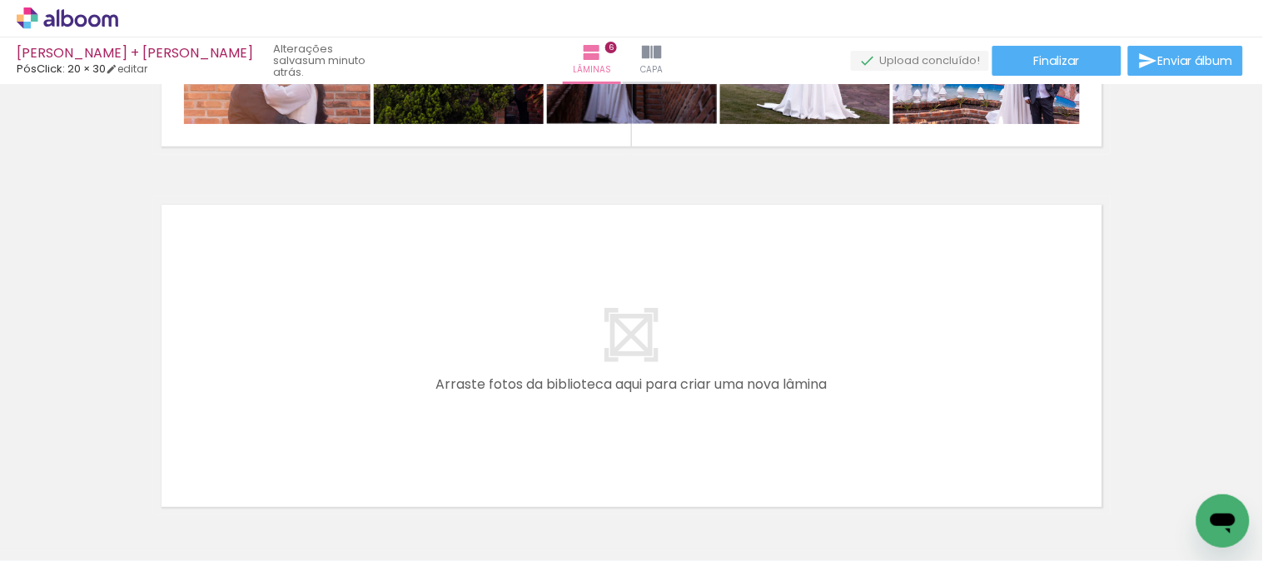
scroll to position [2101, 0]
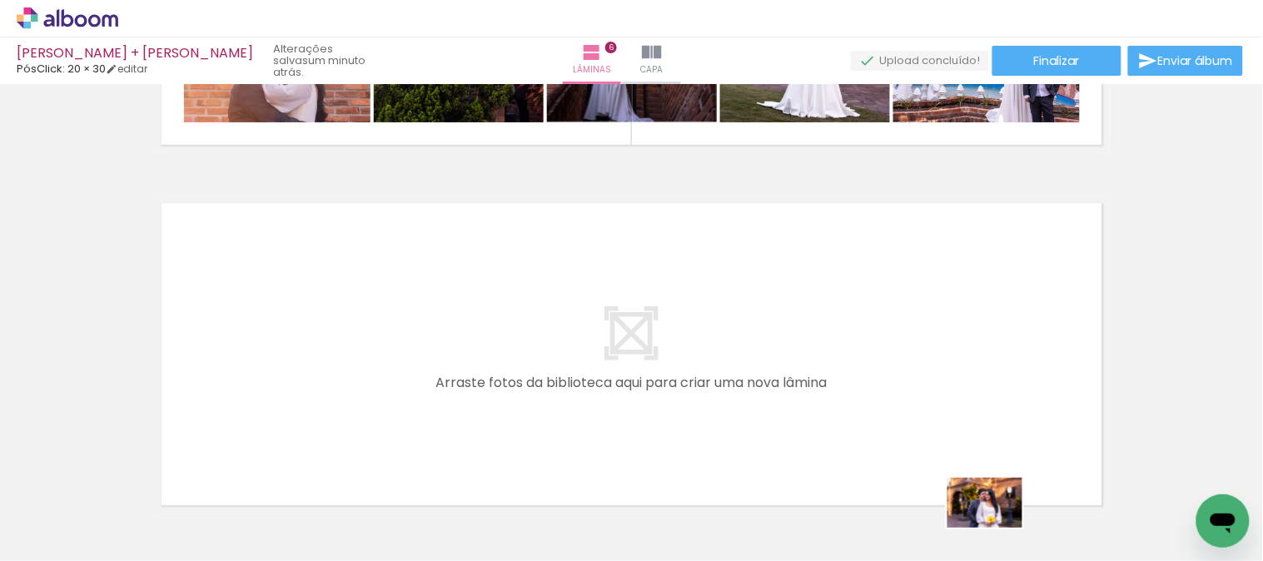
drag, startPoint x: 951, startPoint y: 506, endPoint x: 998, endPoint y: 528, distance: 51.8
click at [998, 528] on div at bounding box center [957, 505] width 82 height 55
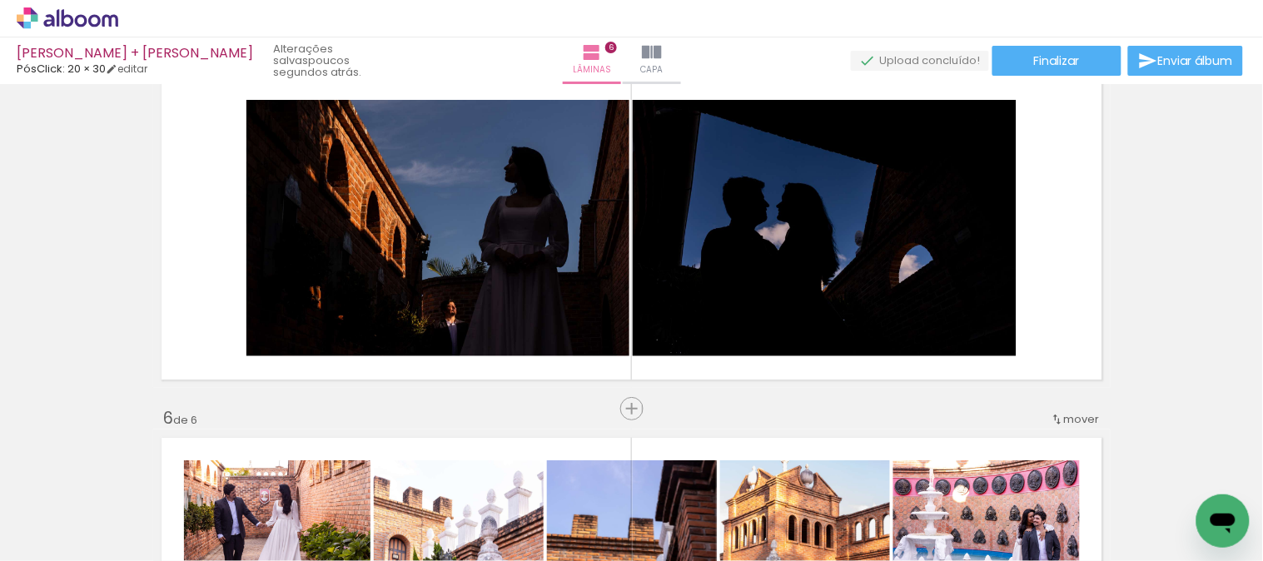
scroll to position [1478, 0]
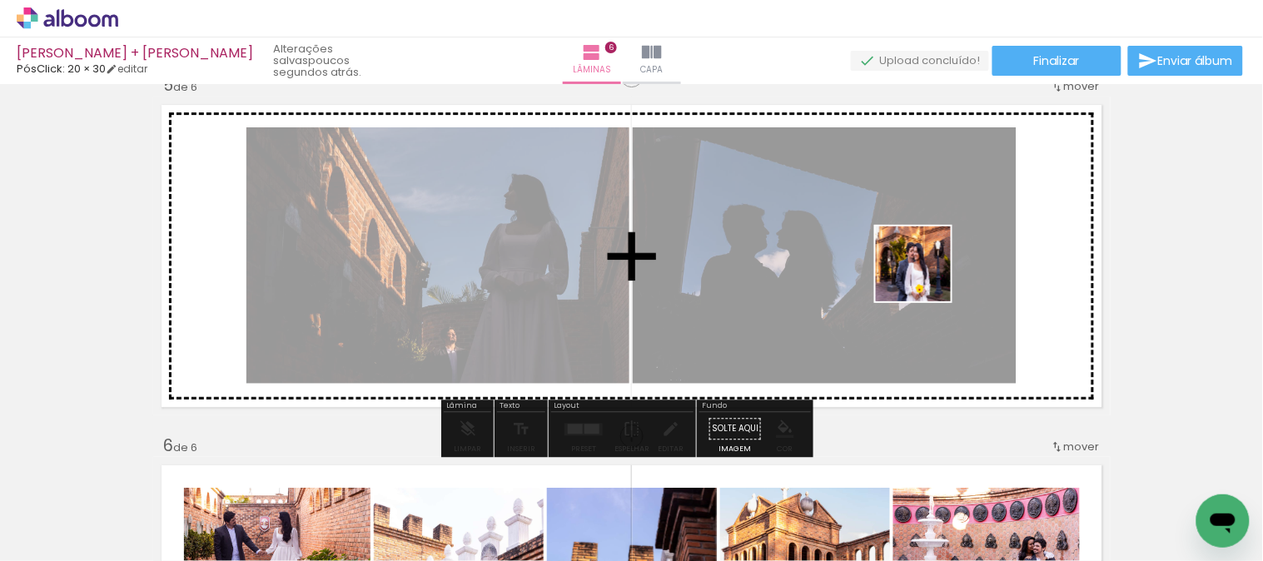
drag, startPoint x: 955, startPoint y: 518, endPoint x: 926, endPoint y: 277, distance: 243.3
click at [926, 277] on quentale-workspace at bounding box center [631, 280] width 1263 height 561
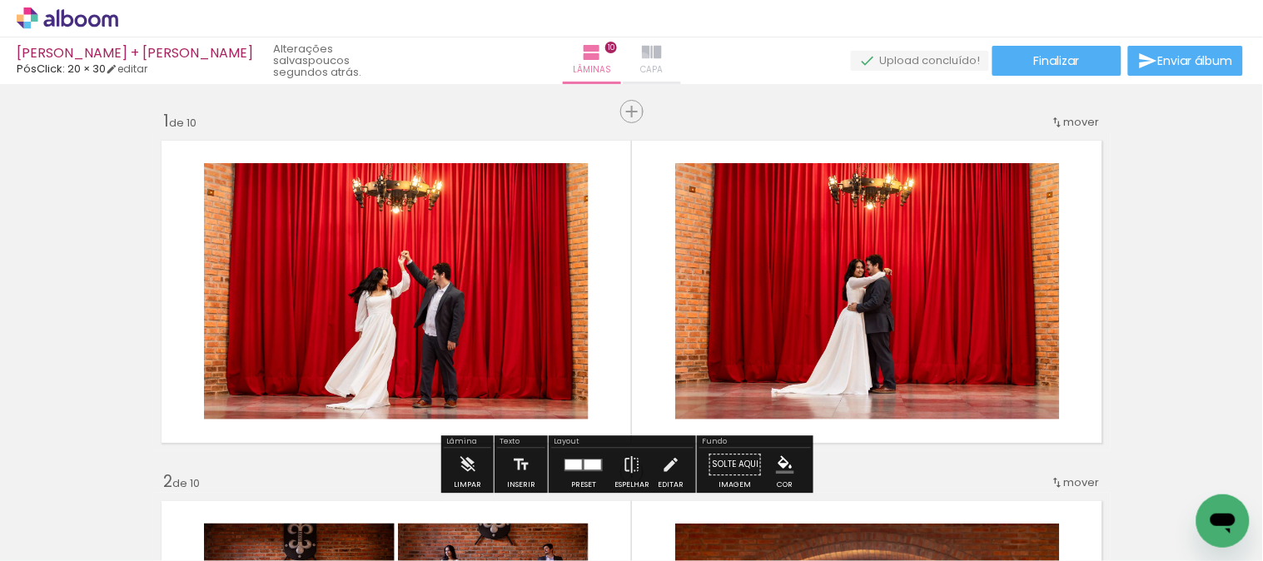
click at [655, 58] on iron-icon at bounding box center [652, 52] width 20 height 20
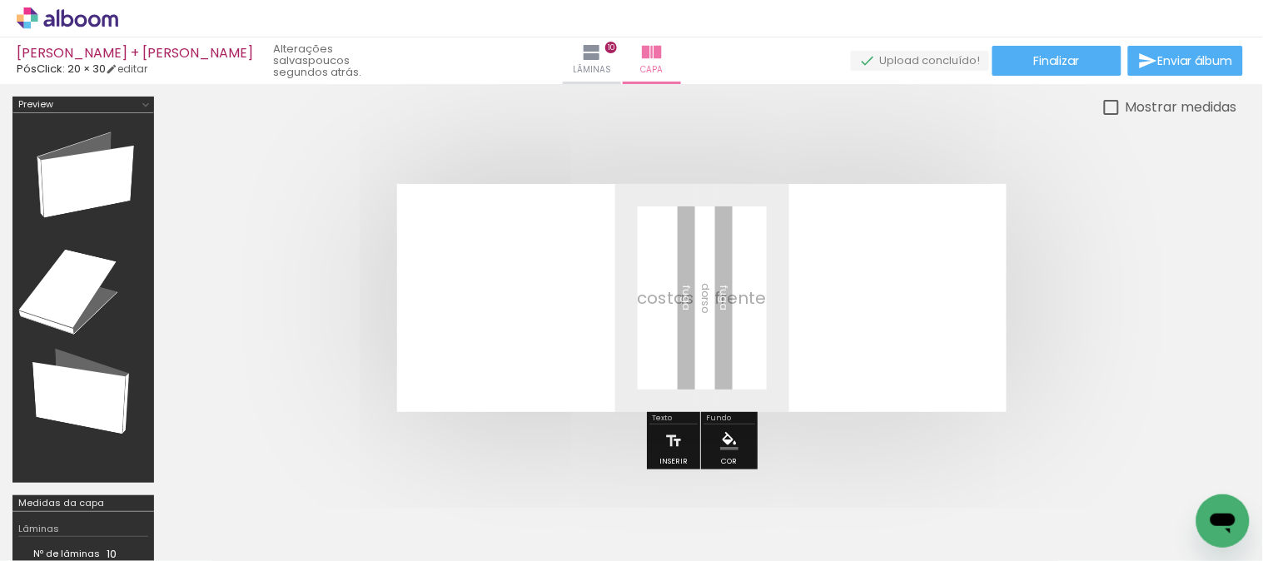
scroll to position [0, 984]
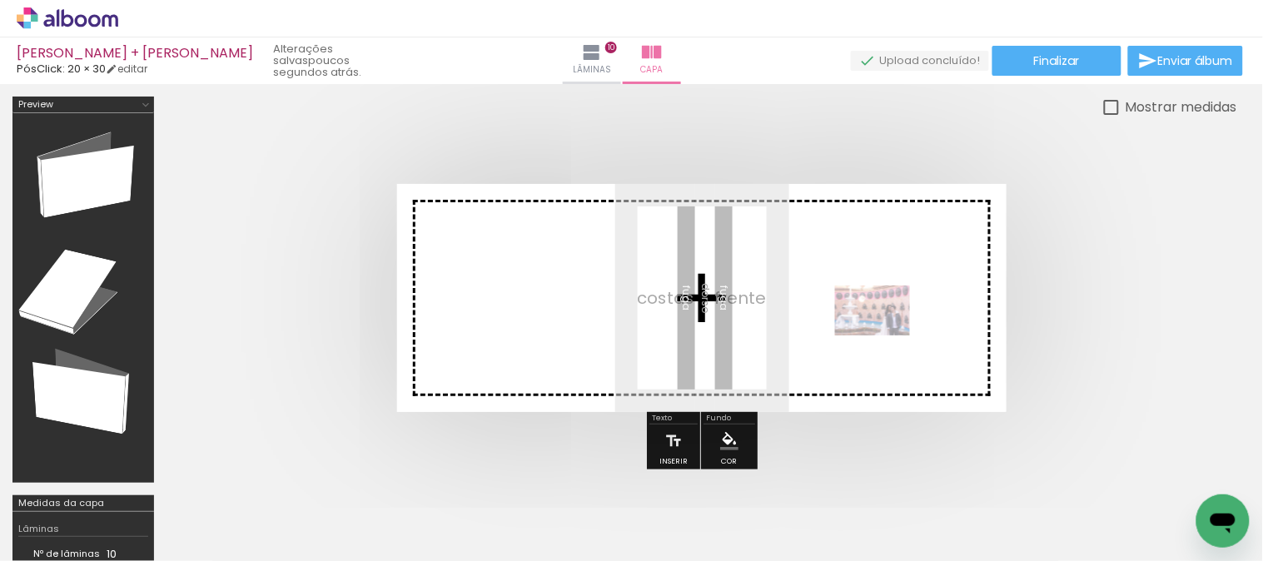
drag, startPoint x: 879, startPoint y: 522, endPoint x: 885, endPoint y: 336, distance: 186.7
click at [885, 336] on quentale-workspace at bounding box center [631, 280] width 1263 height 561
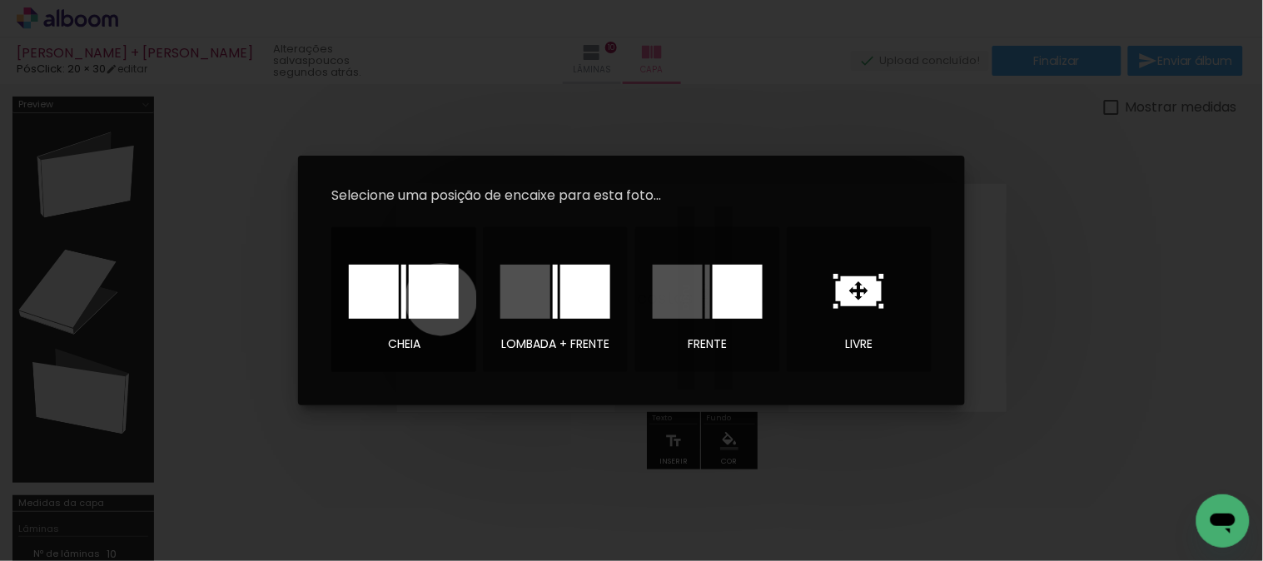
click at [441, 300] on div at bounding box center [434, 292] width 50 height 54
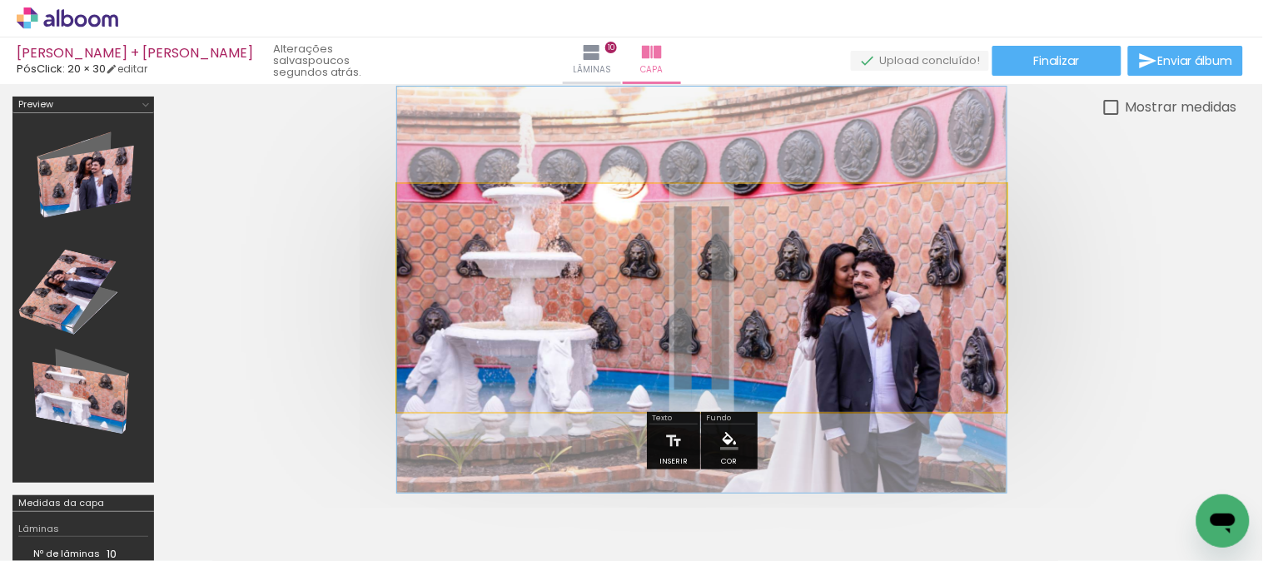
drag, startPoint x: 875, startPoint y: 367, endPoint x: 871, endPoint y: 359, distance: 9.0
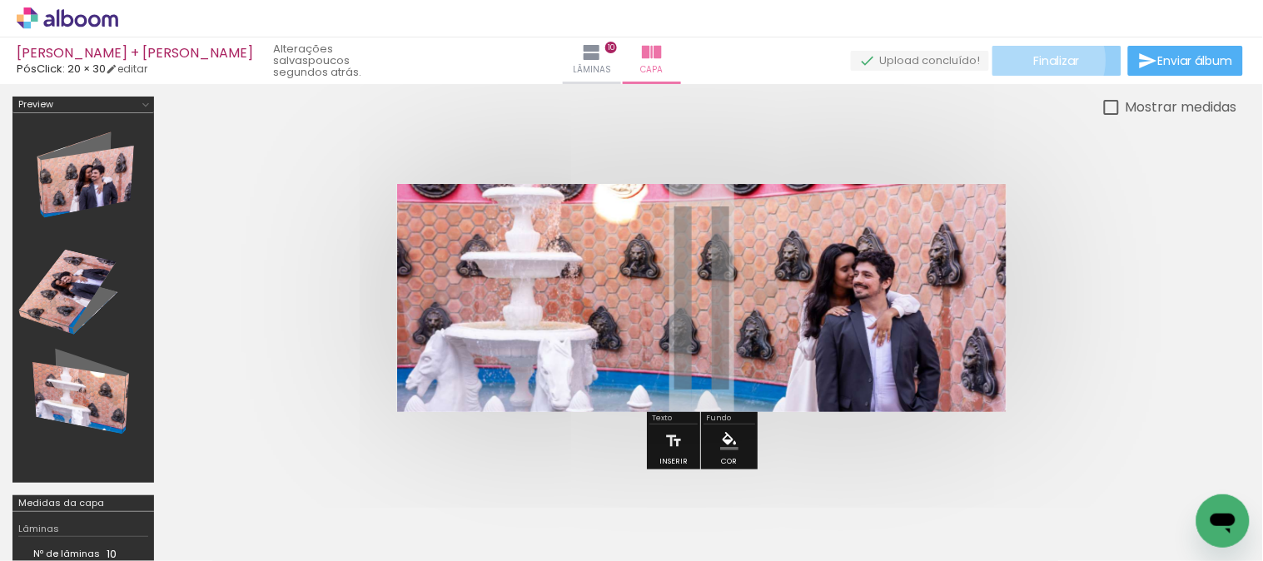
click at [1039, 60] on span "Finalizar" at bounding box center [1057, 61] width 46 height 12
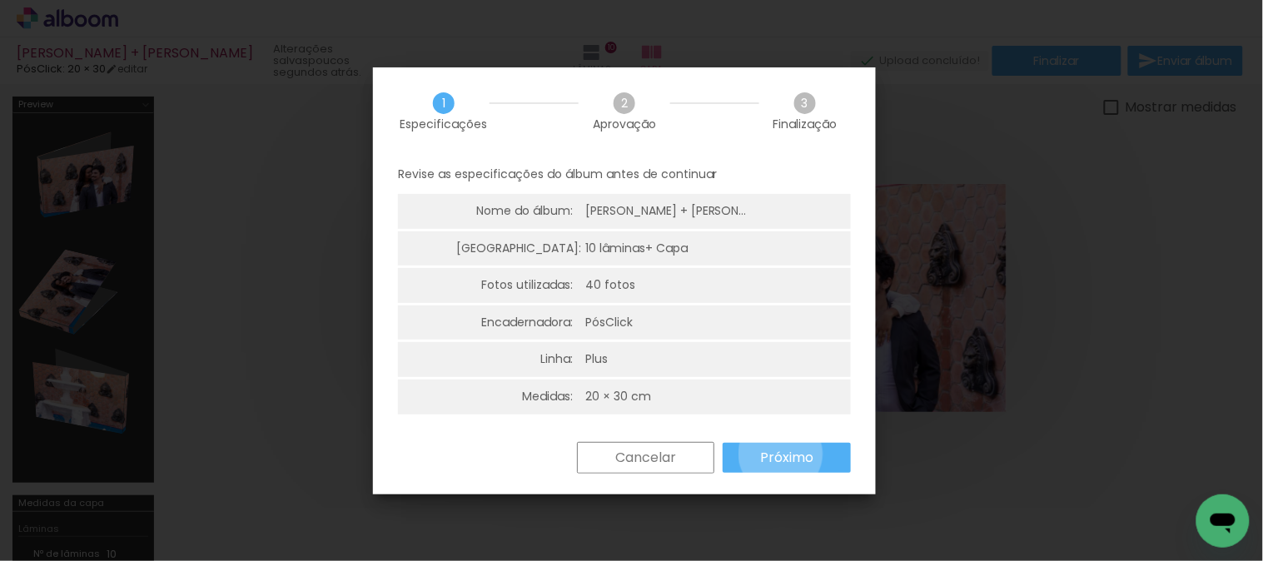
click at [0, 0] on slot "Próximo" at bounding box center [0, 0] width 0 height 0
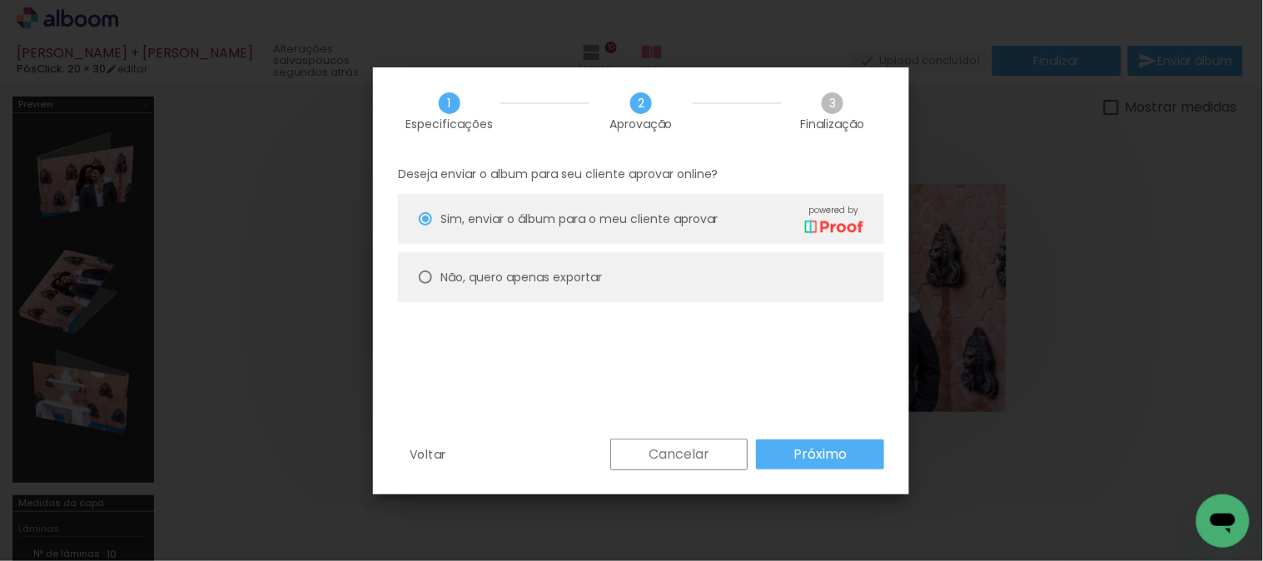
click at [781, 454] on paper-button "Próximo" at bounding box center [820, 455] width 128 height 30
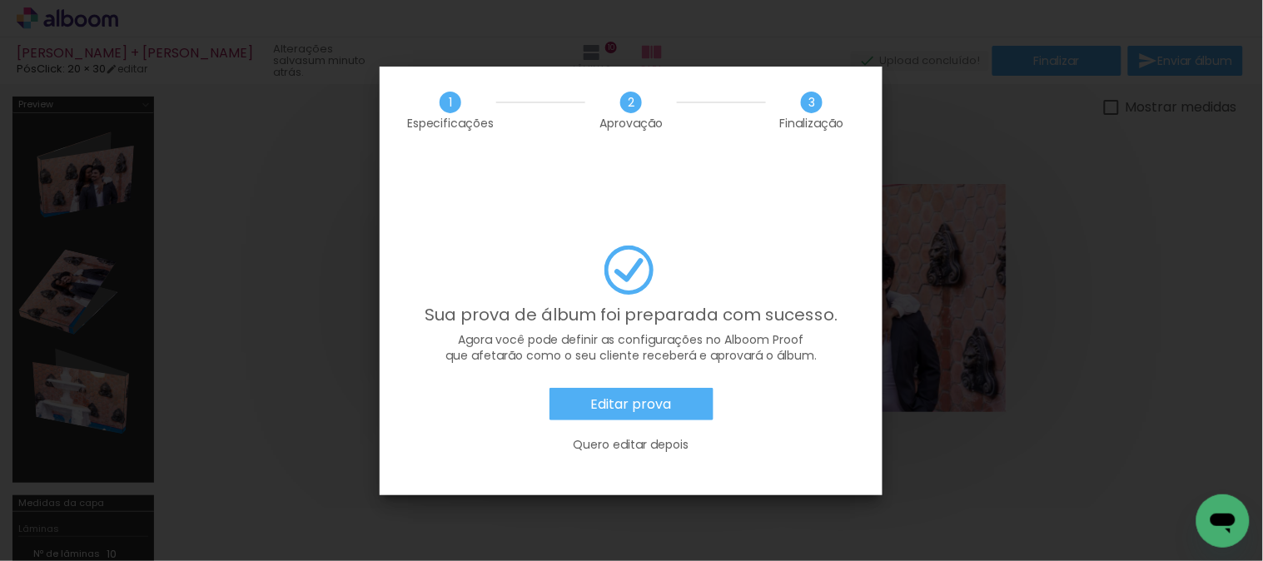
click at [0, 0] on slot "Editar prova" at bounding box center [0, 0] width 0 height 0
